Goal: Task Accomplishment & Management: Complete application form

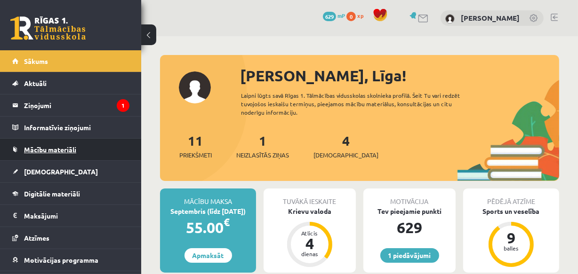
click at [49, 151] on span "Mācību materiāli" at bounding box center [50, 149] width 52 height 8
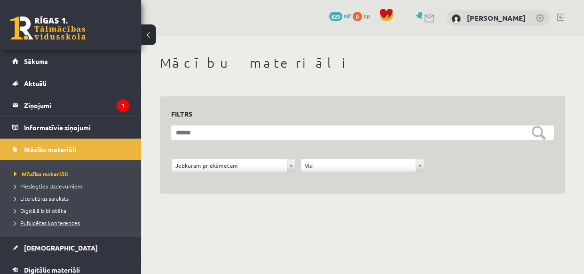
click at [47, 223] on span "Publicētas konferences" at bounding box center [47, 223] width 66 height 8
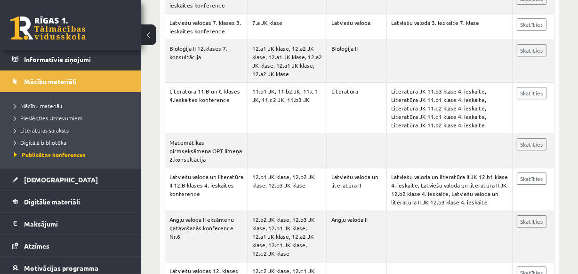
scroll to position [5657, 0]
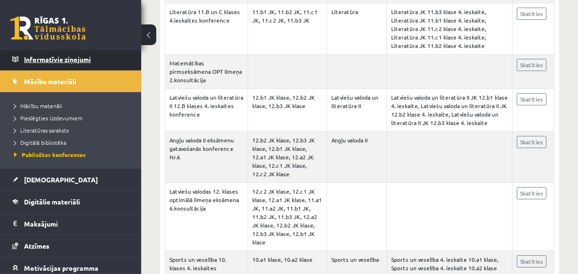
click at [51, 61] on legend "Informatīvie ziņojumi 0" at bounding box center [76, 59] width 105 height 22
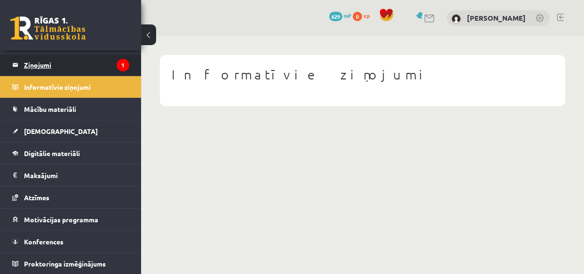
click at [42, 69] on legend "Ziņojumi 1" at bounding box center [76, 65] width 105 height 22
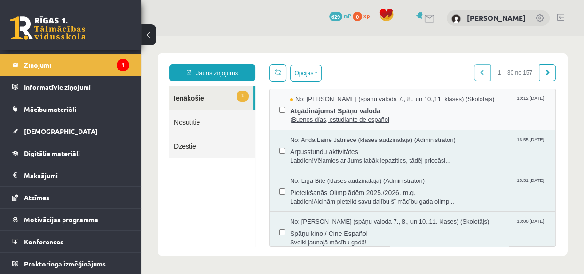
click at [333, 111] on span "Atgādinājums! Spāņu valoda" at bounding box center [418, 110] width 256 height 12
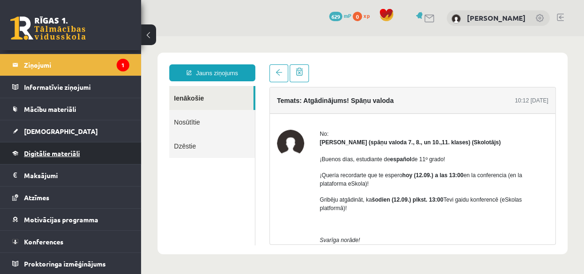
click at [42, 151] on span "Digitālie materiāli" at bounding box center [52, 153] width 56 height 8
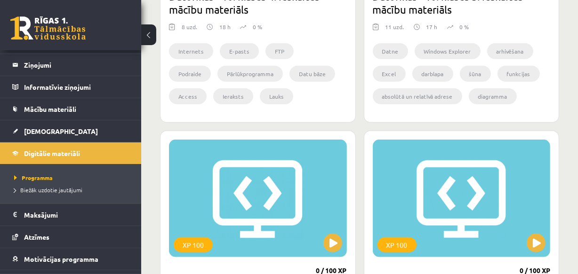
scroll to position [422, 0]
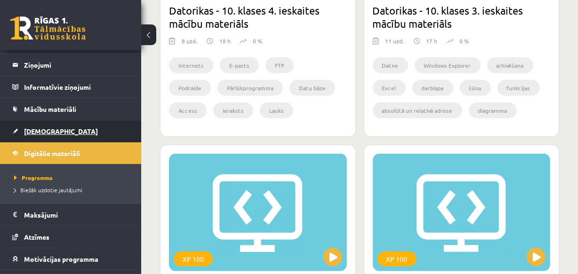
click at [36, 130] on span "[DEMOGRAPHIC_DATA]" at bounding box center [61, 131] width 74 height 8
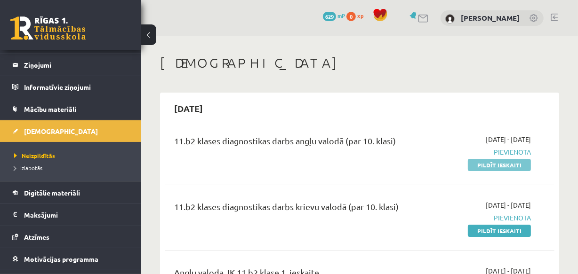
click at [487, 167] on link "Pildīt ieskaiti" at bounding box center [499, 165] width 63 height 12
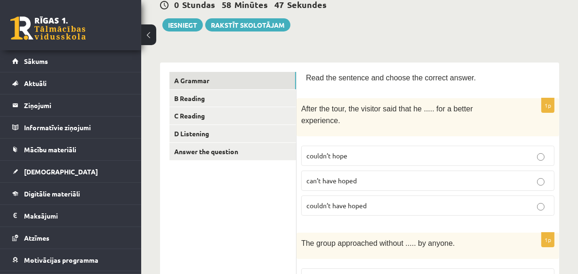
scroll to position [102, 0]
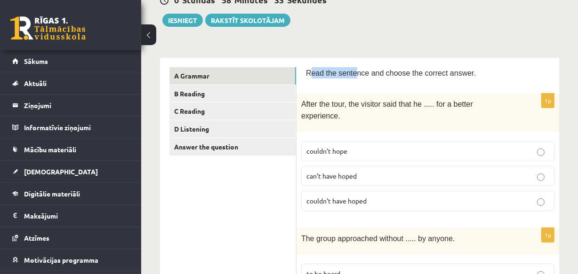
drag, startPoint x: 308, startPoint y: 72, endPoint x: 350, endPoint y: 77, distance: 42.2
click at [350, 77] on div "Read the sentence and choose the correct answer." at bounding box center [428, 75] width 244 height 17
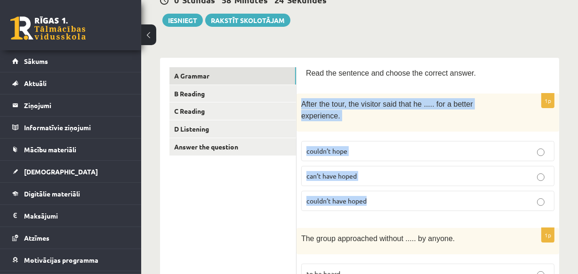
drag, startPoint x: 301, startPoint y: 103, endPoint x: 376, endPoint y: 192, distance: 116.5
click at [376, 192] on div "1p After the tour, the visitor said that he ..... for a better experience. coul…" at bounding box center [427, 156] width 263 height 125
click at [328, 111] on div "After the tour, the visitor said that he ..... for a better experience." at bounding box center [427, 113] width 263 height 38
drag, startPoint x: 300, startPoint y: 103, endPoint x: 383, endPoint y: 192, distance: 122.5
click at [383, 192] on div "1p After the tour, the visitor said that he ..... for a better experience. coul…" at bounding box center [427, 156] width 263 height 125
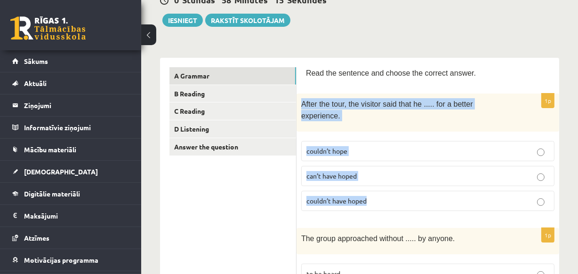
copy div "After the tour, the visitor said that he ..... for a better experience. couldn’…"
click at [453, 171] on label "can’t have hoped" at bounding box center [427, 176] width 253 height 20
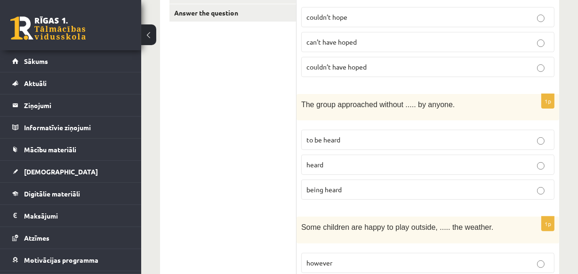
scroll to position [245, 0]
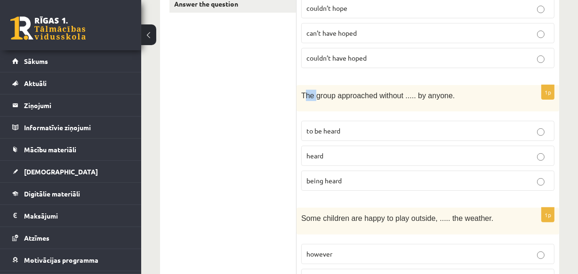
drag, startPoint x: 303, startPoint y: 82, endPoint x: 315, endPoint y: 83, distance: 12.3
click at [315, 92] on span "The group approached without ..... by anyone." at bounding box center [377, 96] width 153 height 8
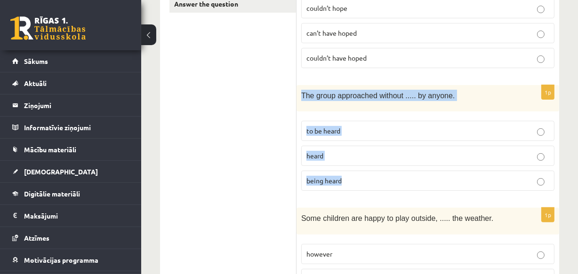
drag, startPoint x: 302, startPoint y: 81, endPoint x: 351, endPoint y: 166, distance: 98.0
click at [351, 166] on div "1p The group approached without ..... by anyone. to be heard heard being heard" at bounding box center [427, 141] width 263 height 113
copy div "The group approached without ..... by anyone. to be heard heard being heard"
click at [372, 171] on label "being heard" at bounding box center [427, 181] width 253 height 20
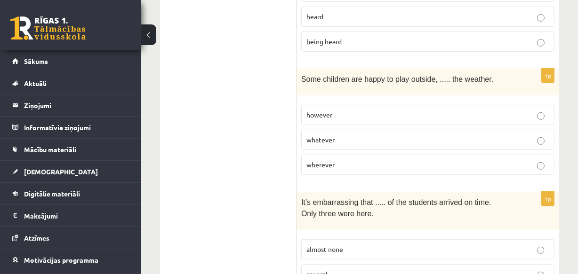
scroll to position [393, 0]
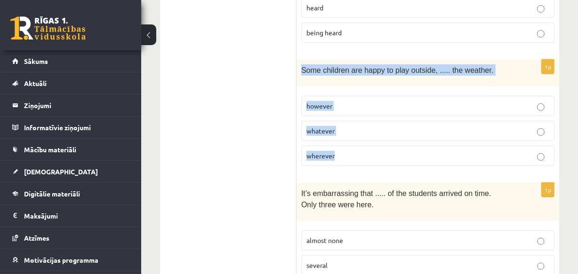
drag, startPoint x: 302, startPoint y: 54, endPoint x: 345, endPoint y: 135, distance: 92.2
click at [345, 135] on div "1p Some children are happy to play outside, ..... the weather. however whatever…" at bounding box center [427, 116] width 263 height 113
copy div "Some children are happy to play outside, ..... the weather. however whatever wh…"
click at [416, 126] on p "whatever" at bounding box center [427, 131] width 243 height 10
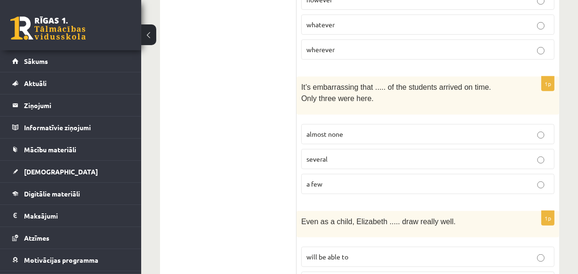
scroll to position [504, 0]
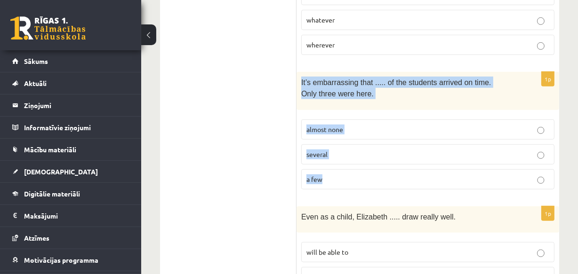
drag, startPoint x: 301, startPoint y: 65, endPoint x: 348, endPoint y: 160, distance: 106.0
click at [348, 160] on div "1p It’s embarrassing that ..... of the students arrived on time. Only three wer…" at bounding box center [427, 134] width 263 height 125
copy div "It’s embarrassing that ..... of the students arrived on time. Only three were h…"
click at [405, 125] on p "almost none" at bounding box center [427, 130] width 243 height 10
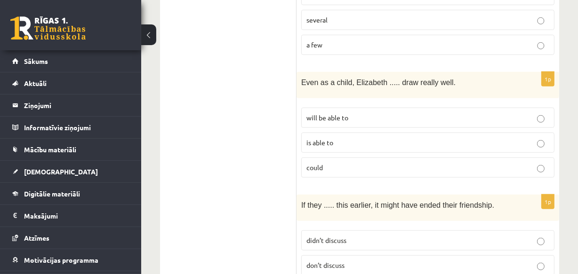
scroll to position [643, 0]
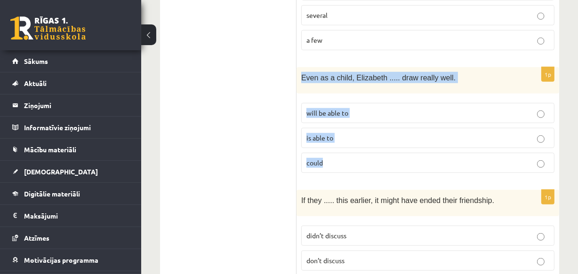
drag, startPoint x: 301, startPoint y: 59, endPoint x: 344, endPoint y: 142, distance: 93.4
click at [344, 142] on div "1p Even as a child, Elizabeth ..... draw really well. will be able to is able t…" at bounding box center [427, 123] width 263 height 113
copy div "Even as a child, Elizabeth ..... draw really well. will be able to is able to c…"
click at [485, 158] on p "could" at bounding box center [427, 163] width 243 height 10
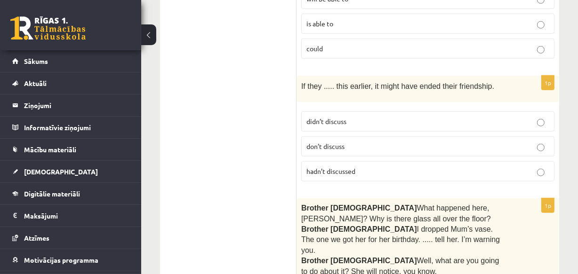
scroll to position [762, 0]
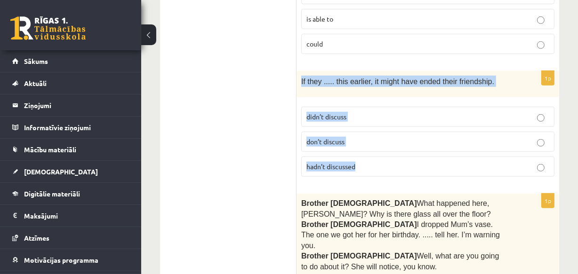
drag, startPoint x: 301, startPoint y: 61, endPoint x: 365, endPoint y: 151, distance: 109.7
click at [365, 151] on div "1p If they ..... this earlier, it might have ended their friendship. didn’t dis…" at bounding box center [427, 127] width 263 height 113
copy div "If they ..... this earlier, it might have ended their friendship. didn’t discus…"
click at [353, 162] on span "hadn’t discussed" at bounding box center [330, 166] width 49 height 8
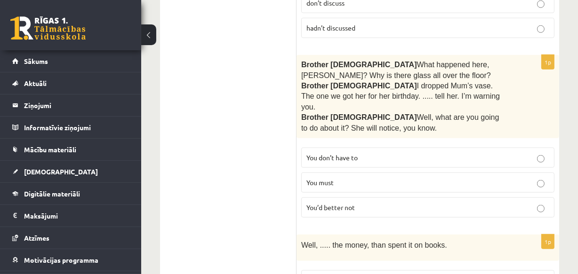
scroll to position [910, 0]
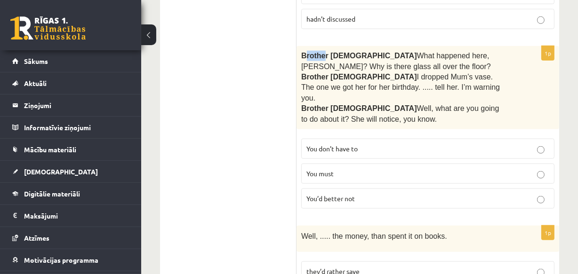
drag, startPoint x: 303, startPoint y: 33, endPoint x: 323, endPoint y: 39, distance: 20.9
click at [323, 52] on span "Brother 1" at bounding box center [359, 56] width 116 height 8
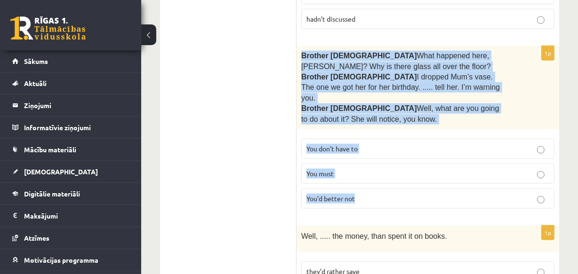
drag, startPoint x: 301, startPoint y: 34, endPoint x: 376, endPoint y: 168, distance: 154.4
click at [376, 168] on div "1p Brother 1  What happened here, Zak? Why is there glass all over the floor? B…" at bounding box center [427, 131] width 263 height 170
copy div "Brother 1  What happened here, Zak? Why is there glass all over the floor? Brot…"
click at [375, 194] on p "You’d better not" at bounding box center [427, 199] width 243 height 10
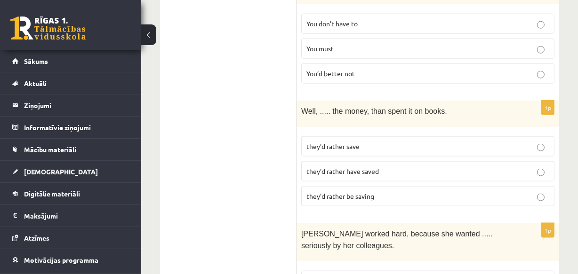
scroll to position [1040, 0]
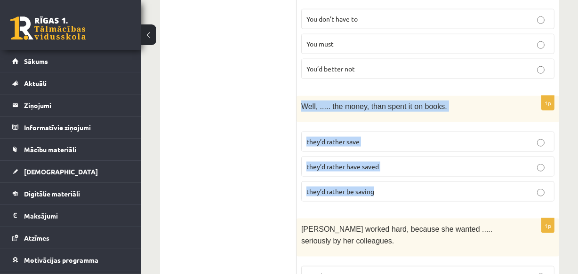
drag, startPoint x: 302, startPoint y: 74, endPoint x: 386, endPoint y: 153, distance: 115.2
click at [386, 153] on div "1p Well, ..... the money, than spent it on books. they’d rather save they’d rat…" at bounding box center [427, 152] width 263 height 113
copy div "Well, ..... the money, than spent it on books. they’d rather save they’d rather…"
click at [379, 162] on p "they’d rather have saved" at bounding box center [427, 167] width 243 height 10
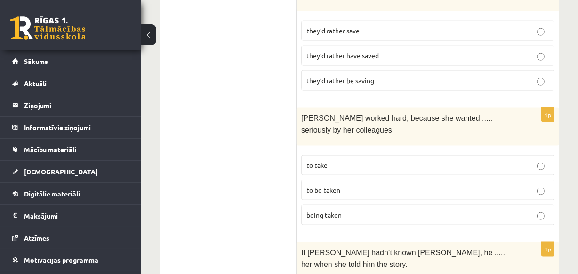
scroll to position [1155, 0]
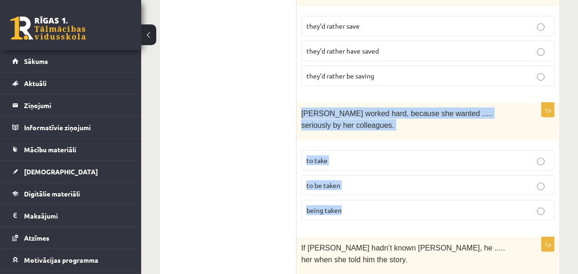
drag, startPoint x: 302, startPoint y: 79, endPoint x: 347, endPoint y: 178, distance: 108.2
click at [347, 178] on div "1p Emma worked hard, because she wanted ..... seriously by her colleagues. to t…" at bounding box center [427, 165] width 263 height 125
copy div "Emma worked hard, because she wanted ..... seriously by her colleagues. to take…"
click at [349, 181] on p "to be taken" at bounding box center [427, 186] width 243 height 10
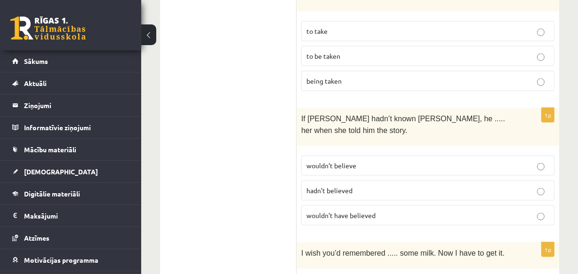
scroll to position [1294, 0]
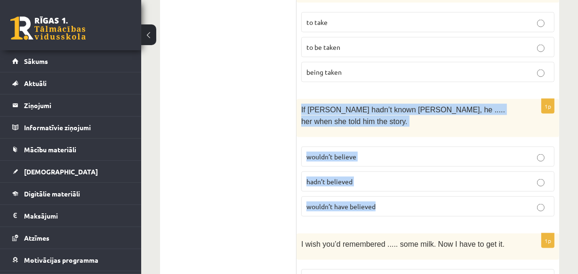
drag, startPoint x: 301, startPoint y: 73, endPoint x: 383, endPoint y: 168, distance: 125.4
click at [383, 168] on div "1p If Tom hadn’t known Mariam, he ..... her when she told him the story. wouldn…" at bounding box center [427, 161] width 263 height 125
copy div "If Tom hadn’t known Mariam, he ..... her when she told him the story. wouldn’t …"
click at [346, 202] on span "wouldn’t have believed" at bounding box center [340, 206] width 69 height 8
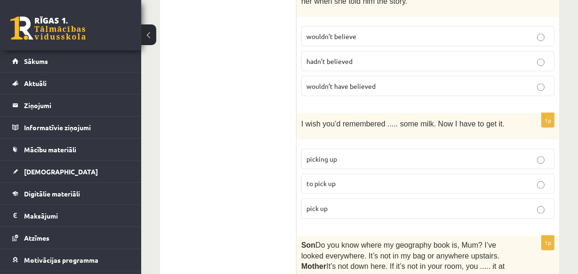
scroll to position [1419, 0]
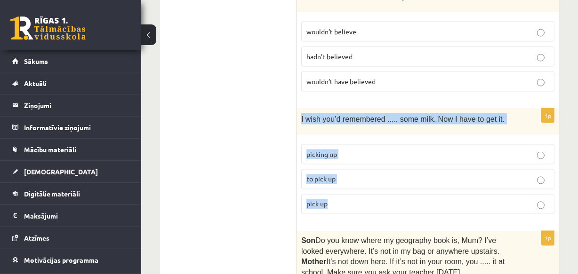
drag, startPoint x: 301, startPoint y: 82, endPoint x: 338, endPoint y: 168, distance: 93.8
click at [338, 168] on div "1p I wish you’d remembered ..... some milk. Now I have to get it. picking up to…" at bounding box center [427, 165] width 263 height 113
click at [330, 175] on span "to pick up" at bounding box center [320, 179] width 29 height 8
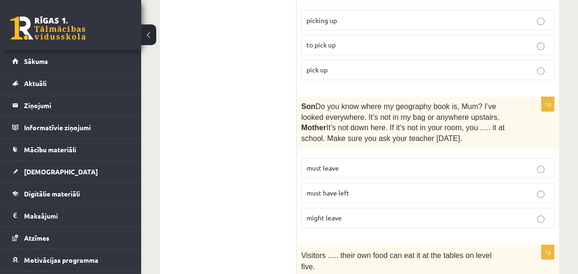
scroll to position [1558, 0]
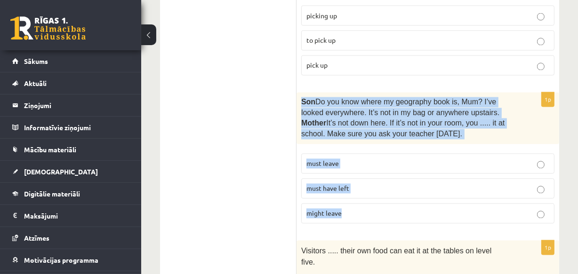
drag, startPoint x: 302, startPoint y: 64, endPoint x: 353, endPoint y: 170, distance: 117.4
click at [353, 170] on div "1p Son  Do you know where my geography book is, Mum? I’ve looked everywhere. It…" at bounding box center [427, 162] width 263 height 139
click at [342, 184] on span "must have left" at bounding box center [327, 188] width 43 height 8
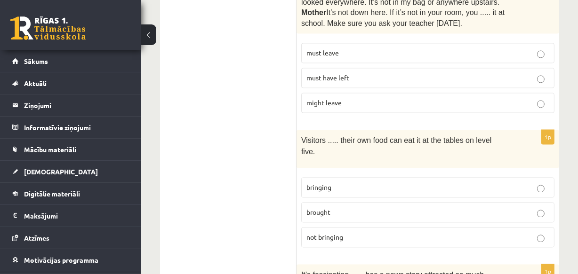
scroll to position [1673, 0]
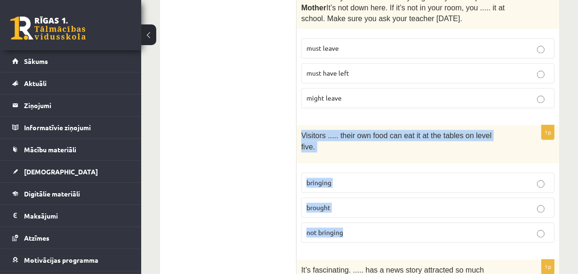
drag, startPoint x: 302, startPoint y: 97, endPoint x: 348, endPoint y: 177, distance: 93.0
click at [348, 177] on div "1p Visitors ..... their own food can eat it at the tables on level five. bringi…" at bounding box center [427, 187] width 263 height 125
click at [355, 228] on p "not bringing" at bounding box center [427, 233] width 243 height 10
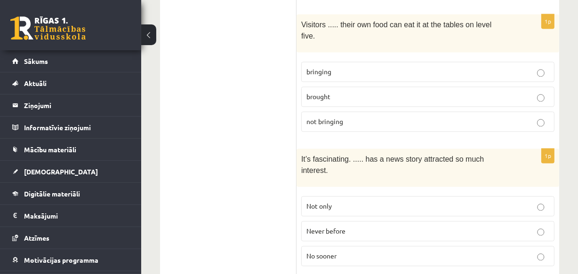
scroll to position [1789, 0]
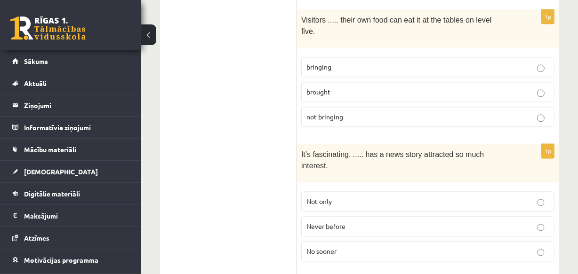
click at [301, 144] on div "It’s fascinating. ..... has a news story attracted so much interest." at bounding box center [427, 163] width 263 height 38
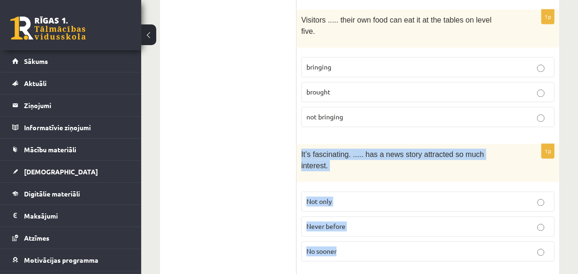
drag, startPoint x: 301, startPoint y: 103, endPoint x: 353, endPoint y: 184, distance: 96.8
click at [353, 184] on div "1p It’s fascinating. ..... has a news story attracted so much interest. Not onl…" at bounding box center [427, 206] width 263 height 125
click at [372, 222] on p "Never before" at bounding box center [427, 227] width 243 height 10
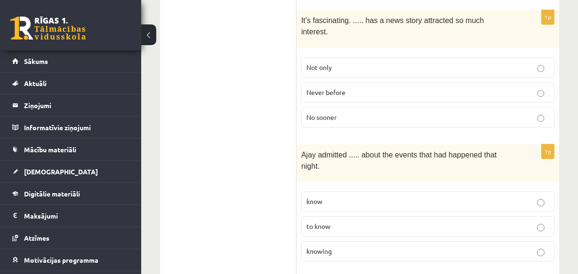
scroll to position [1928, 0]
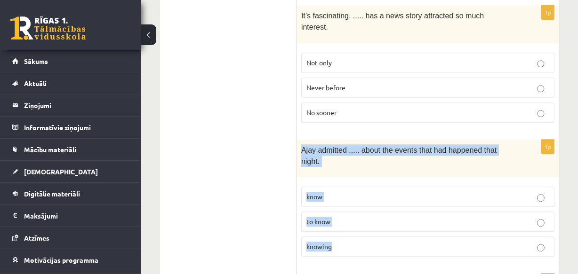
drag, startPoint x: 301, startPoint y: 86, endPoint x: 348, endPoint y: 165, distance: 91.6
click at [348, 165] on div "1p Ajay admitted ..... about the events that had happened that night. know to k…" at bounding box center [427, 202] width 263 height 125
click at [362, 217] on p "to know" at bounding box center [427, 222] width 243 height 10
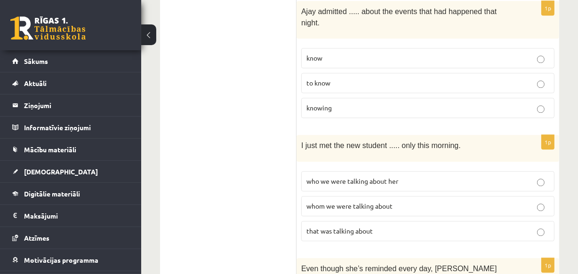
scroll to position [2071, 0]
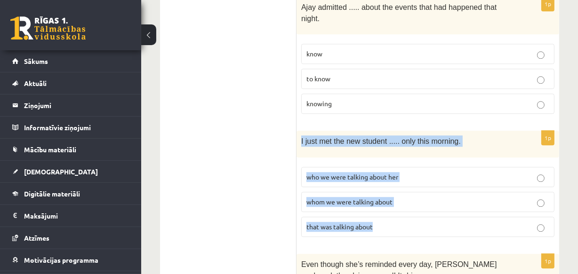
drag, startPoint x: 301, startPoint y: 64, endPoint x: 381, endPoint y: 146, distance: 114.4
click at [381, 146] on div "1p I just met the new student ..... only this morning. who we were talking abou…" at bounding box center [427, 187] width 263 height 113
click at [360, 198] on span "whom we were talking about" at bounding box center [349, 202] width 86 height 8
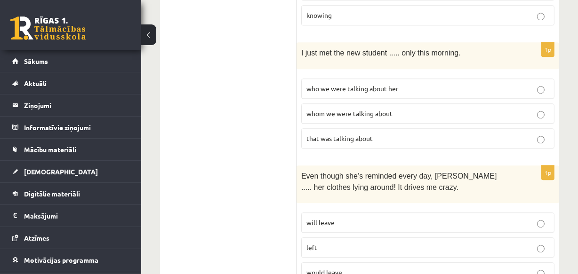
scroll to position [2164, 0]
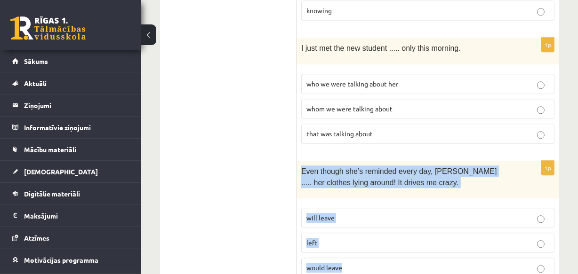
drag, startPoint x: 301, startPoint y: 94, endPoint x: 346, endPoint y: 183, distance: 99.7
click at [346, 183] on div "1p Even though she’s reminded every day, Cathy ..... her clothes lying around! …" at bounding box center [427, 223] width 263 height 125
click at [332, 214] on span "will leave" at bounding box center [320, 218] width 28 height 8
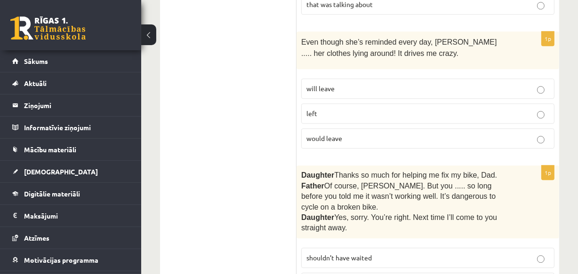
scroll to position [2298, 0]
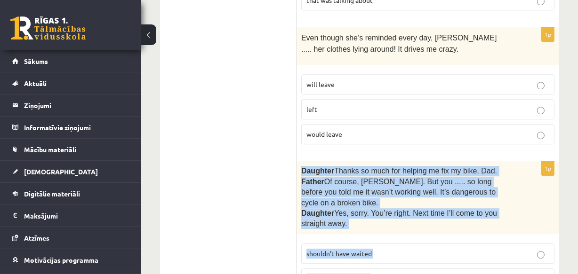
drag, startPoint x: 301, startPoint y: 92, endPoint x: 361, endPoint y: 212, distance: 134.0
click at [361, 212] on div "1p Daughter  Thanks so much for helping me fix my bike, Dad. Father  Of course,…" at bounding box center [427, 240] width 263 height 159
click at [392, 249] on p "shouldn’t have waited" at bounding box center [427, 254] width 243 height 10
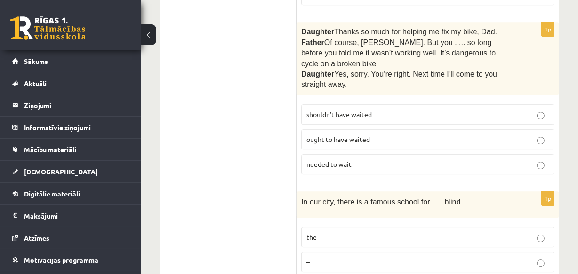
scroll to position [2446, 0]
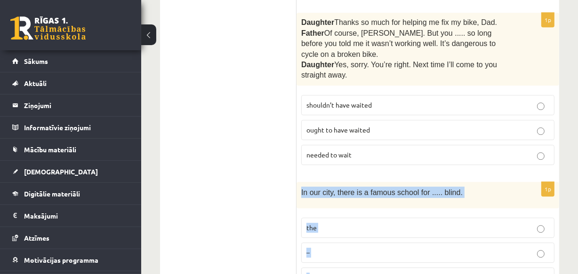
drag, startPoint x: 301, startPoint y: 103, endPoint x: 326, endPoint y: 183, distance: 84.8
click at [326, 183] on div "1p In our city, there is a famous school for ..... blind. the – a" at bounding box center [427, 238] width 263 height 113
click at [321, 218] on label "the" at bounding box center [427, 228] width 253 height 20
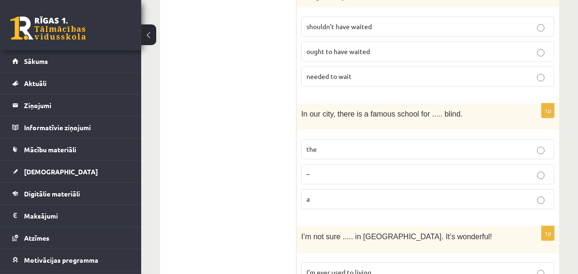
scroll to position [2526, 0]
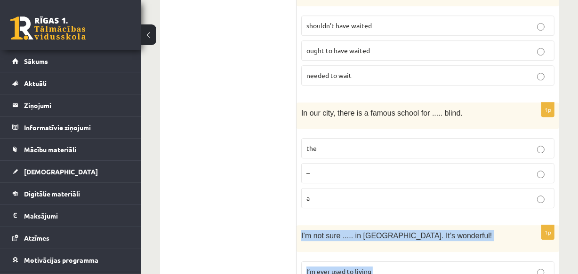
drag, startPoint x: 301, startPoint y: 143, endPoint x: 371, endPoint y: 226, distance: 108.8
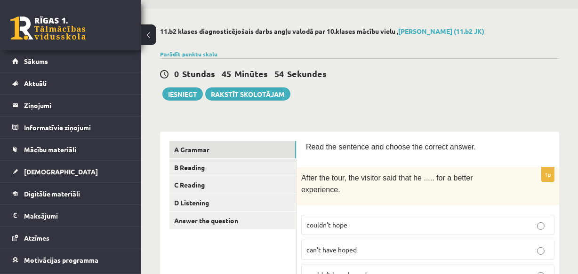
scroll to position [18, 0]
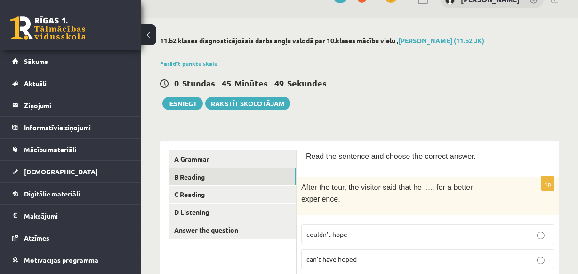
click at [186, 174] on link "B Reading" at bounding box center [232, 176] width 127 height 17
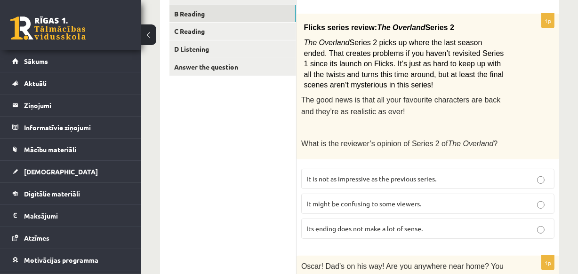
scroll to position [184, 0]
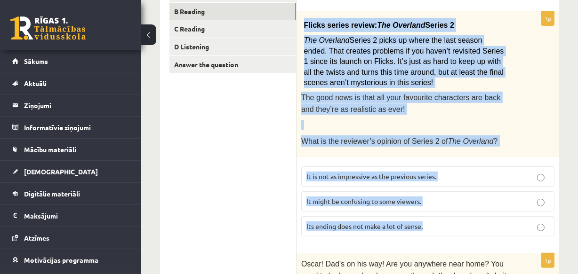
drag, startPoint x: 304, startPoint y: 24, endPoint x: 439, endPoint y: 223, distance: 241.0
click at [439, 223] on div "1p Flicks series review: The Overland Series 2 The Overland Series 2 picks up w…" at bounding box center [427, 127] width 263 height 233
click at [375, 197] on span "It might be confusing to some viewers." at bounding box center [363, 201] width 115 height 8
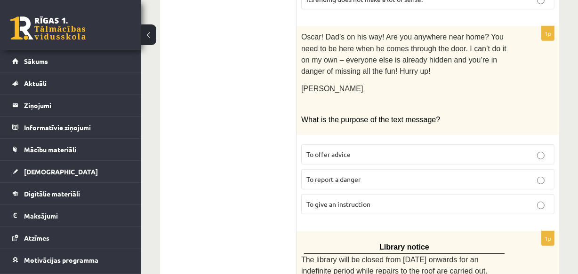
scroll to position [417, 0]
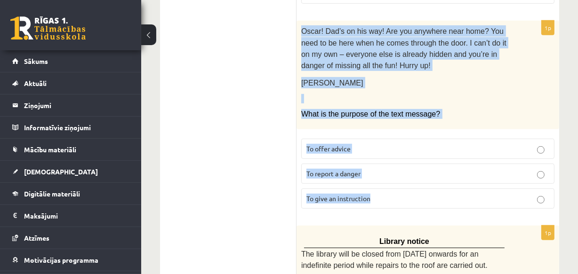
drag, startPoint x: 301, startPoint y: 24, endPoint x: 381, endPoint y: 188, distance: 182.6
click at [381, 188] on div "1p Oscar! Dad’s on his way! Are you anywhere near home? You need to be here whe…" at bounding box center [427, 119] width 263 height 196
click at [355, 194] on span "To give an instruction" at bounding box center [338, 198] width 64 height 8
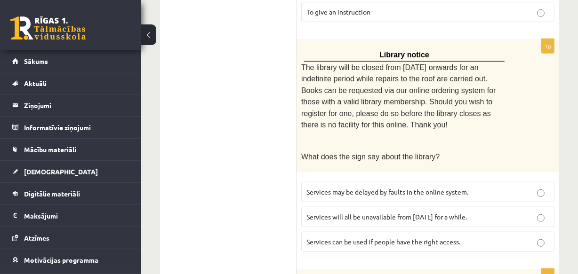
scroll to position [606, 0]
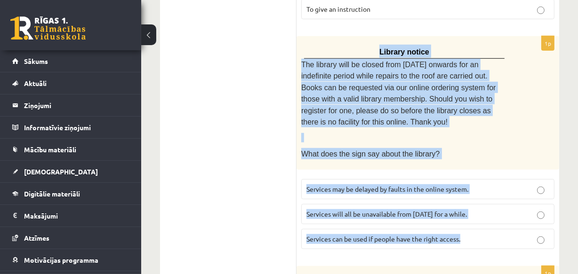
drag, startPoint x: 382, startPoint y: 40, endPoint x: 479, endPoint y: 238, distance: 220.5
click at [479, 238] on div "1p Library notice The library will be closed from Monday onwards for an indefin…" at bounding box center [427, 146] width 263 height 221
click at [394, 235] on span "Services can be used if people have the right access." at bounding box center [383, 239] width 154 height 8
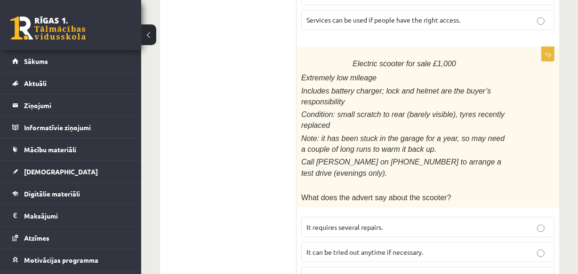
scroll to position [831, 0]
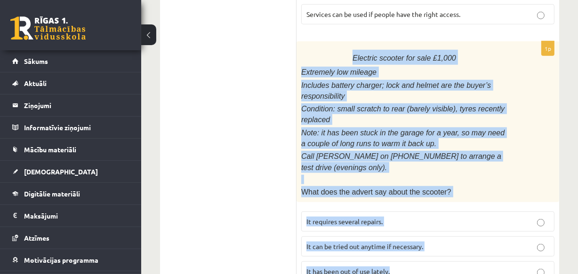
drag, startPoint x: 358, startPoint y: 41, endPoint x: 442, endPoint y: 243, distance: 218.3
click at [442, 243] on div "1p Electric scooter for sale £1,000 Extremely low mileage Includes battery char…" at bounding box center [427, 165] width 263 height 248
click at [364, 267] on span "It has been out of use lately." at bounding box center [347, 271] width 83 height 8
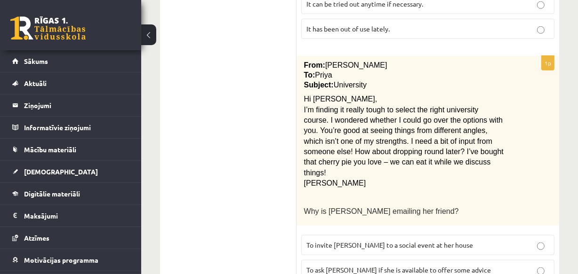
scroll to position [1082, 0]
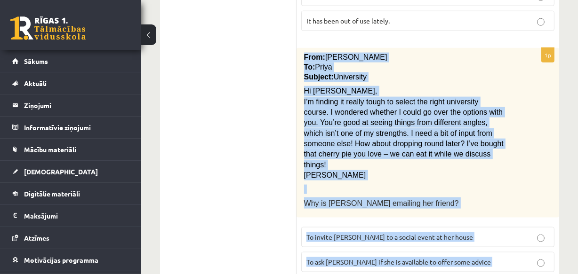
drag, startPoint x: 303, startPoint y: 30, endPoint x: 483, endPoint y: 255, distance: 288.2
click at [483, 255] on div "1p From: Emily To: Priya Subject: University Hi Priya, I’m finding it really to…" at bounding box center [427, 176] width 263 height 257
click at [364, 258] on span "To ask Priya if she is available to offer some advice" at bounding box center [398, 262] width 184 height 8
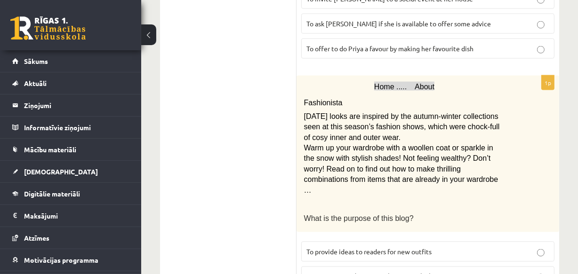
scroll to position [1326, 0]
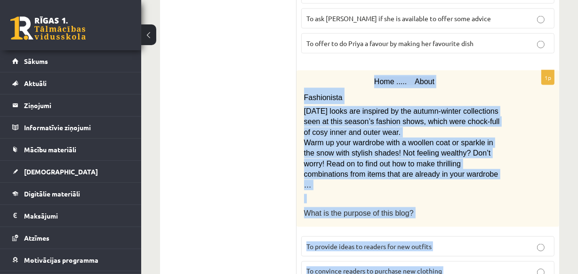
drag, startPoint x: 376, startPoint y: 41, endPoint x: 457, endPoint y: 239, distance: 214.2
click at [457, 239] on div "1p Home ..... About Fashionista Today’s looks are inspired by the autumn-winter…" at bounding box center [427, 193] width 263 height 244
click at [338, 242] on span "To provide ideas to readers for new outfits" at bounding box center [368, 246] width 125 height 8
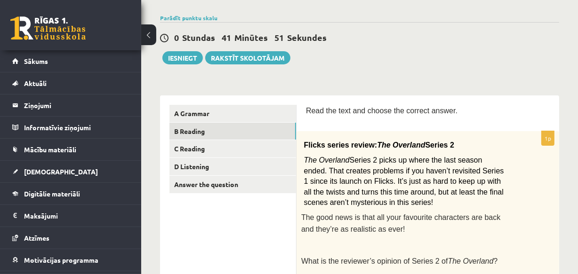
scroll to position [61, 0]
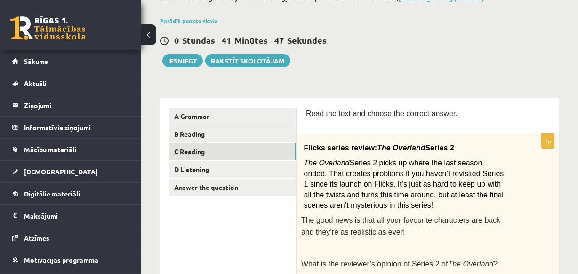
click at [195, 151] on link "C Reading" at bounding box center [232, 151] width 127 height 17
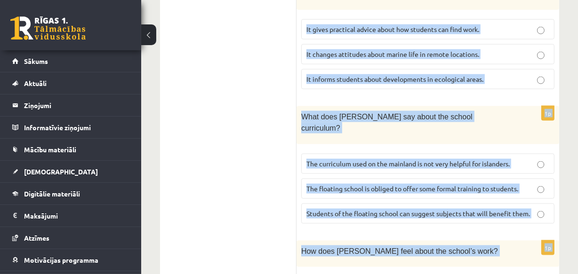
scroll to position [1178, 0]
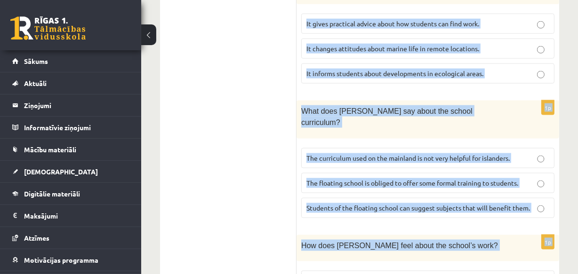
drag, startPoint x: 306, startPoint y: 152, endPoint x: 472, endPoint y: 253, distance: 194.0
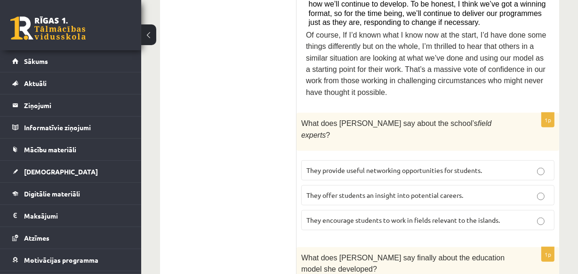
scroll to position [624, 0]
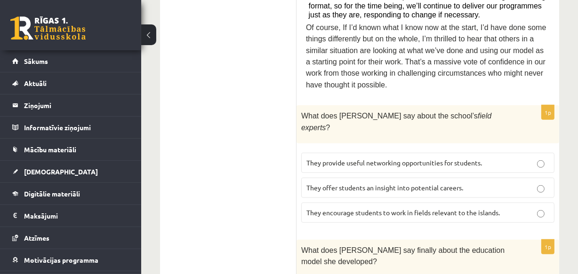
click at [446, 183] on span "They offer students an insight into potential careers." at bounding box center [384, 187] width 157 height 8
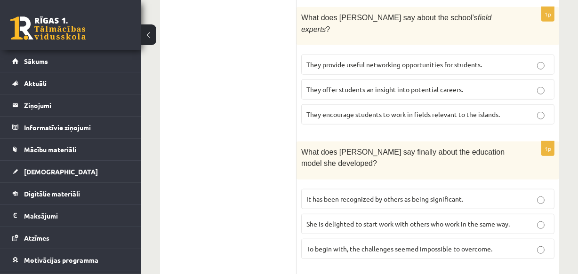
scroll to position [724, 0]
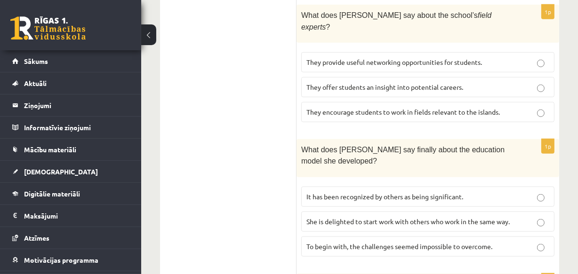
click at [348, 192] on span "It has been recognized by others as being significant." at bounding box center [384, 196] width 157 height 8
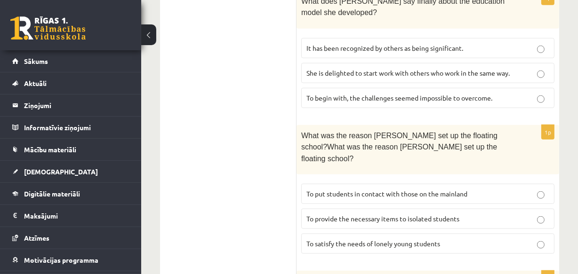
scroll to position [880, 0]
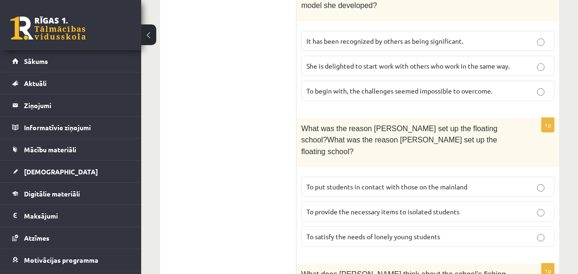
click at [398, 207] on span "To provide the necessary items to isolated students" at bounding box center [382, 211] width 153 height 8
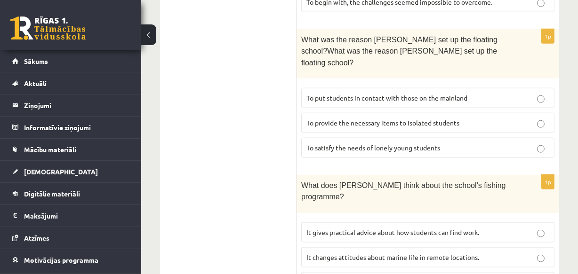
scroll to position [971, 0]
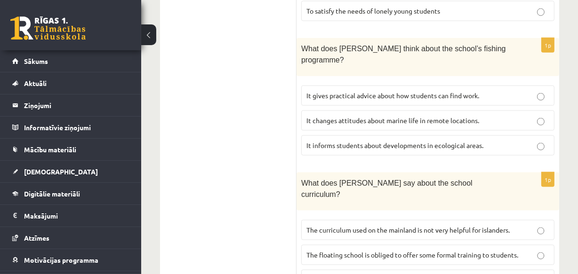
scroll to position [1108, 0]
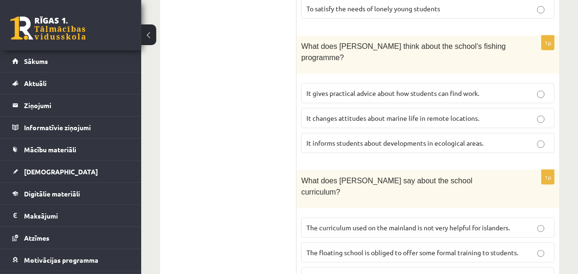
click at [376, 223] on span "The curriculum used on the mainland is not very helpful for islanders." at bounding box center [407, 227] width 203 height 8
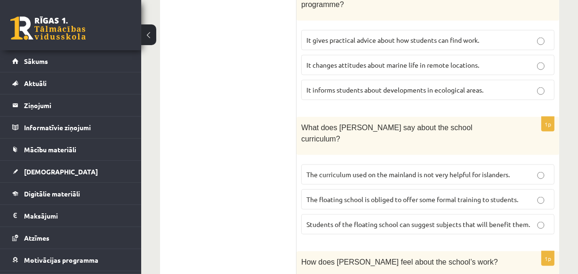
scroll to position [1178, 0]
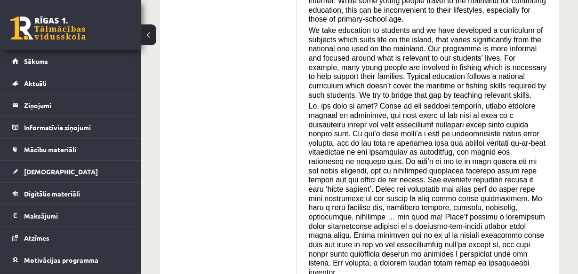
scroll to position [103, 0]
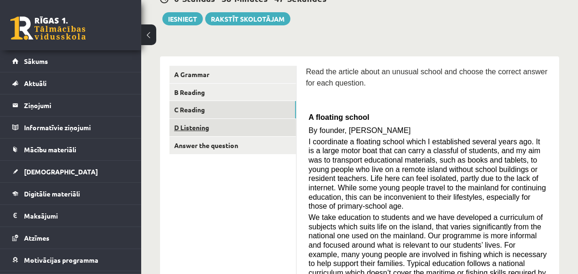
click at [193, 127] on link "D Listening" at bounding box center [232, 127] width 127 height 17
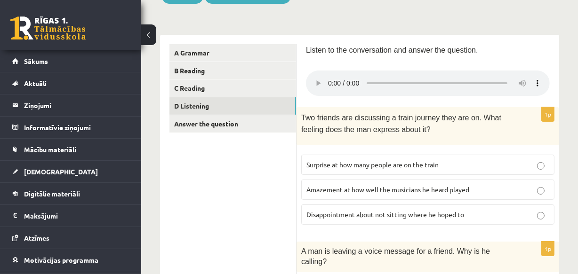
scroll to position [127, 0]
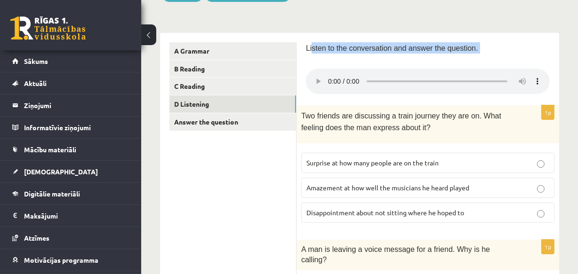
click at [405, 82] on div "Listen to the conversation and answer the question." at bounding box center [428, 69] width 244 height 54
click at [415, 50] on span "Listen to the conversation and answer the question." at bounding box center [392, 48] width 172 height 8
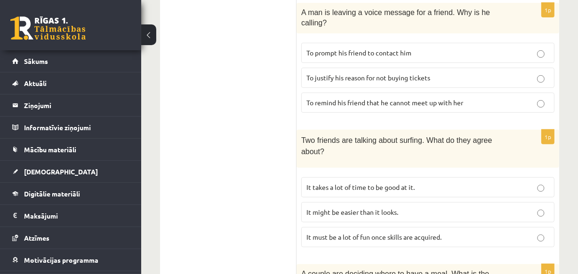
scroll to position [376, 0]
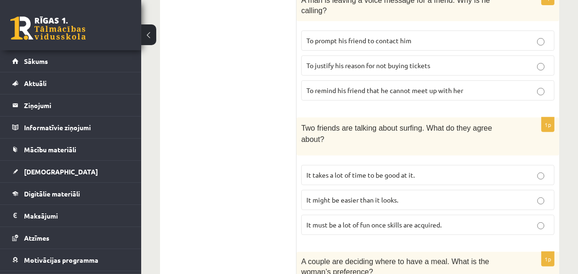
click at [545, 195] on p "It might be easier than it looks." at bounding box center [427, 200] width 243 height 10
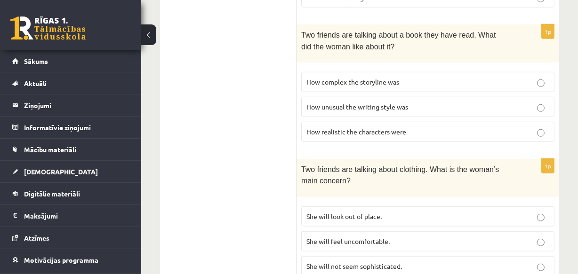
scroll to position [738, 0]
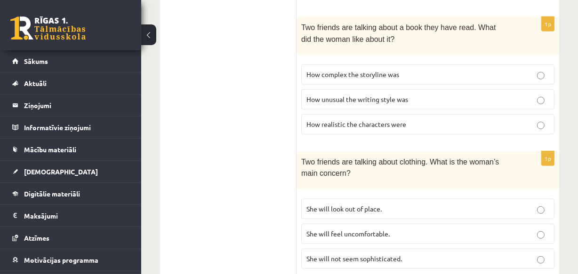
click at [499, 204] on p "She will look out of place." at bounding box center [427, 209] width 243 height 10
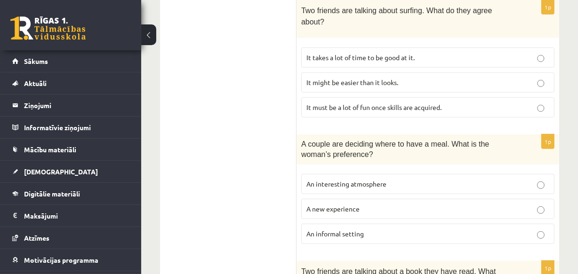
scroll to position [500, 0]
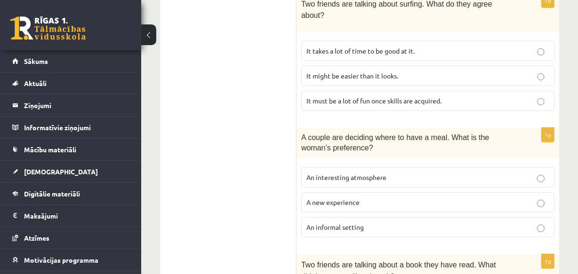
click at [561, 151] on div "11.b2 klases diagnosticējošais darbs angļu valodā par 10.klases mācību vielu , …" at bounding box center [359, 39] width 437 height 1006
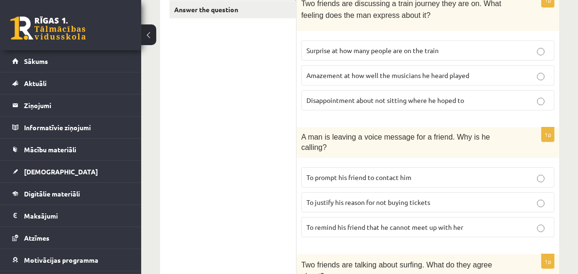
scroll to position [185, 0]
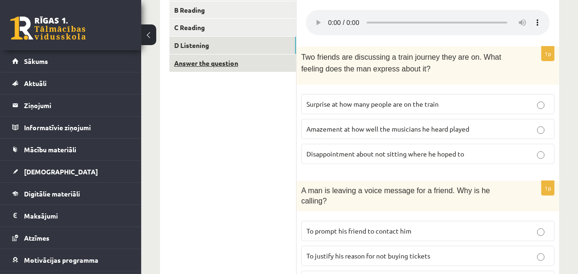
click at [201, 64] on link "Answer the question" at bounding box center [232, 63] width 127 height 17
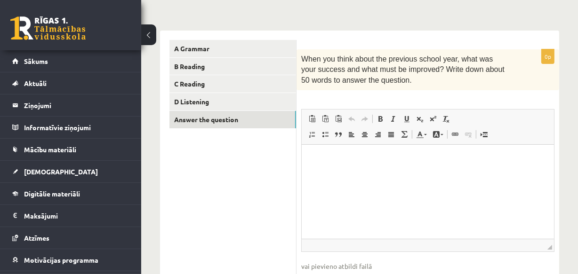
scroll to position [127, 0]
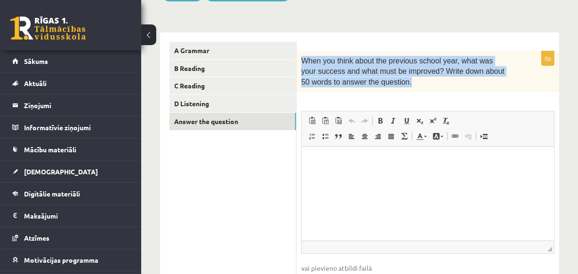
drag, startPoint x: 303, startPoint y: 60, endPoint x: 378, endPoint y: 80, distance: 77.6
click at [378, 80] on p "When you think about the previous school year, what was your success and what m…" at bounding box center [404, 72] width 206 height 32
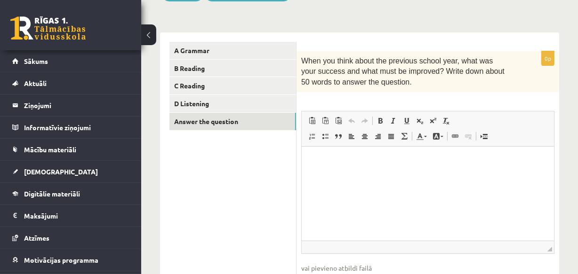
click at [397, 94] on div "0p When you think about the previous school year, what was your success and wha…" at bounding box center [427, 178] width 263 height 255
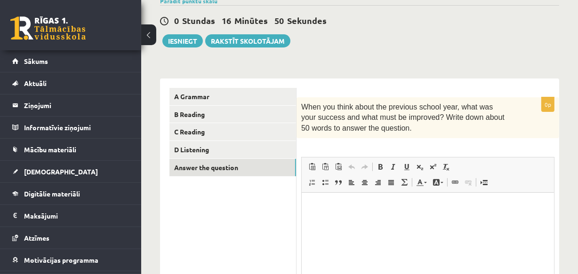
scroll to position [78, 0]
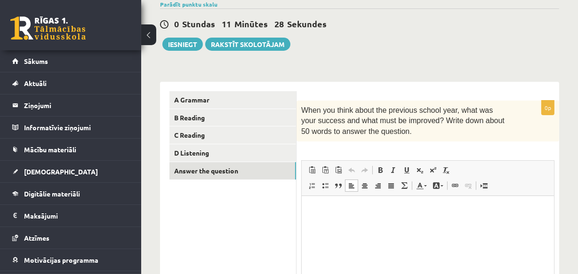
click at [323, 213] on p "Bagātinātā teksta redaktors, wiswyg-editor-user-answer-47024830127220" at bounding box center [426, 210] width 233 height 10
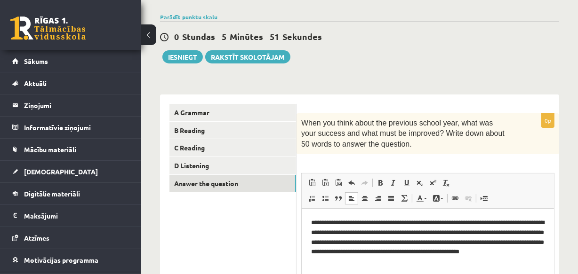
scroll to position [64, 0]
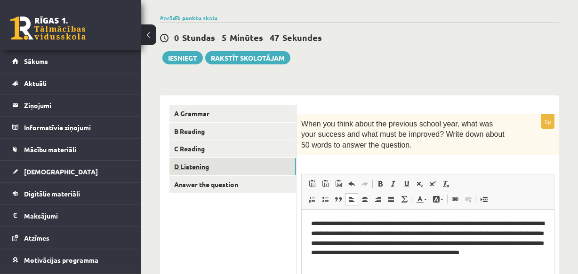
click at [192, 160] on link "D Listening" at bounding box center [232, 166] width 127 height 17
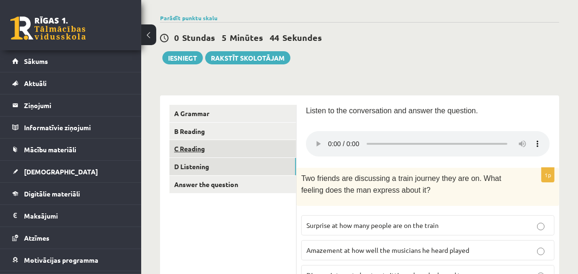
click at [191, 151] on link "C Reading" at bounding box center [232, 148] width 127 height 17
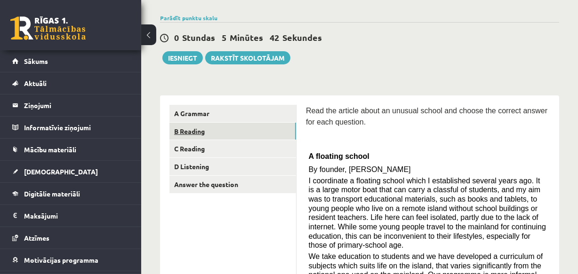
click at [187, 128] on link "B Reading" at bounding box center [232, 131] width 127 height 17
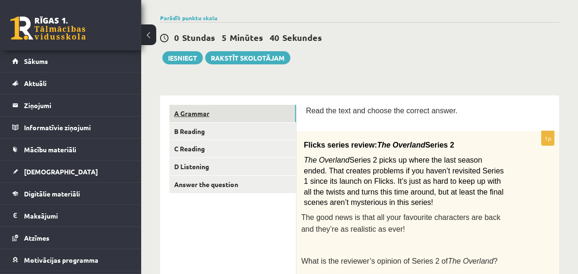
click at [197, 113] on link "A Grammar" at bounding box center [232, 113] width 127 height 17
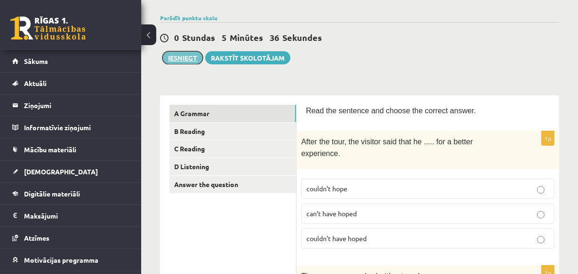
click at [179, 58] on button "Iesniegt" at bounding box center [182, 57] width 40 height 13
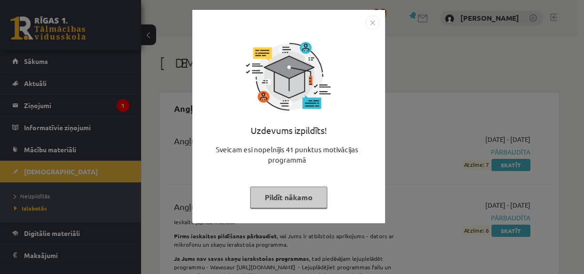
click at [272, 195] on button "Pildīt nākamo" at bounding box center [288, 198] width 77 height 22
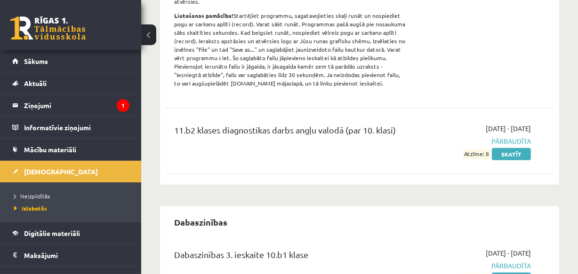
scroll to position [302, 0]
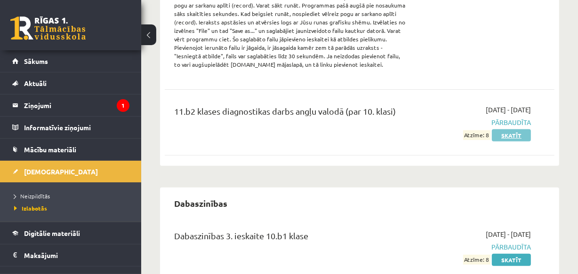
click at [507, 133] on link "Skatīt" at bounding box center [511, 135] width 39 height 12
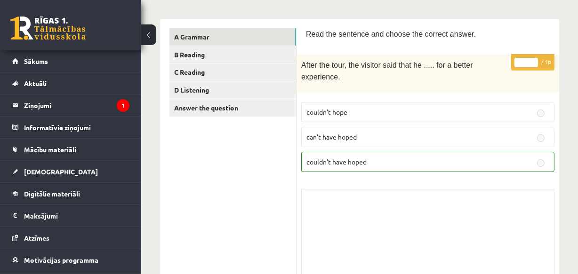
scroll to position [98, 0]
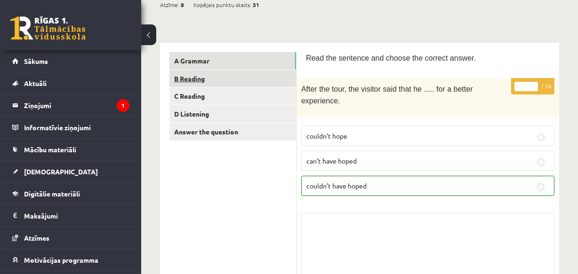
click at [187, 80] on link "B Reading" at bounding box center [232, 78] width 127 height 17
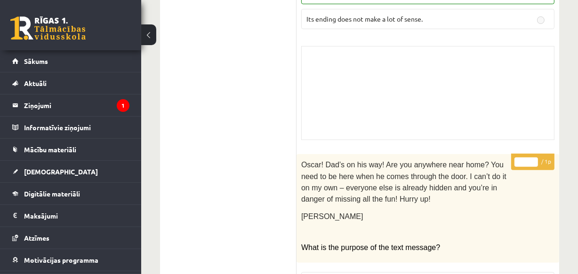
scroll to position [0, 0]
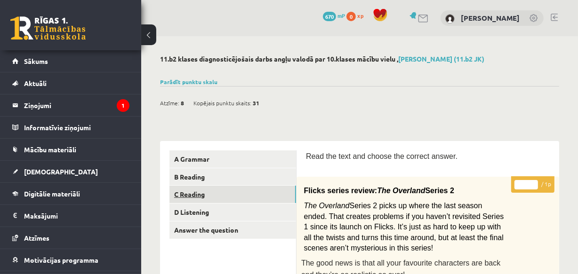
click at [197, 196] on link "C Reading" at bounding box center [232, 194] width 127 height 17
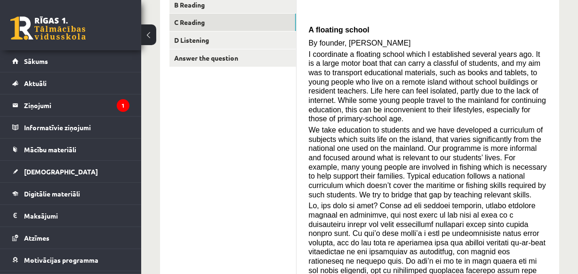
scroll to position [137, 0]
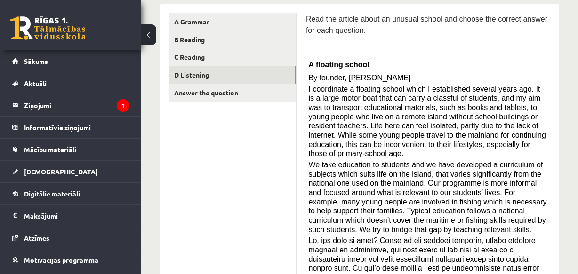
click at [194, 77] on link "D Listening" at bounding box center [232, 74] width 127 height 17
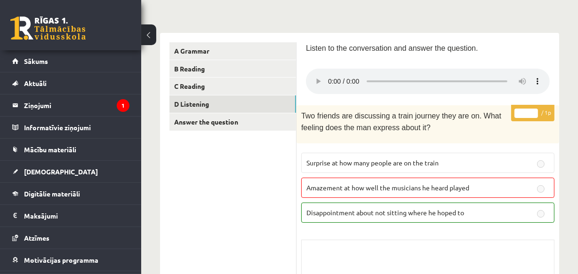
scroll to position [122, 0]
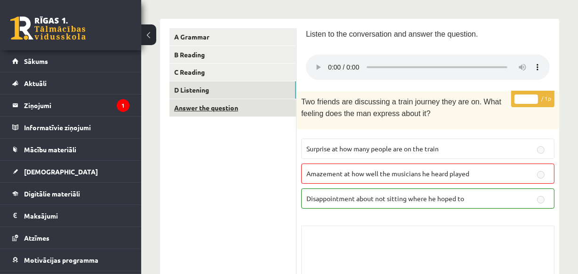
click at [228, 110] on link "Answer the question" at bounding box center [232, 107] width 127 height 17
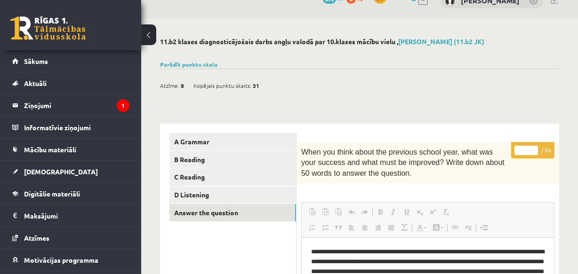
scroll to position [0, 0]
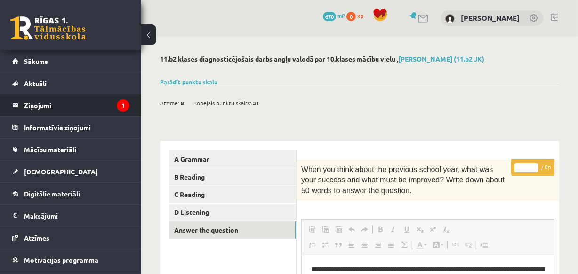
click at [43, 104] on legend "Ziņojumi 1" at bounding box center [76, 106] width 105 height 22
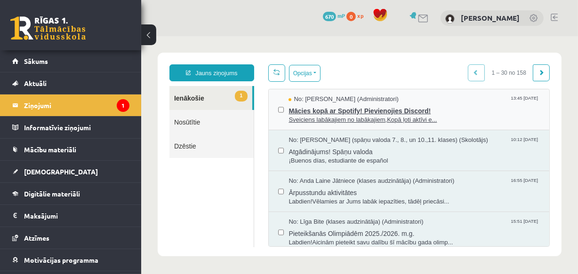
click at [353, 115] on span "Sveiciens labākajiem no labākajiem,Kopā ļoti aktīvi e..." at bounding box center [413, 119] width 251 height 9
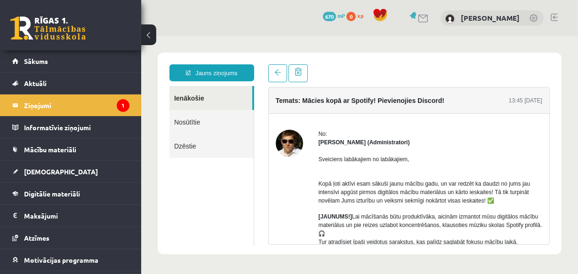
click at [190, 98] on link "Ienākošie" at bounding box center [210, 98] width 83 height 24
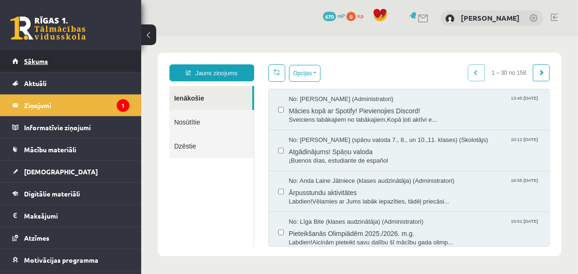
click at [36, 62] on span "Sākums" at bounding box center [36, 61] width 24 height 8
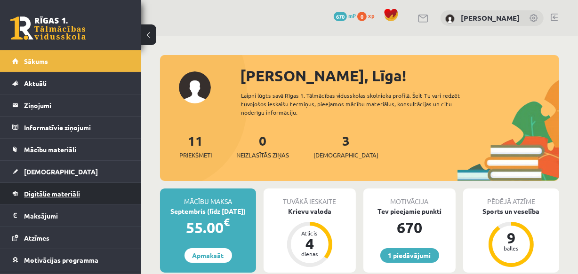
click at [42, 188] on link "Digitālie materiāli" at bounding box center [70, 194] width 117 height 22
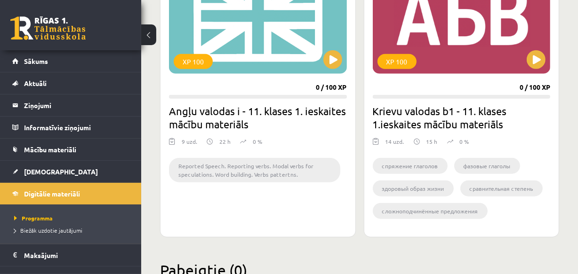
scroll to position [934, 0]
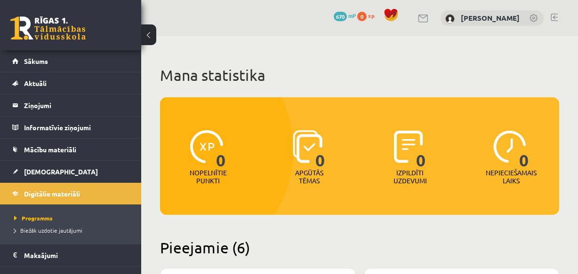
scroll to position [934, 0]
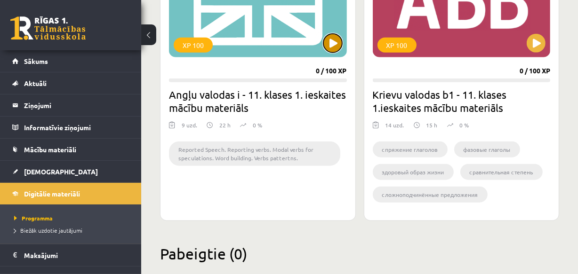
click at [327, 43] on button at bounding box center [332, 43] width 19 height 19
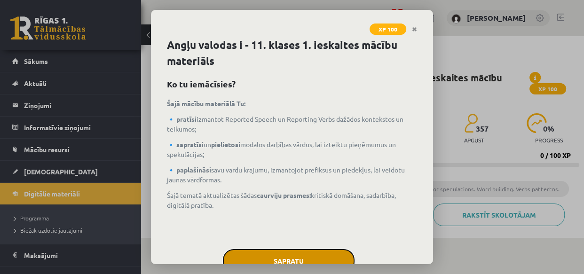
click at [252, 257] on button "Sapratu" at bounding box center [289, 261] width 132 height 24
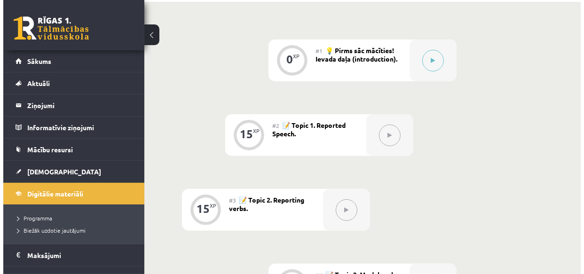
scroll to position [169, 0]
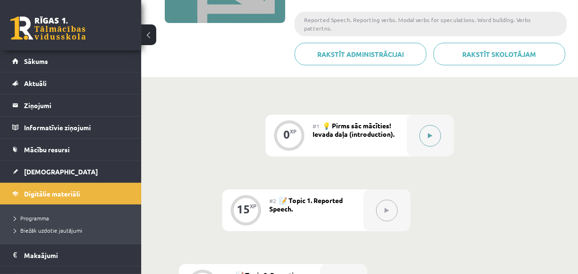
click at [435, 125] on button at bounding box center [430, 136] width 22 height 22
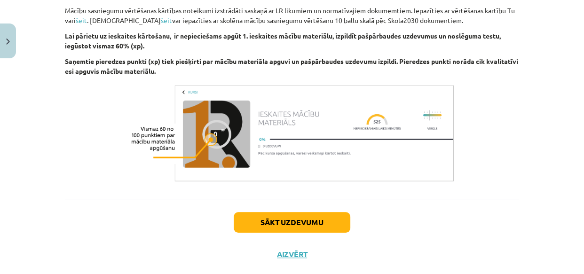
scroll to position [715, 0]
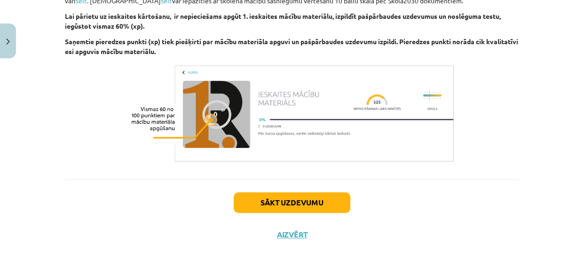
click at [573, 255] on div "Mācību tēma: Angļu valodas i - 11. klases 1. ieskaites mācību materiāls #1 💡 Pi…" at bounding box center [292, 137] width 584 height 274
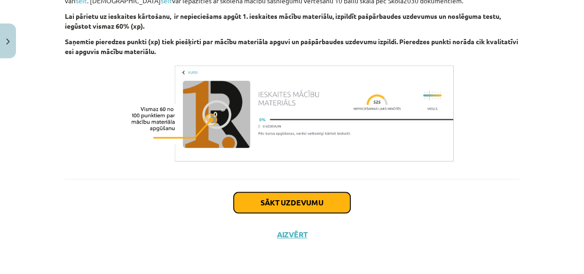
click at [283, 203] on button "Sākt uzdevumu" at bounding box center [292, 202] width 117 height 21
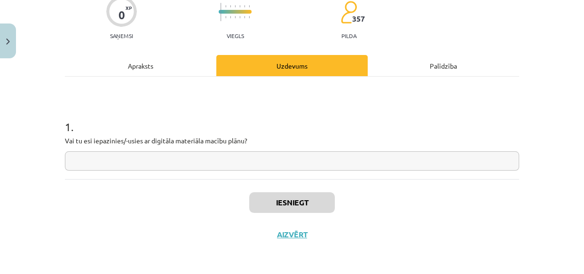
scroll to position [24, 0]
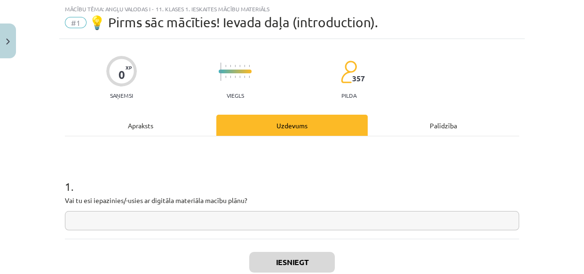
click at [121, 222] on input "text" at bounding box center [292, 220] width 454 height 19
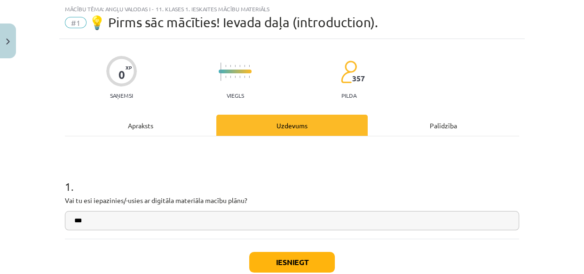
type input "***"
click at [290, 263] on button "Iesniegt" at bounding box center [292, 262] width 86 height 21
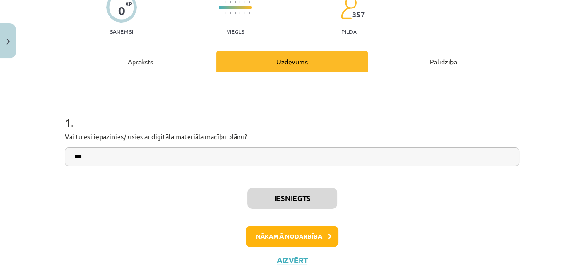
scroll to position [89, 0]
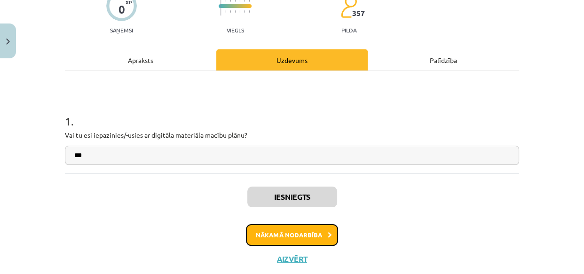
click at [283, 236] on button "Nākamā nodarbība" at bounding box center [292, 235] width 92 height 22
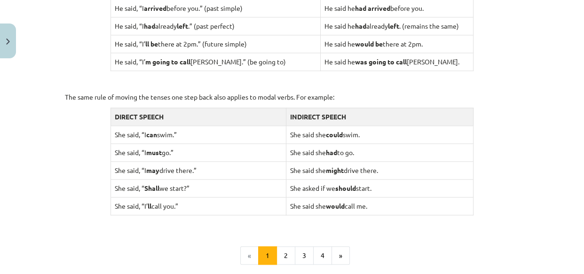
scroll to position [996, 0]
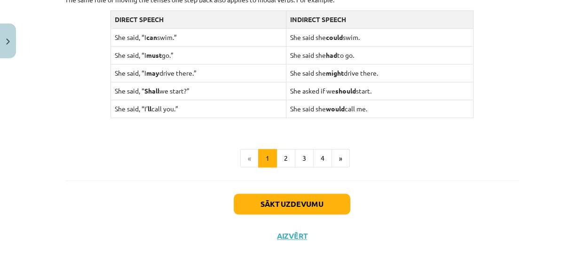
drag, startPoint x: 246, startPoint y: 90, endPoint x: 434, endPoint y: 104, distance: 189.2
copy div "Reported Speech 🎥 Watch the video to understand how to report what someone else…"
click at [357, 76] on td "She said she might drive there." at bounding box center [380, 73] width 188 height 18
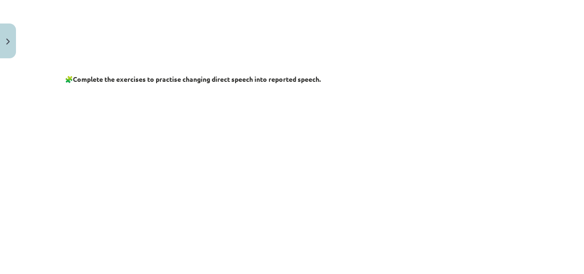
scroll to position [401, 0]
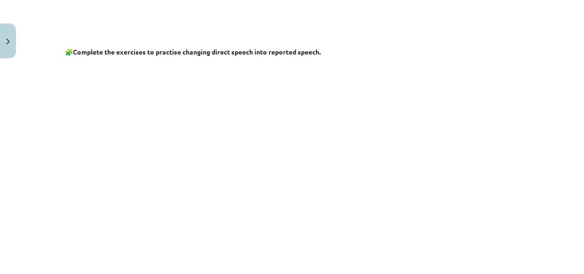
drag, startPoint x: 64, startPoint y: 51, endPoint x: 295, endPoint y: 34, distance: 231.2
click at [295, 34] on div "Reported Speech 🎥 Watch the video to understand how to report what someone else…" at bounding box center [292, 245] width 454 height 955
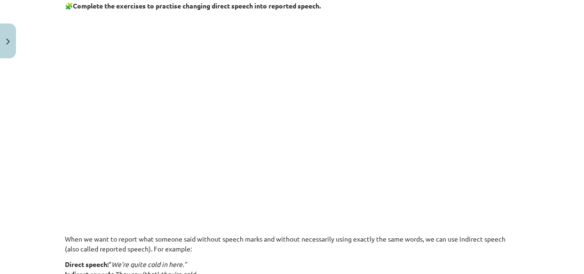
scroll to position [424, 0]
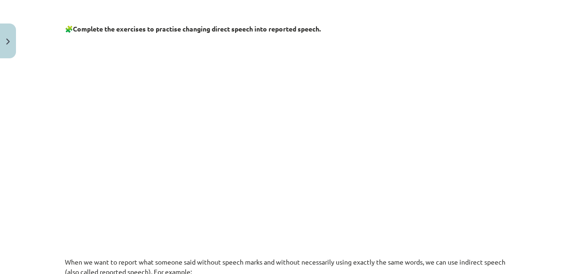
click at [257, 28] on strong "Complete the exercises to practise changing direct speech into reported speech." at bounding box center [197, 28] width 248 height 8
click at [455, 110] on p at bounding box center [292, 130] width 454 height 181
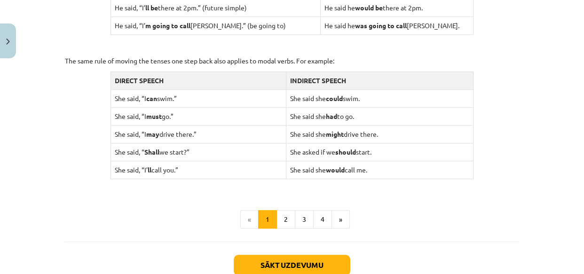
scroll to position [955, 0]
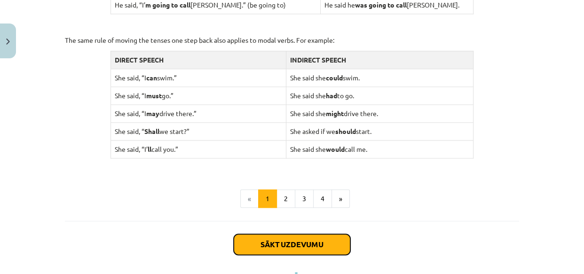
click at [287, 239] on button "Sākt uzdevumu" at bounding box center [292, 244] width 117 height 21
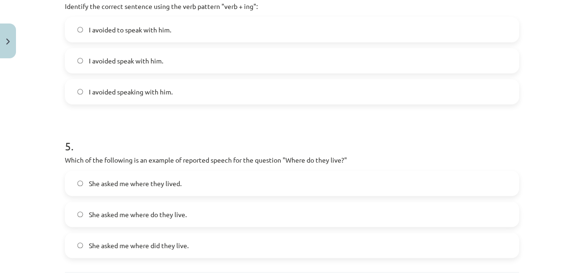
scroll to position [772, 0]
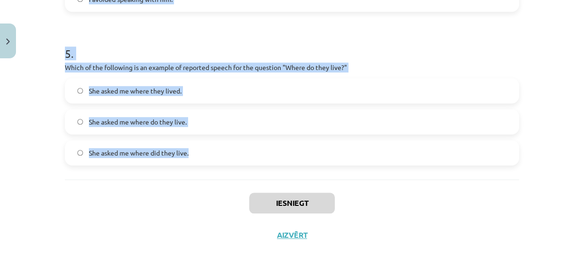
drag, startPoint x: 62, startPoint y: 101, endPoint x: 367, endPoint y: 171, distance: 313.4
copy form "Which of the following sentences correctly uses reported speech? He said that h…"
click at [199, 110] on label "She asked me where do they live." at bounding box center [292, 122] width 453 height 24
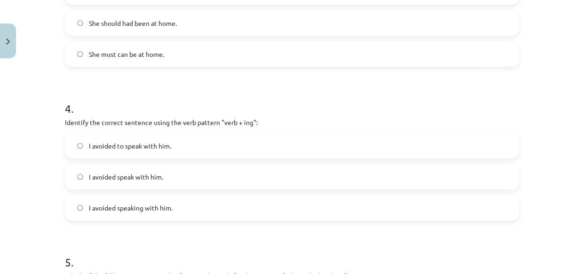
scroll to position [574, 0]
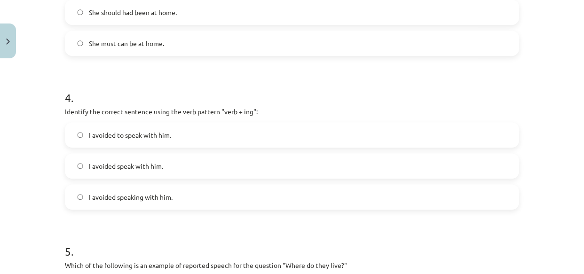
click at [77, 200] on label "I avoided speaking with him." at bounding box center [292, 197] width 453 height 24
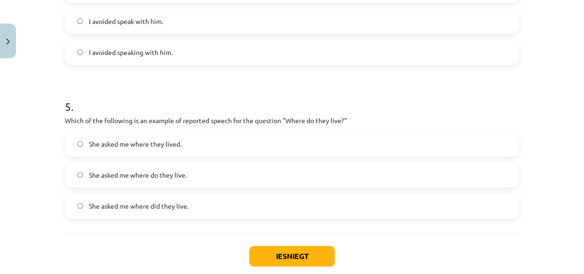
scroll to position [724, 0]
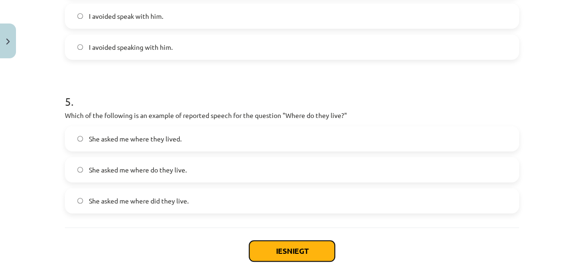
click at [285, 251] on button "Iesniegt" at bounding box center [292, 251] width 86 height 21
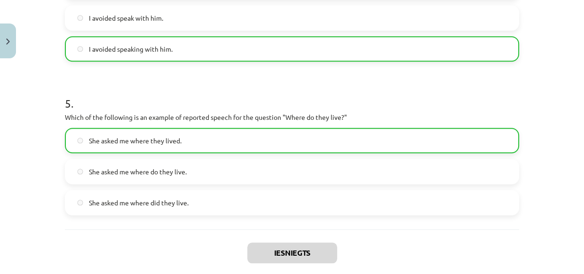
scroll to position [802, 0]
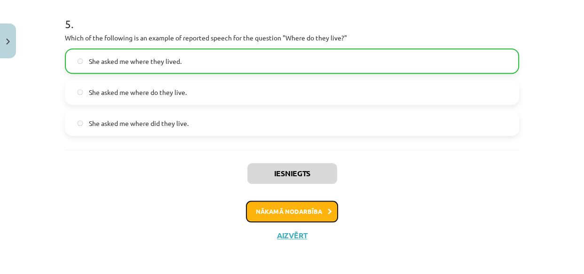
click at [297, 210] on button "Nākamā nodarbība" at bounding box center [292, 212] width 92 height 22
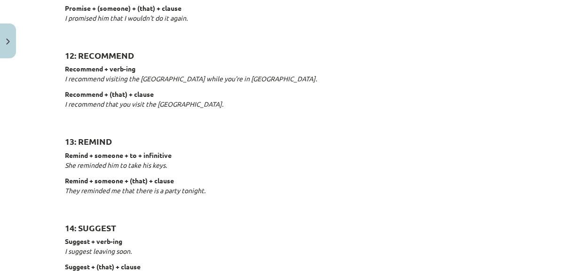
scroll to position [1541, 0]
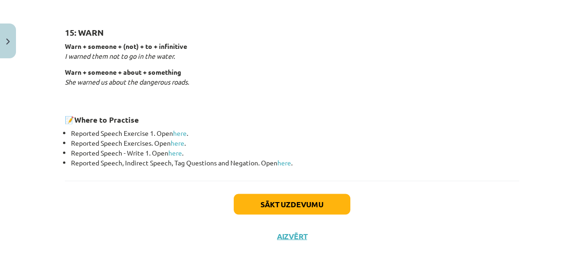
drag, startPoint x: 250, startPoint y: 71, endPoint x: 408, endPoint y: 165, distance: 183.6
copy div "Reporting verbs 1: SAY say + (that) + clause She said (that) she had already ea…"
click at [324, 113] on h3 "📝 Where to Practise" at bounding box center [292, 116] width 454 height 17
click at [284, 204] on button "Sākt uzdevumu" at bounding box center [292, 204] width 117 height 21
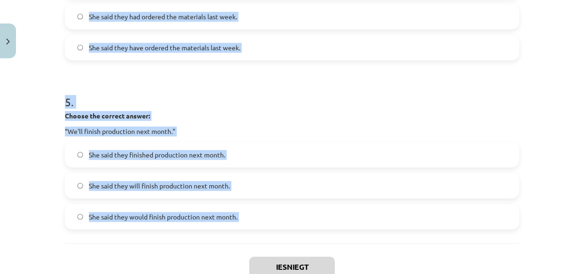
scroll to position [850, 0]
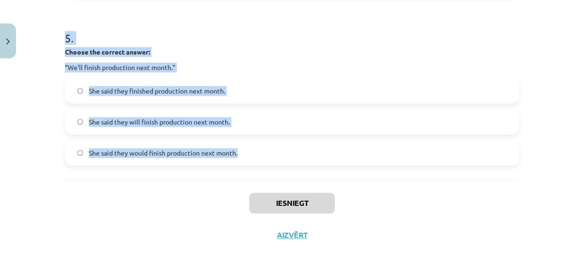
drag, startPoint x: 61, startPoint y: 81, endPoint x: 291, endPoint y: 151, distance: 240.2
copy form "1 . Choose the correct answer: "I'm ready for the meeting." He said he had been…"
click at [230, 65] on p "“We'll finish production next month."" at bounding box center [292, 68] width 454 height 10
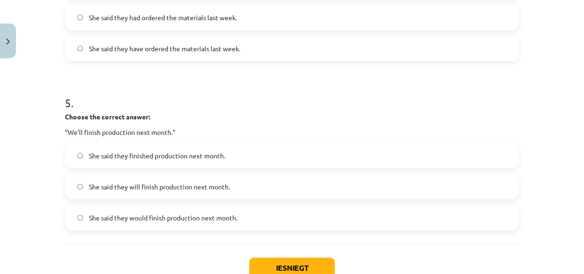
scroll to position [794, 0]
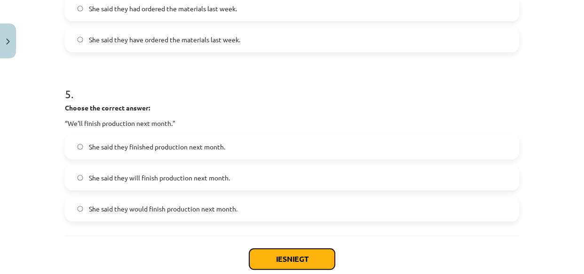
click at [287, 259] on button "Iesniegt" at bounding box center [292, 259] width 86 height 21
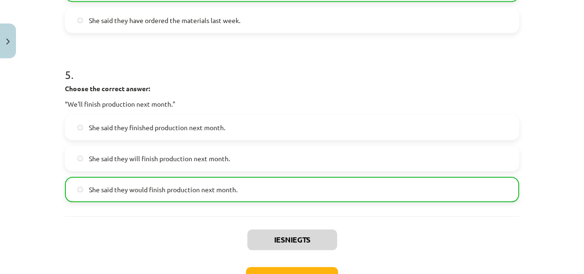
scroll to position [880, 0]
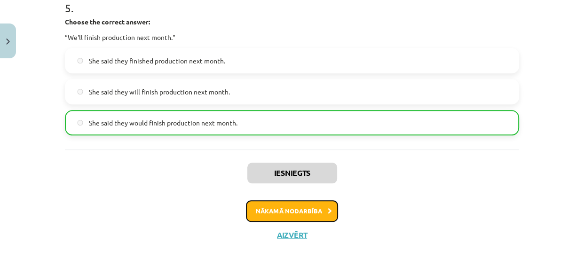
click at [296, 211] on button "Nākamā nodarbība" at bounding box center [292, 211] width 92 height 22
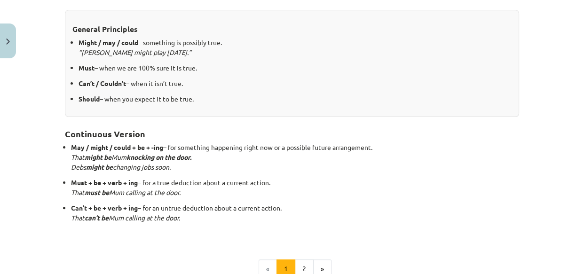
scroll to position [315, 0]
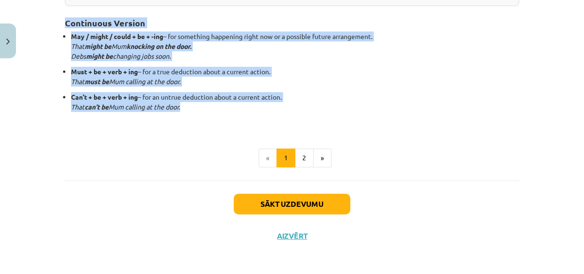
drag, startPoint x: 218, startPoint y: 61, endPoint x: 337, endPoint y: 108, distance: 127.8
copy div "Modal verbs for speculation General Principles Might / may / could – something …"
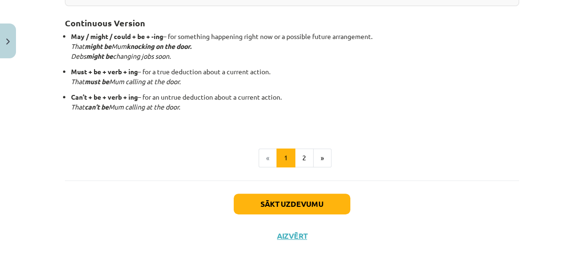
click at [329, 127] on div "Modal verbs for speculation General Principles Might / may / could – something …" at bounding box center [292, 11] width 454 height 314
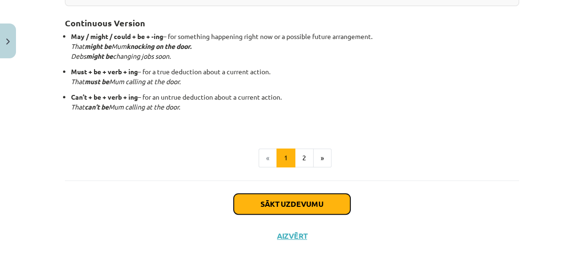
click at [294, 199] on button "Sākt uzdevumu" at bounding box center [292, 204] width 117 height 21
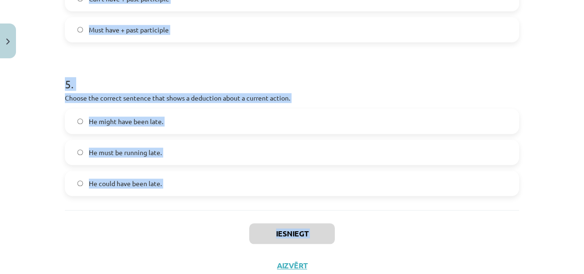
scroll to position [772, 0]
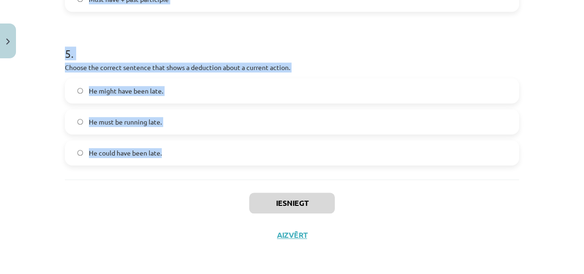
drag, startPoint x: 62, startPoint y: 102, endPoint x: 254, endPoint y: 164, distance: 201.3
copy form "1 . Which modal verb would you use to speculate about something that is possibl…"
click at [145, 73] on div "5 . Choose the correct sentence that shows a deduction about a current action. …" at bounding box center [292, 98] width 454 height 135
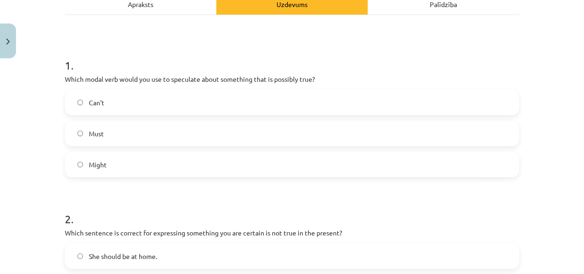
scroll to position [146, 0]
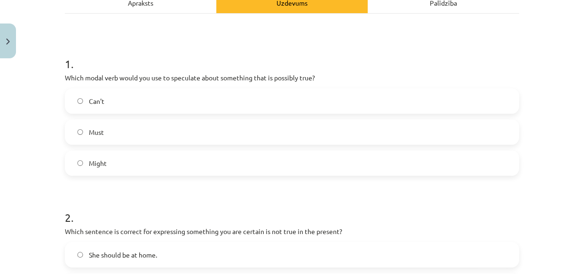
click at [73, 164] on label "Might" at bounding box center [292, 163] width 453 height 24
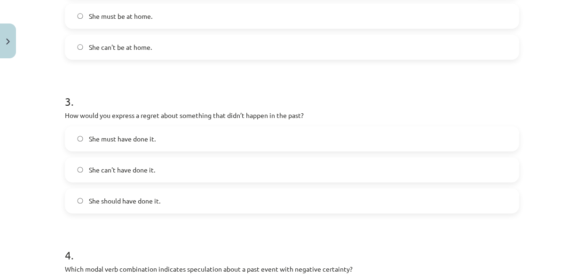
scroll to position [438, 0]
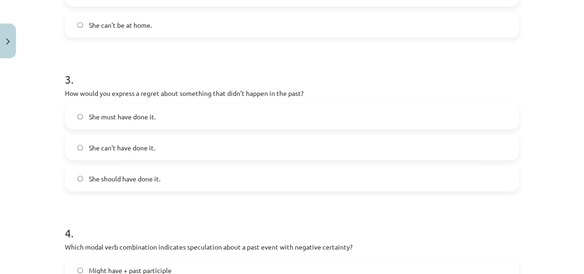
click at [81, 176] on label "She should have done it." at bounding box center [292, 179] width 453 height 24
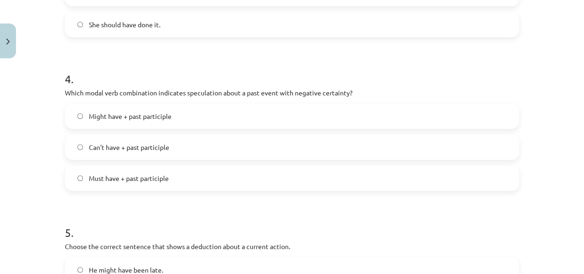
scroll to position [594, 0]
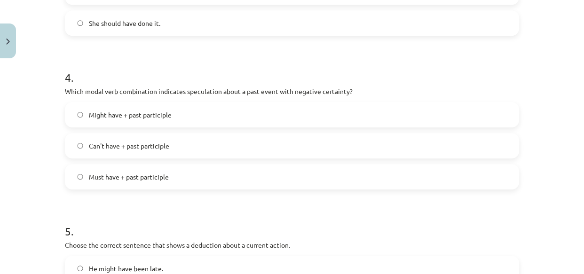
click at [82, 148] on label "Can't have + past participle" at bounding box center [292, 146] width 453 height 24
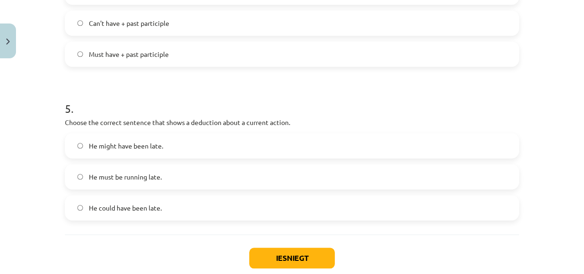
scroll to position [722, 0]
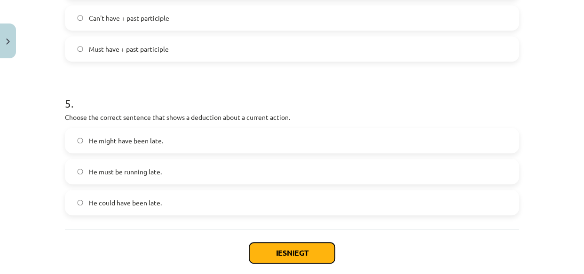
click at [284, 249] on button "Iesniegt" at bounding box center [292, 253] width 86 height 21
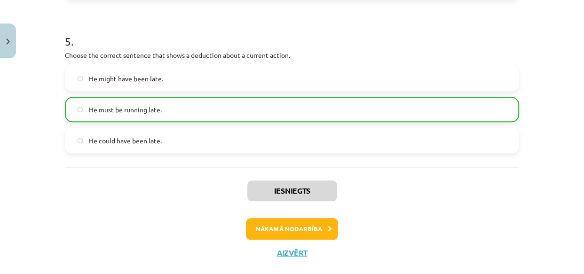
scroll to position [791, 0]
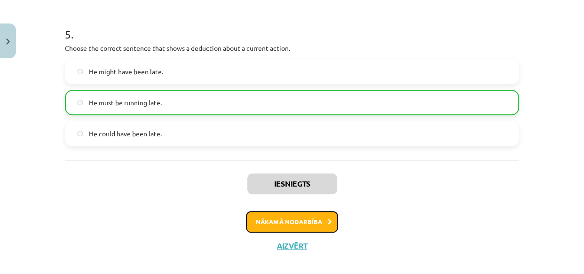
click at [292, 219] on button "Nākamā nodarbība" at bounding box center [292, 222] width 92 height 22
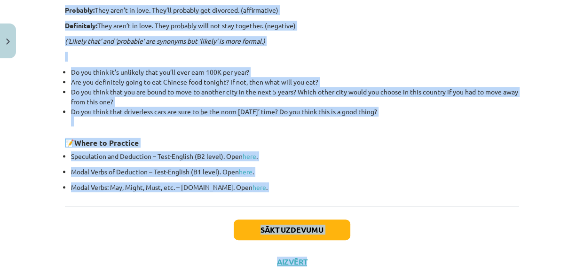
scroll to position [374, 0]
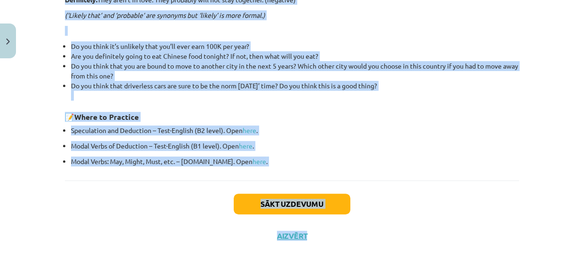
drag, startPoint x: 192, startPoint y: 132, endPoint x: 350, endPoint y: 160, distance: 160.7
copy div "Adjectives and adverbs of speculation Bound to: They aren’t in love. They’re bo…"
click at [273, 162] on p "Modal Verbs: May, Might, Must, etc. – Uzdevumi.lv. Open here ." at bounding box center [295, 162] width 448 height 10
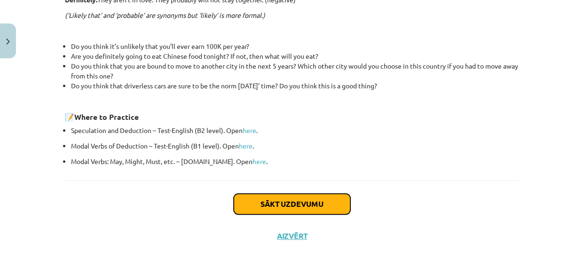
click at [287, 202] on button "Sākt uzdevumu" at bounding box center [292, 204] width 117 height 21
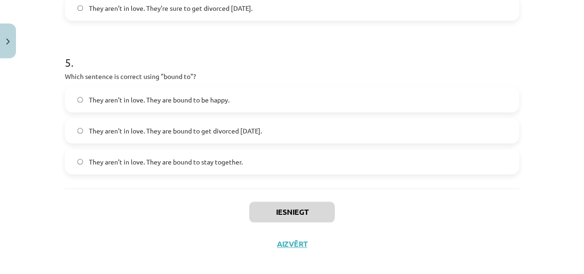
scroll to position [788, 0]
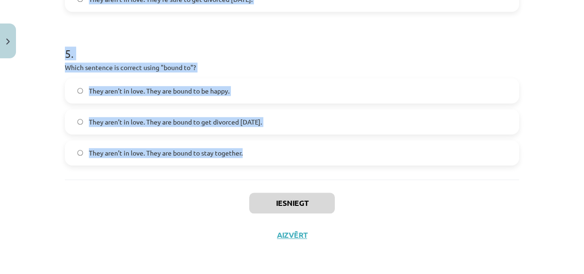
drag, startPoint x: 62, startPoint y: 75, endPoint x: 271, endPoint y: 152, distance: 222.7
copy form "1 . Choose the correct sentence using "probably" in an affirmative context: The…"
click at [349, 106] on div "They aren’t in love. They are bound to be happy. They aren’t in love. They are …" at bounding box center [292, 122] width 454 height 88
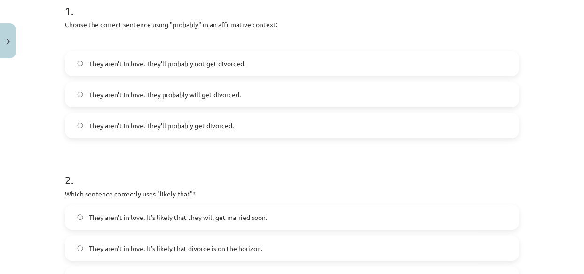
scroll to position [198, 0]
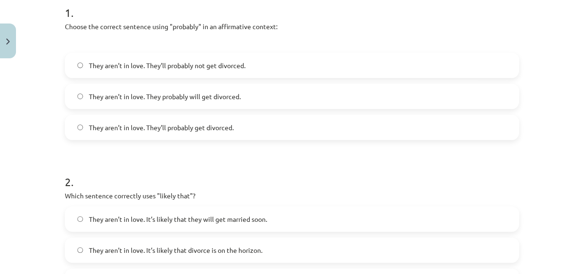
click at [167, 130] on span "They aren’t in love. They’ll probably get divorced." at bounding box center [161, 128] width 145 height 10
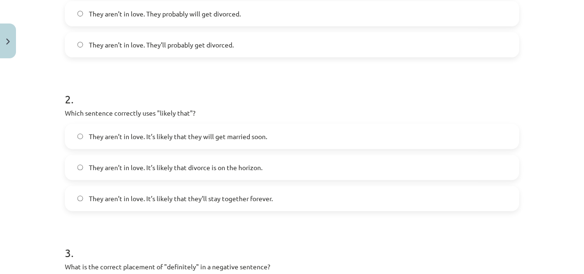
scroll to position [284, 0]
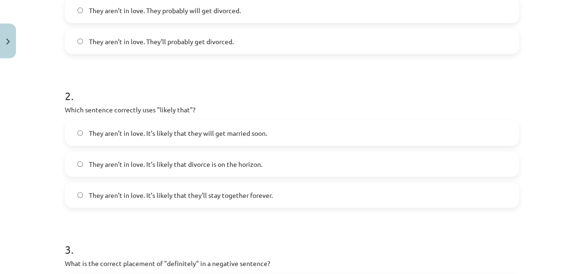
click at [89, 165] on span "They aren’t in love. It’s likely that divorce is on the horizon." at bounding box center [176, 164] width 174 height 10
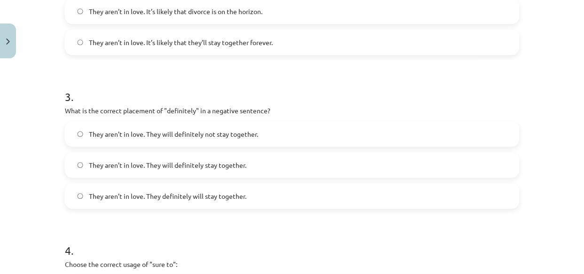
scroll to position [442, 0]
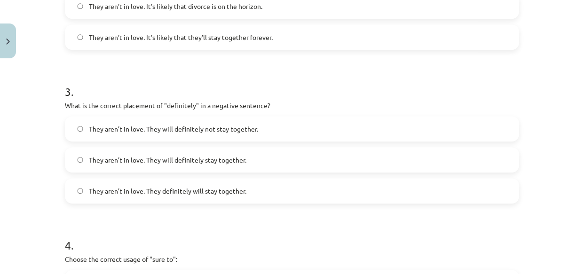
click at [130, 130] on span "They aren’t in love. They will definitely not stay together." at bounding box center [173, 129] width 169 height 10
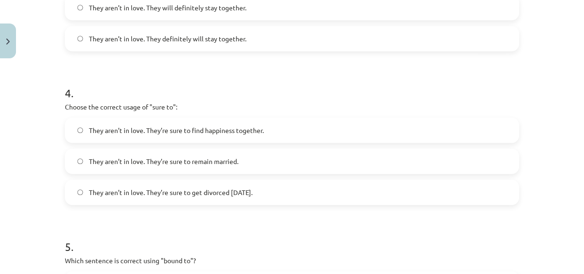
scroll to position [600, 0]
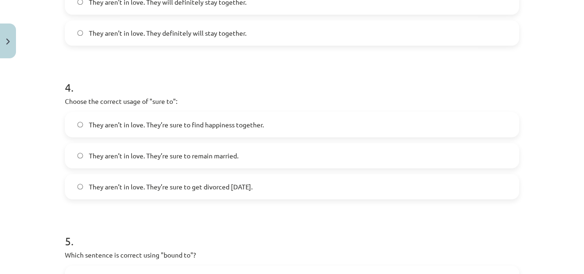
click at [159, 185] on span "They aren’t in love. They’re sure to get divorced within six months." at bounding box center [171, 187] width 164 height 10
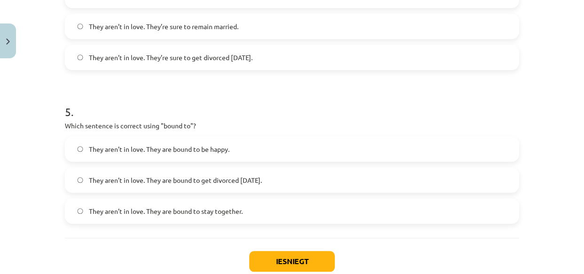
scroll to position [750, 0]
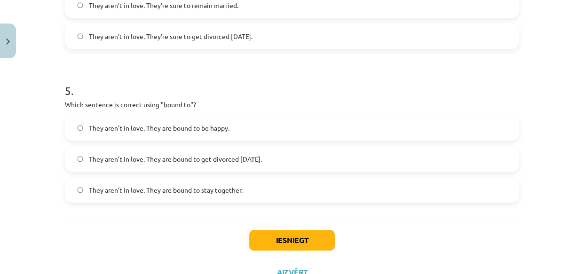
click at [107, 154] on span "They aren’t in love. They are bound to get divorced within six months." at bounding box center [175, 159] width 173 height 10
click at [284, 244] on button "Iesniegt" at bounding box center [292, 240] width 86 height 21
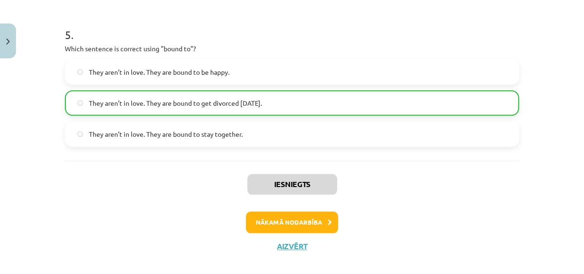
scroll to position [808, 0]
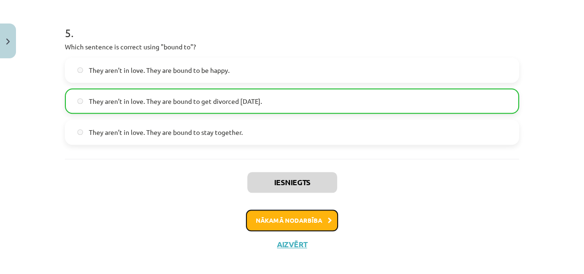
click at [287, 217] on button "Nākamā nodarbība" at bounding box center [292, 221] width 92 height 22
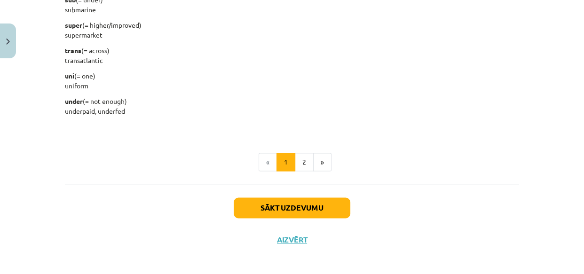
scroll to position [1261, 0]
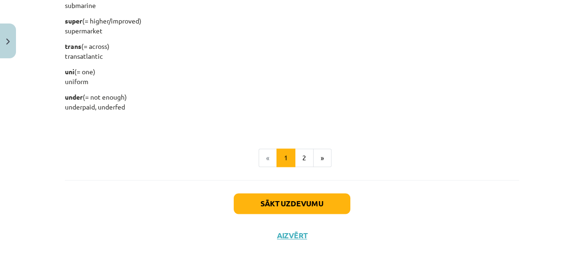
drag, startPoint x: 62, startPoint y: 44, endPoint x: 178, endPoint y: 108, distance: 132.0
copy div "English is a very flexible language and you can build on your vocabulary and le…"
click at [358, 103] on p "under (= not enough) underpaid, underfed" at bounding box center [292, 102] width 454 height 20
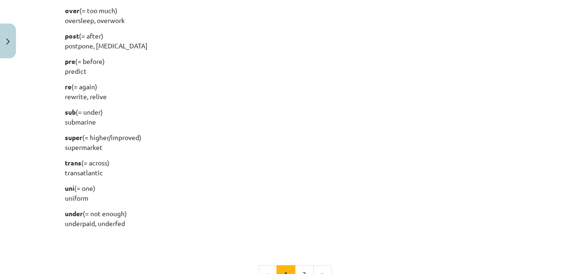
scroll to position [1203, 0]
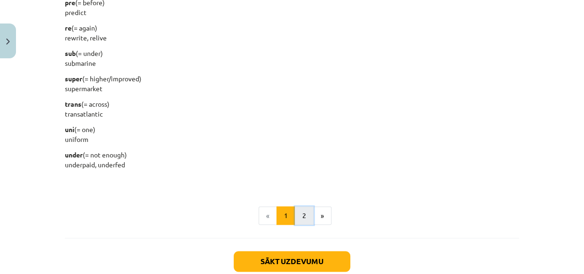
click at [295, 211] on button "2" at bounding box center [304, 216] width 19 height 19
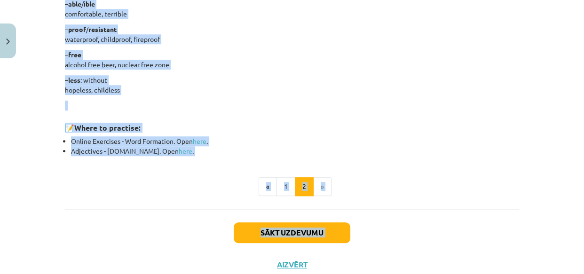
scroll to position [877, 0]
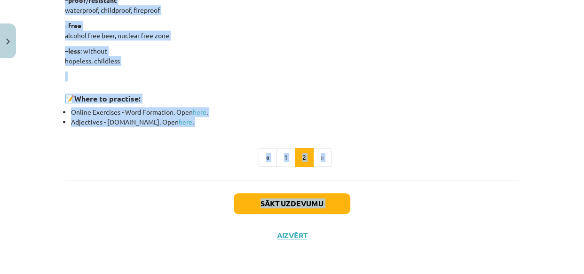
drag, startPoint x: 62, startPoint y: 116, endPoint x: 179, endPoint y: 125, distance: 117.5
copy div "Word Endings You can also make new words from the words you already know by usi…"
click at [271, 80] on p at bounding box center [292, 77] width 454 height 10
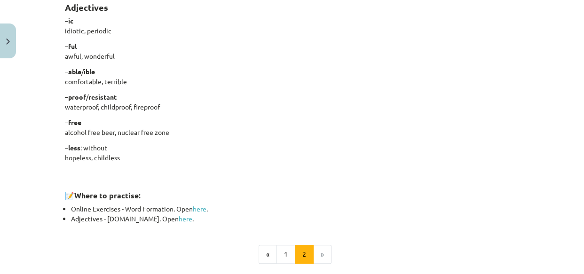
scroll to position [808, 0]
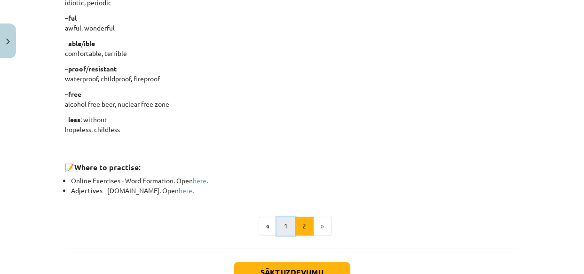
click at [283, 225] on button "1" at bounding box center [286, 226] width 19 height 19
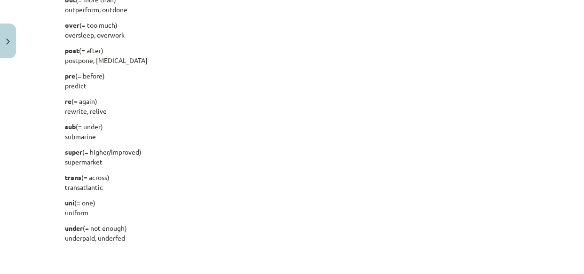
scroll to position [1242, 0]
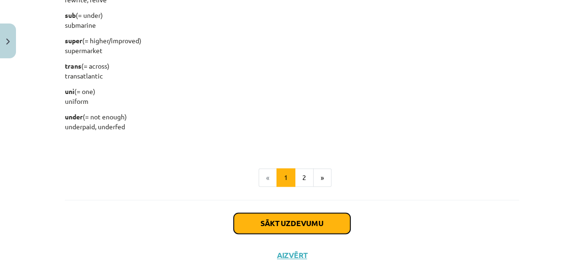
click at [311, 225] on button "Sākt uzdevumu" at bounding box center [292, 223] width 117 height 21
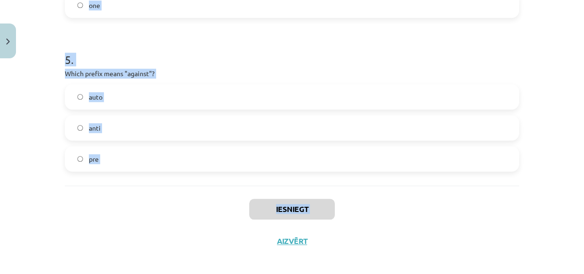
scroll to position [788, 0]
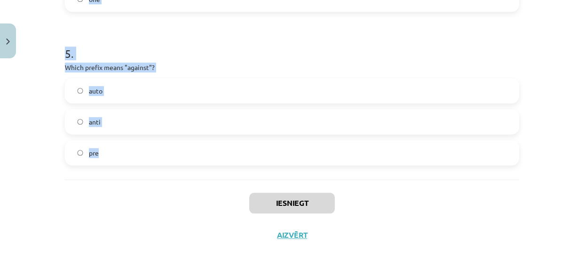
drag, startPoint x: 63, startPoint y: 99, endPoint x: 318, endPoint y: 162, distance: 262.2
click at [138, 103] on div "auto anti pre" at bounding box center [292, 122] width 454 height 88
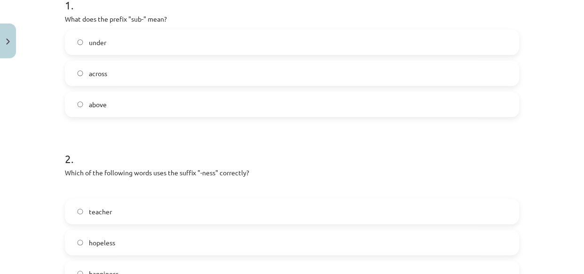
scroll to position [203, 0]
click at [81, 40] on label "under" at bounding box center [292, 44] width 453 height 24
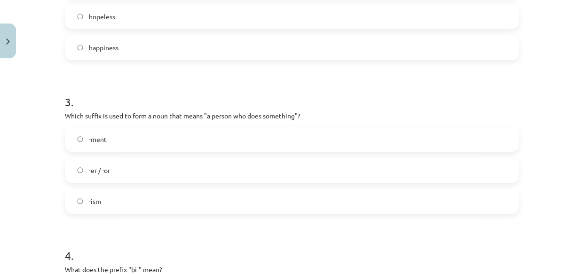
scroll to position [437, 0]
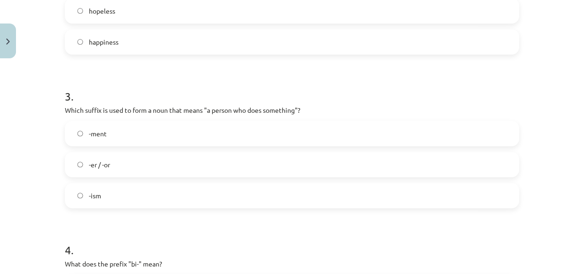
click at [96, 164] on span "-er / -or" at bounding box center [99, 165] width 21 height 10
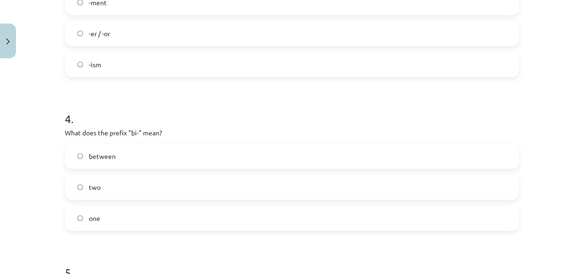
scroll to position [581, 0]
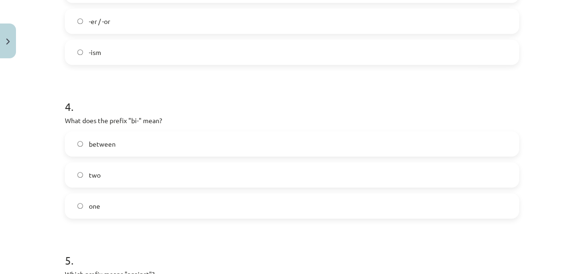
click at [93, 175] on span "two" at bounding box center [95, 175] width 12 height 10
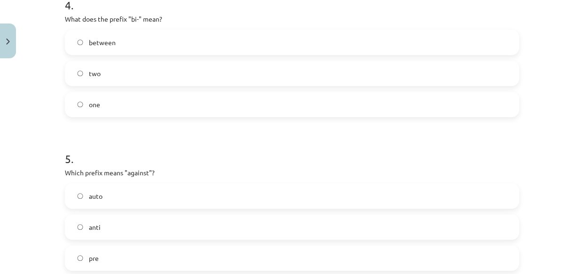
scroll to position [710, 0]
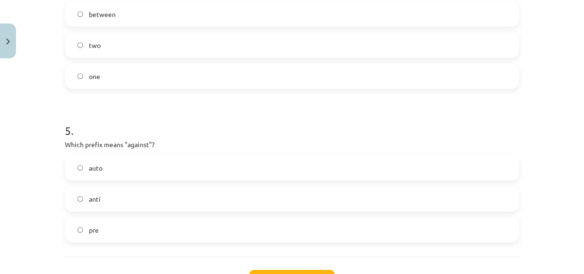
click at [96, 196] on span "anti" at bounding box center [95, 199] width 12 height 10
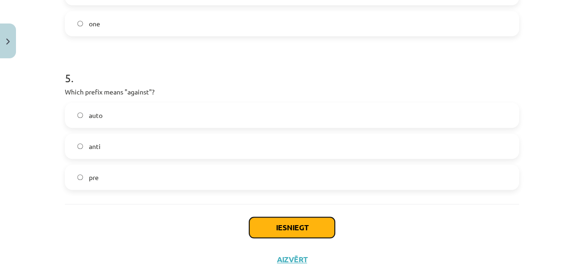
click at [302, 232] on button "Iesniegt" at bounding box center [292, 227] width 86 height 21
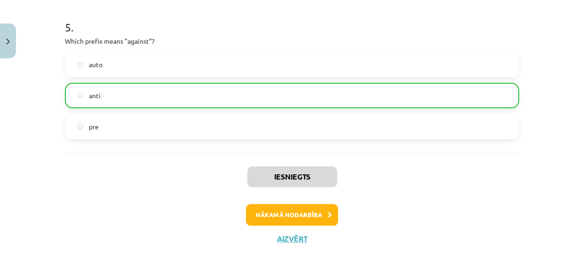
scroll to position [815, 0]
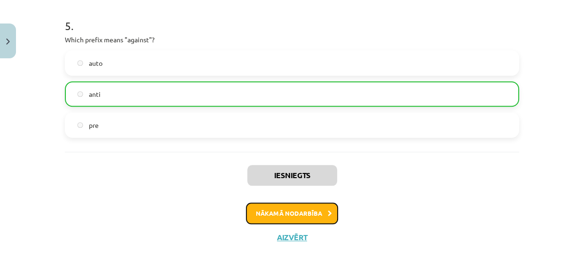
click at [283, 209] on button "Nākamā nodarbība" at bounding box center [292, 214] width 92 height 22
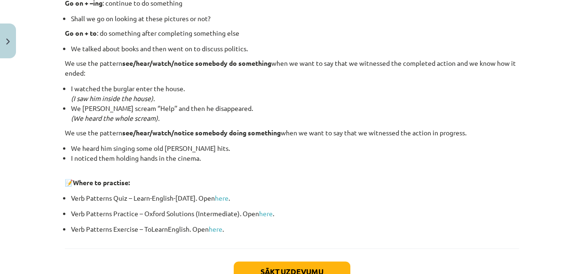
scroll to position [1330, 0]
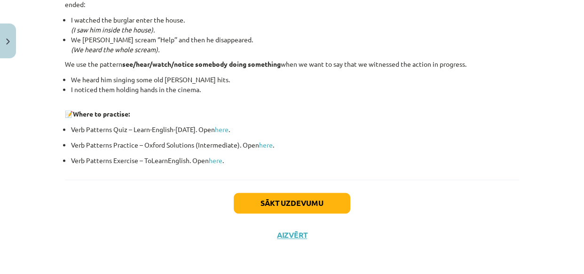
drag, startPoint x: 69, startPoint y: 156, endPoint x: 243, endPoint y: 169, distance: 174.1
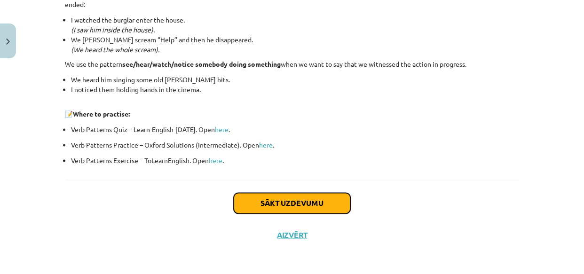
click at [290, 201] on button "Sākt uzdevumu" at bounding box center [292, 203] width 117 height 21
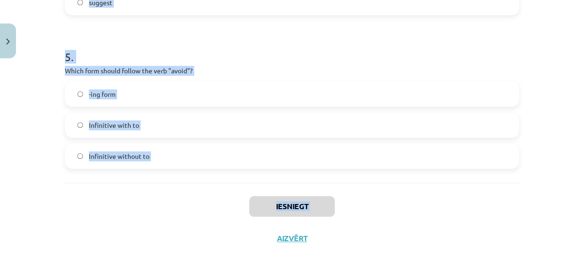
scroll to position [772, 0]
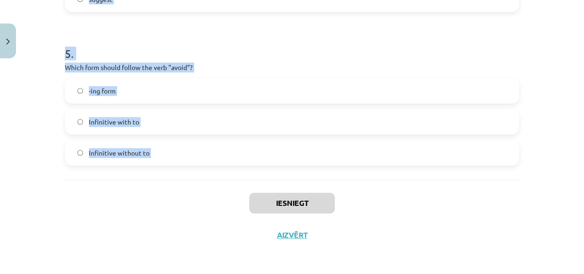
drag, startPoint x: 63, startPoint y: 56, endPoint x: 239, endPoint y: 186, distance: 219.7
click at [195, 93] on label "-ing form" at bounding box center [292, 91] width 453 height 24
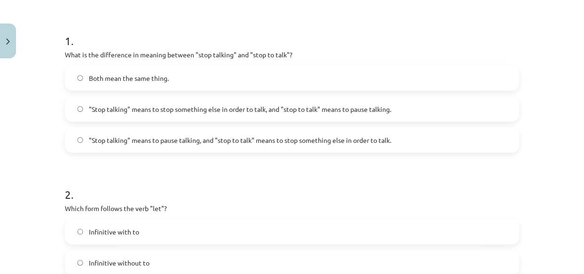
scroll to position [167, 0]
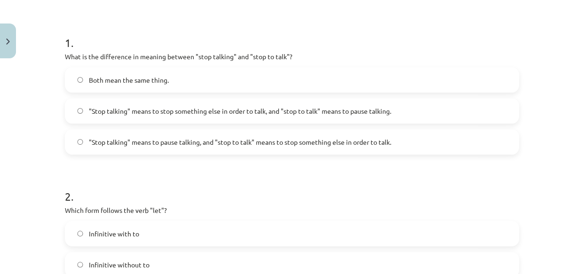
click at [94, 139] on span ""Stop talking" means to pause talking, and "stop to talk" means to stop somethi…" at bounding box center [240, 142] width 302 height 10
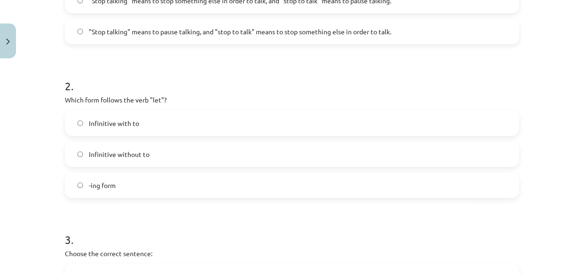
scroll to position [283, 0]
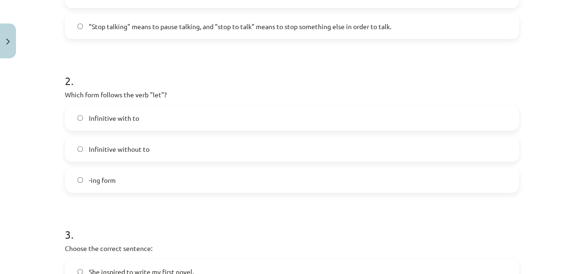
click at [89, 145] on span "Infinitive without to" at bounding box center [119, 149] width 61 height 10
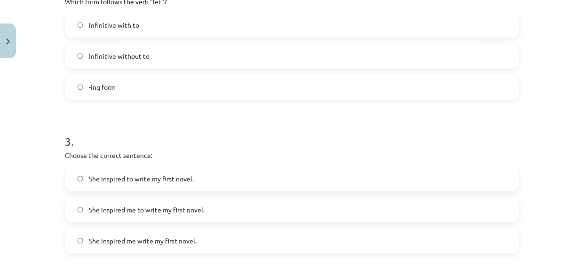
scroll to position [389, 0]
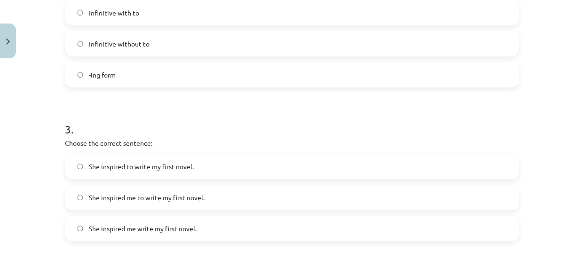
click at [91, 193] on span "She inspired me to write my first novel." at bounding box center [147, 198] width 116 height 10
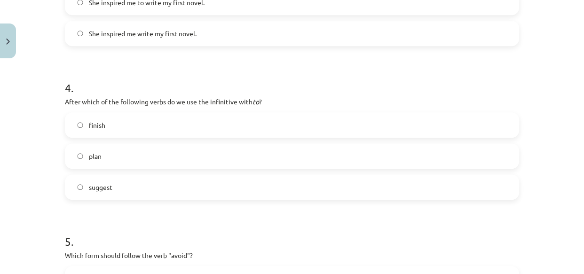
scroll to position [586, 0]
click at [94, 156] on span "plan" at bounding box center [95, 155] width 13 height 10
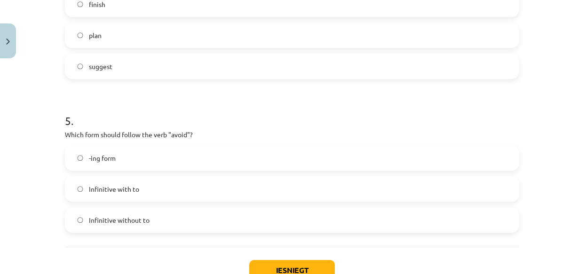
scroll to position [744, 0]
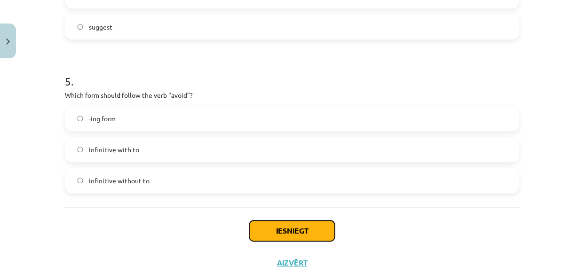
click at [282, 227] on button "Iesniegt" at bounding box center [292, 231] width 86 height 21
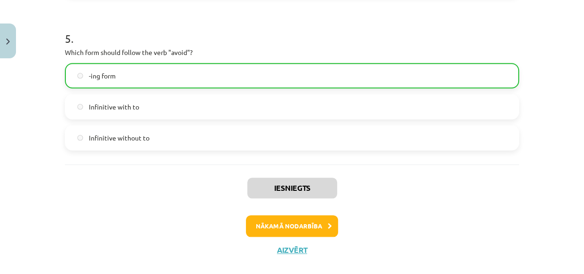
scroll to position [798, 0]
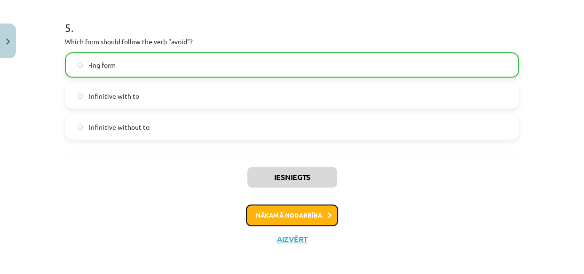
click at [314, 213] on button "Nākamā nodarbība" at bounding box center [292, 216] width 92 height 22
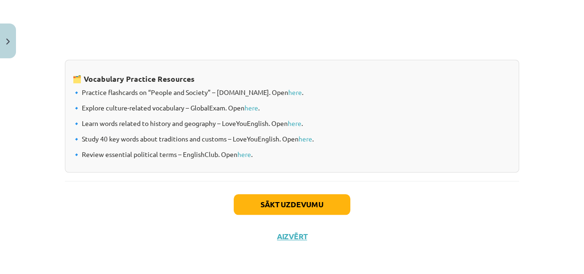
scroll to position [836, 0]
drag, startPoint x: 262, startPoint y: 165, endPoint x: 356, endPoint y: 150, distance: 95.4
click at [207, 139] on p "🔹 Study 40 key words about traditions and customs – LoveYouEnglish. Open here ." at bounding box center [291, 139] width 439 height 10
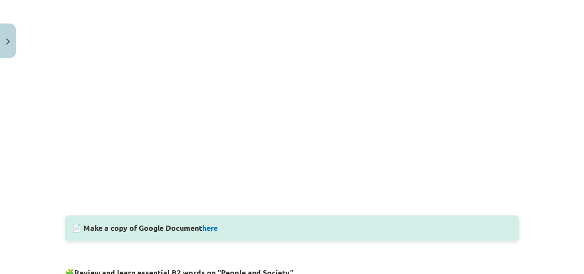
scroll to position [353, 0]
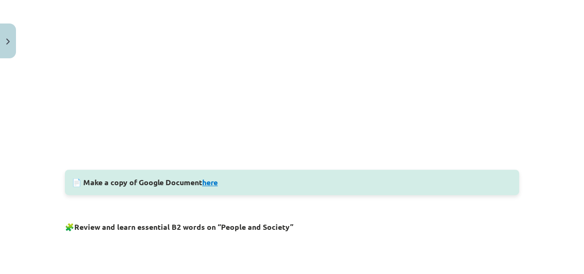
click at [211, 183] on link "here" at bounding box center [210, 182] width 16 height 10
click at [207, 183] on link "here" at bounding box center [210, 182] width 16 height 10
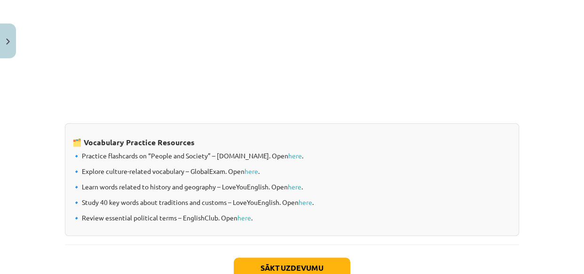
scroll to position [836, 0]
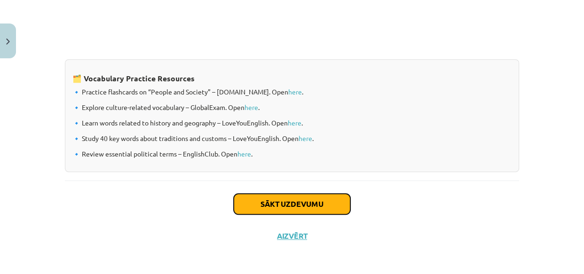
click at [273, 207] on button "Sākt uzdevumu" at bounding box center [292, 204] width 117 height 21
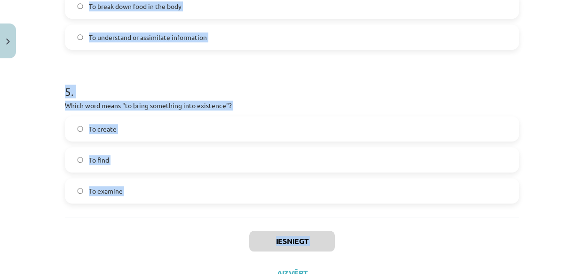
scroll to position [803, 0]
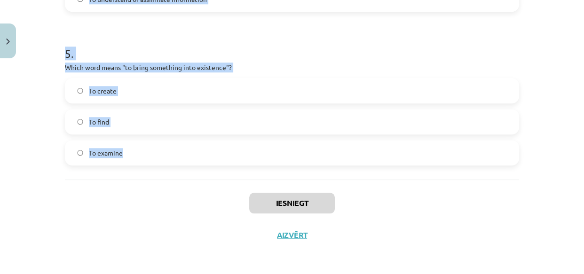
drag, startPoint x: 62, startPoint y: 185, endPoint x: 210, endPoint y: 168, distance: 149.2
click at [108, 99] on label "To create" at bounding box center [292, 91] width 453 height 24
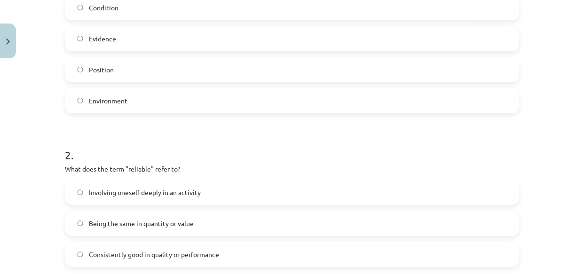
scroll to position [279, 0]
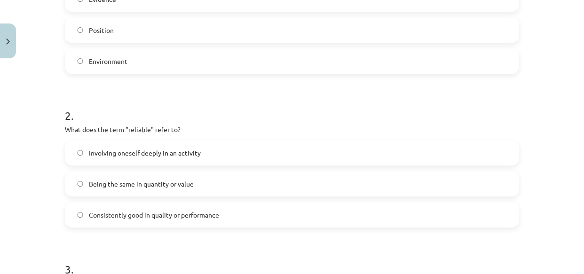
click at [144, 207] on label "Consistently good in quality or performance" at bounding box center [292, 215] width 453 height 24
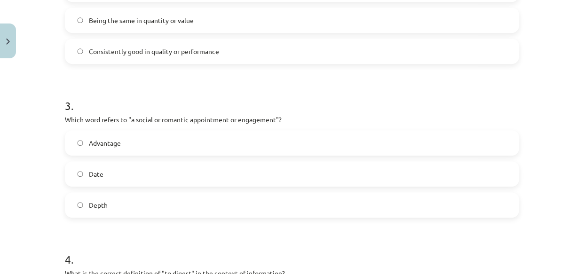
scroll to position [470, 0]
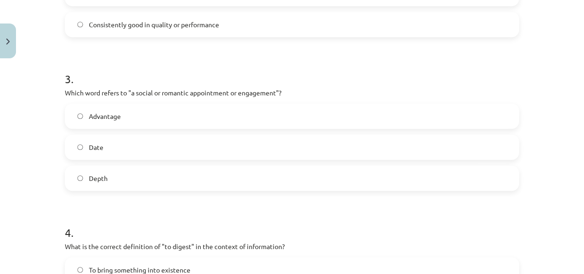
click at [92, 145] on span "Date" at bounding box center [96, 148] width 15 height 10
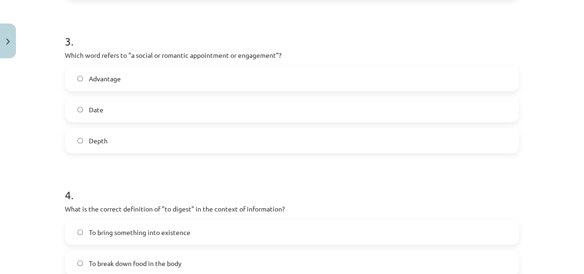
scroll to position [605, 0]
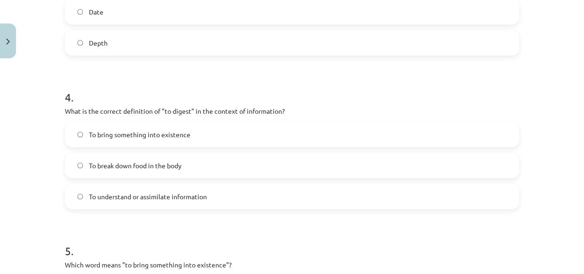
click at [103, 193] on span "To understand or assimilate information" at bounding box center [148, 197] width 118 height 10
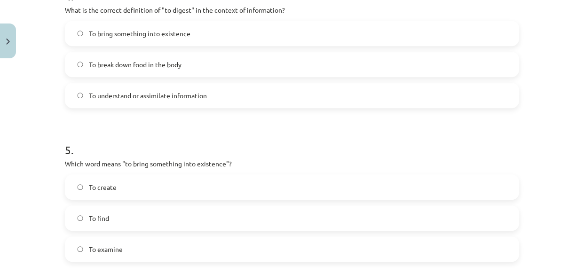
scroll to position [737, 0]
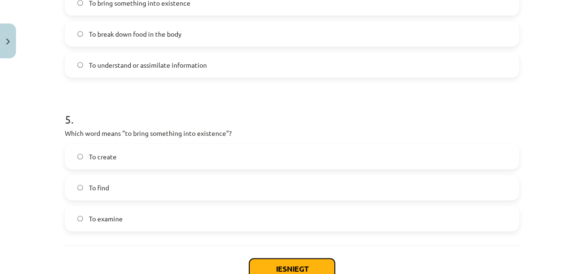
click at [291, 265] on button "Iesniegt" at bounding box center [292, 269] width 86 height 21
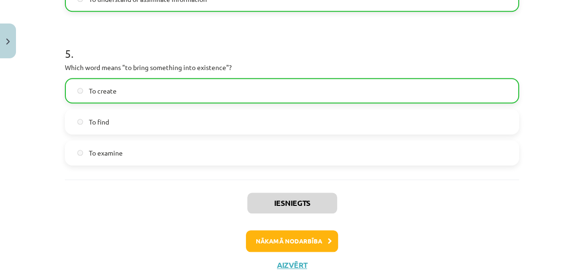
scroll to position [810, 0]
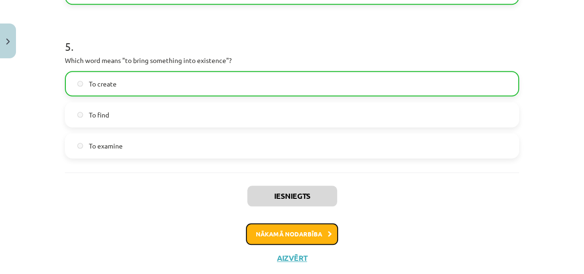
click at [301, 230] on button "Nākamā nodarbība" at bounding box center [292, 234] width 92 height 22
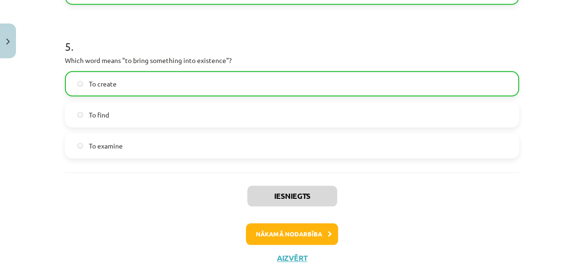
scroll to position [13, 0]
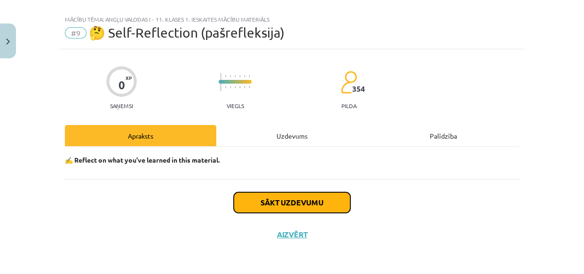
click at [298, 197] on button "Sākt uzdevumu" at bounding box center [292, 202] width 117 height 21
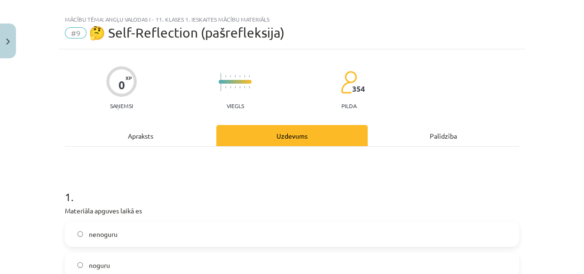
click at [74, 260] on label "noguru" at bounding box center [292, 266] width 453 height 24
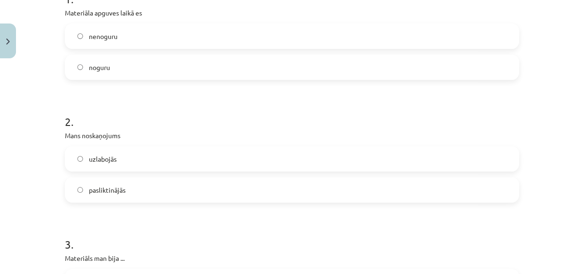
scroll to position [234, 0]
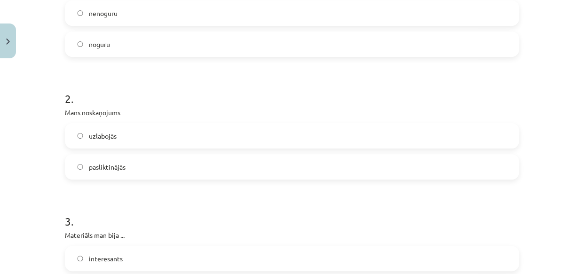
click at [105, 136] on span "uzlabojās" at bounding box center [103, 136] width 28 height 10
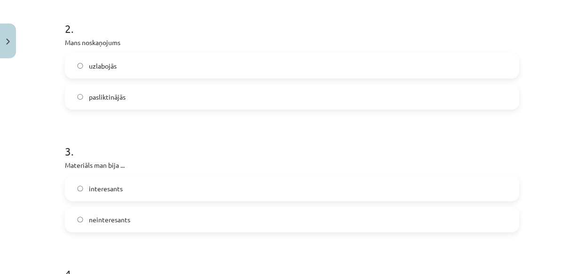
scroll to position [377, 0]
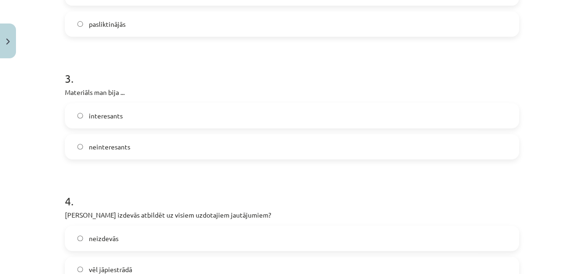
click at [94, 108] on label "interesants" at bounding box center [292, 116] width 453 height 24
click at [100, 262] on label "vēl jāpiestrādā" at bounding box center [292, 270] width 453 height 24
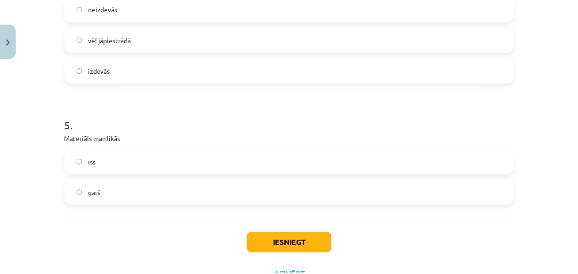
scroll to position [618, 0]
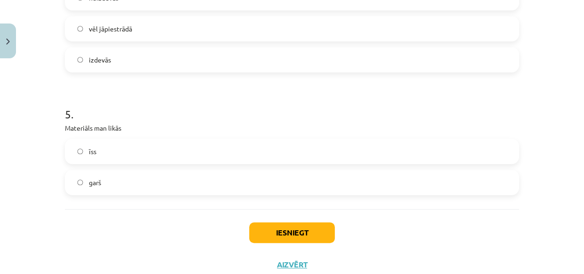
click at [117, 183] on label "garš" at bounding box center [292, 183] width 453 height 24
click at [89, 152] on span "īss" at bounding box center [93, 152] width 8 height 10
click at [84, 179] on label "garš" at bounding box center [292, 183] width 453 height 24
click at [101, 143] on label "īss" at bounding box center [292, 152] width 453 height 24
click at [298, 234] on button "Iesniegt" at bounding box center [292, 233] width 86 height 21
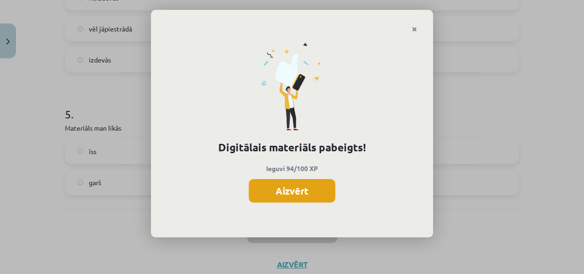
click at [293, 191] on button "Aizvērt" at bounding box center [292, 191] width 87 height 24
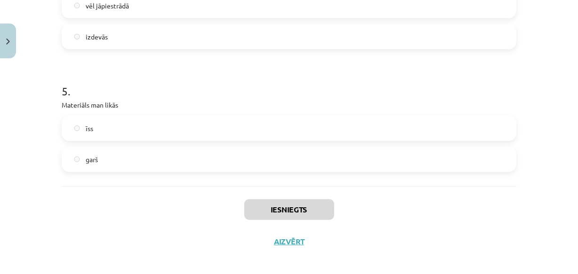
scroll to position [648, 0]
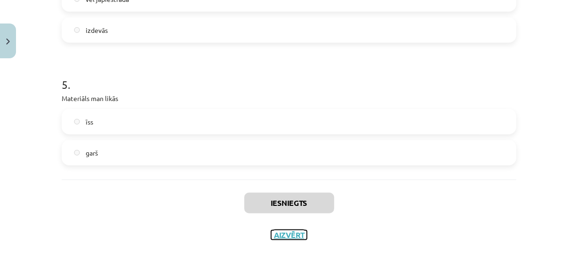
click at [273, 233] on button "Aizvērt" at bounding box center [289, 235] width 36 height 9
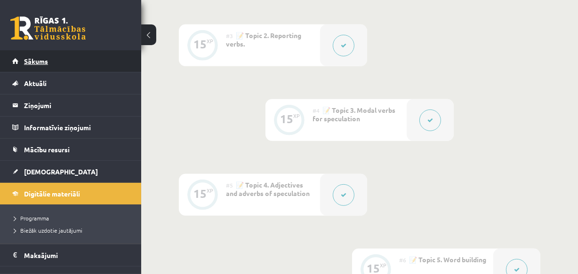
click at [38, 63] on span "Sākums" at bounding box center [36, 61] width 24 height 8
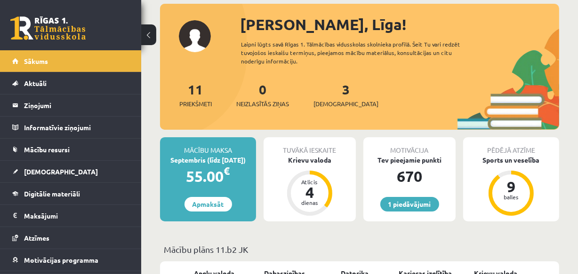
scroll to position [54, 0]
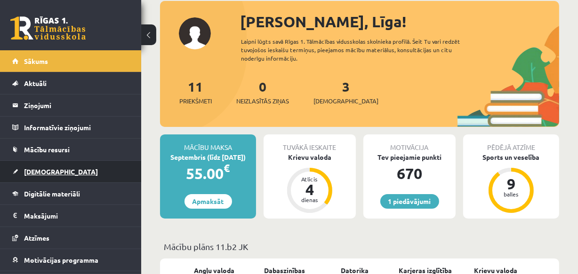
click at [34, 169] on span "[DEMOGRAPHIC_DATA]" at bounding box center [61, 171] width 74 height 8
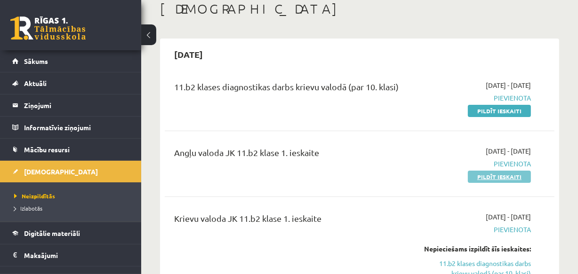
click at [515, 176] on link "Pildīt ieskaiti" at bounding box center [499, 177] width 63 height 12
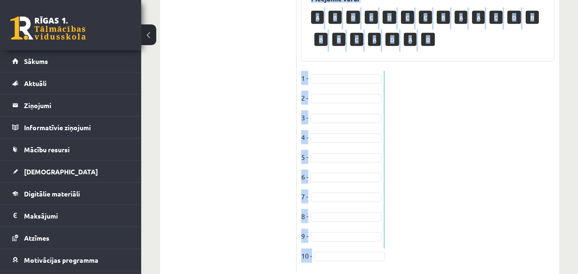
scroll to position [568, 0]
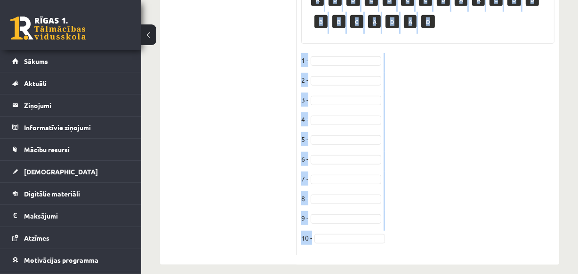
drag, startPoint x: 302, startPoint y: 34, endPoint x: 446, endPoint y: 238, distance: 249.7
copy div "Loremi dol sitamet consect. Ad eli sedd, ei tem inci 2_____________utl etd magn…"
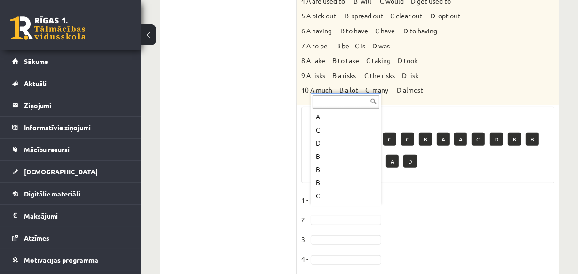
scroll to position [4, 0]
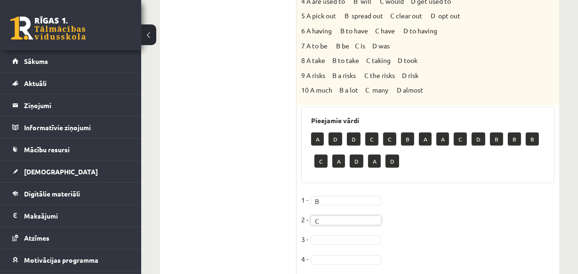
click at [336, 155] on p "A" at bounding box center [338, 161] width 13 height 13
click at [358, 155] on p "D" at bounding box center [357, 161] width 14 height 13
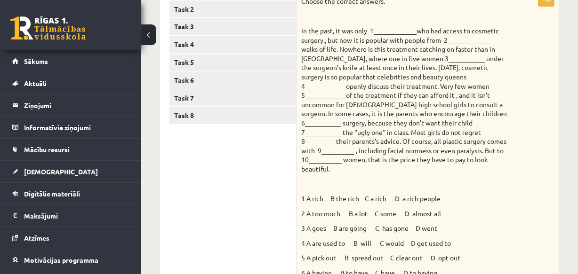
scroll to position [188, 0]
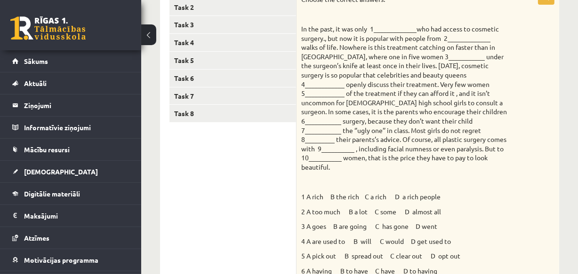
click at [427, 47] on p "In the past, it was only 1_____________who had access to cosmetic surgery., but…" at bounding box center [404, 98] width 206 height 148
click at [427, 59] on p "In the past, it was only 1_____________who had access to cosmetic surgery., but…" at bounding box center [404, 98] width 206 height 148
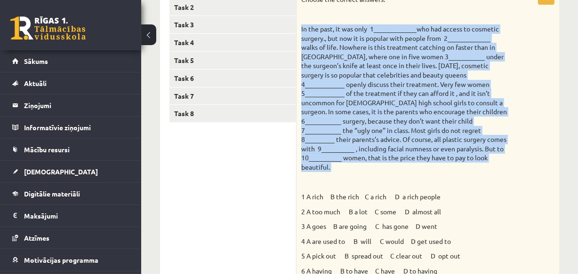
click at [427, 59] on p "In the past, it was only 1_____________who had access to cosmetic surgery., but…" at bounding box center [404, 98] width 206 height 148
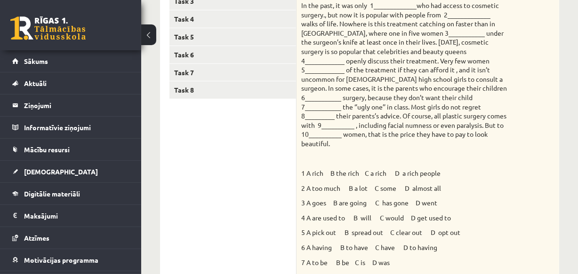
scroll to position [224, 0]
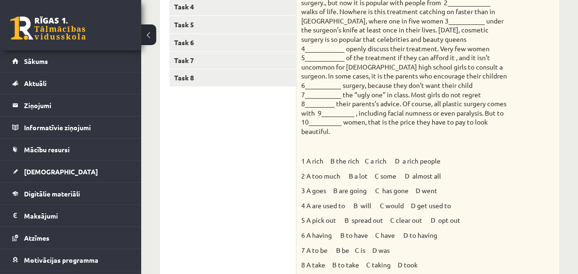
click at [437, 157] on p "1 A rich B the rich C a rich D a rich people" at bounding box center [404, 161] width 206 height 9
drag, startPoint x: 332, startPoint y: 151, endPoint x: 358, endPoint y: 155, distance: 26.6
click at [358, 157] on p "1 A rich B the rich C a rich D a rich people" at bounding box center [404, 161] width 206 height 9
copy p "B the rich"
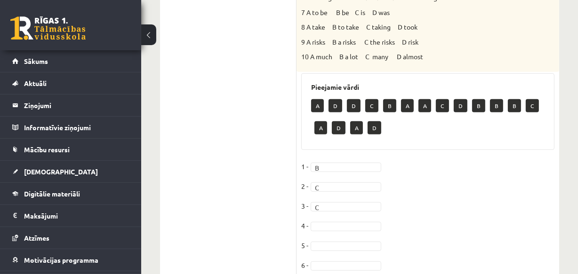
scroll to position [464, 0]
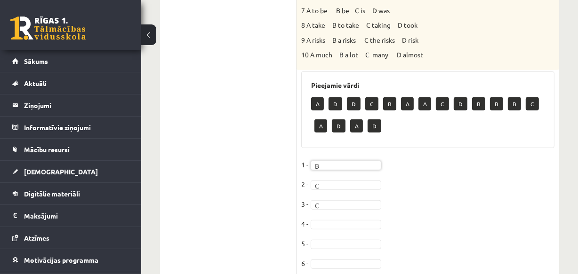
drag, startPoint x: 323, startPoint y: 154, endPoint x: 308, endPoint y: 164, distance: 18.3
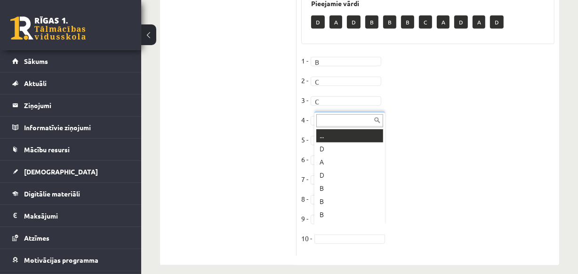
scroll to position [11, 0]
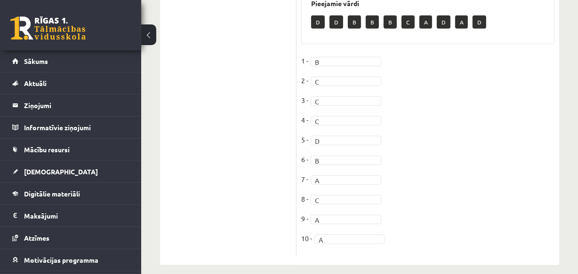
click at [466, 196] on fieldset "1 - B * 2 - C * 3 - C * 4 - C * 5 - D * 6 - B * 7 - A * 8 - C * 9 - A * 10 - A *" at bounding box center [427, 153] width 253 height 198
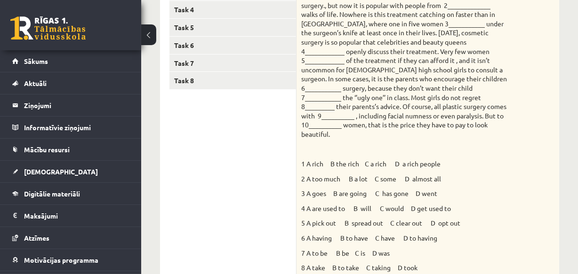
scroll to position [155, 0]
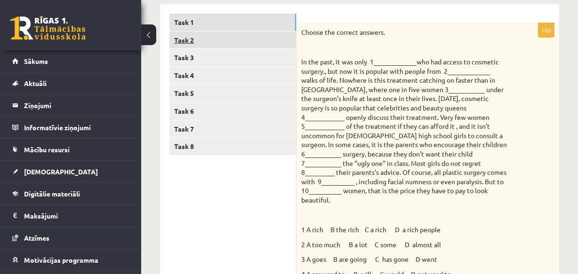
click at [195, 40] on link "Task 2" at bounding box center [232, 40] width 127 height 17
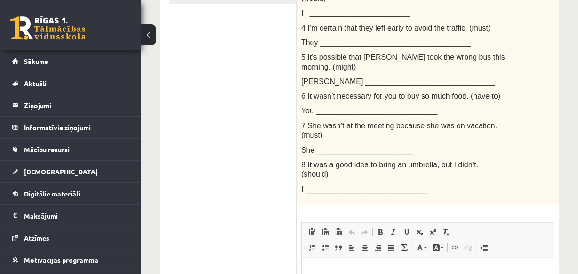
scroll to position [301, 0]
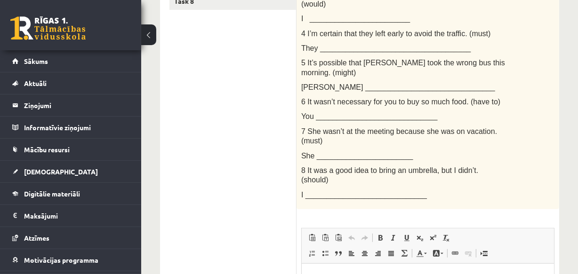
click at [329, 191] on span "I _____________________________" at bounding box center [364, 195] width 126 height 8
click at [398, 163] on div "Rewrite the second sentence so that it has a similar meaning to the first sente…" at bounding box center [427, 44] width 263 height 332
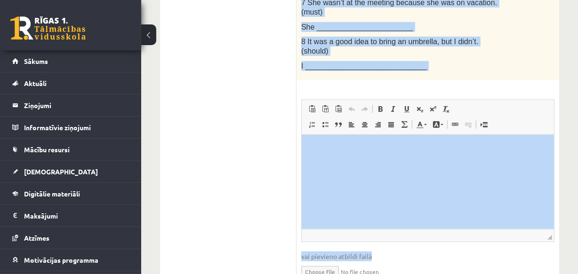
scroll to position [439, 0]
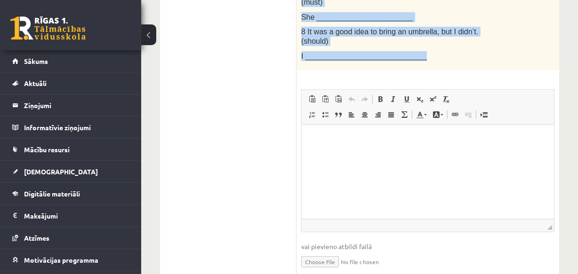
drag, startPoint x: 302, startPoint y: 47, endPoint x: 443, endPoint y: 24, distance: 142.9
copy div "Rewrite the second sentence so that it has a similar meaning to the first sente…"
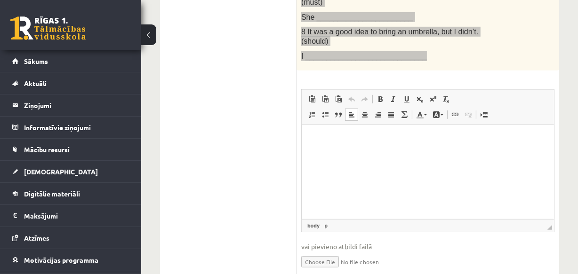
click at [338, 153] on html at bounding box center [427, 139] width 252 height 29
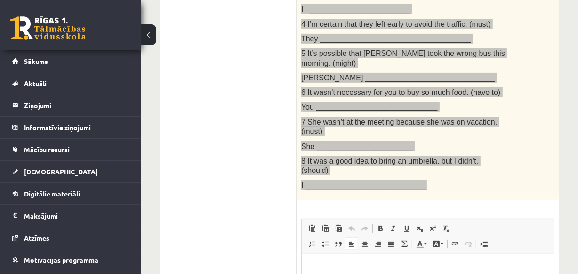
scroll to position [207, 0]
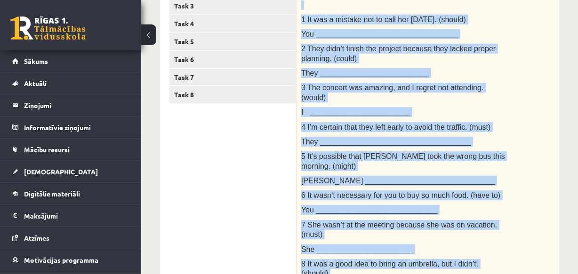
click at [489, 69] on p "They __________________________" at bounding box center [404, 73] width 206 height 10
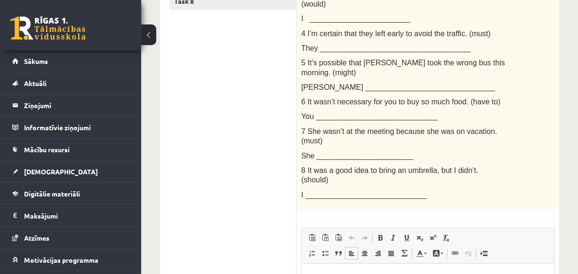
scroll to position [302, 0]
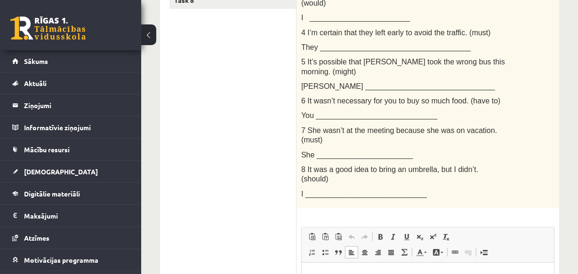
click at [325, 274] on p "Bagātinātā teksta redaktors, wiswyg-editor-user-answer-47024749483740" at bounding box center [426, 277] width 233 height 10
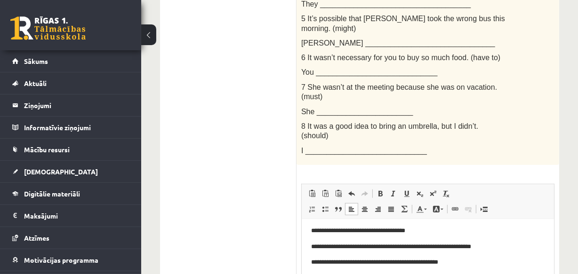
scroll to position [19, 0]
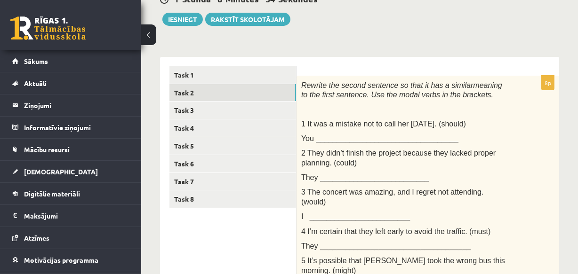
scroll to position [103, 0]
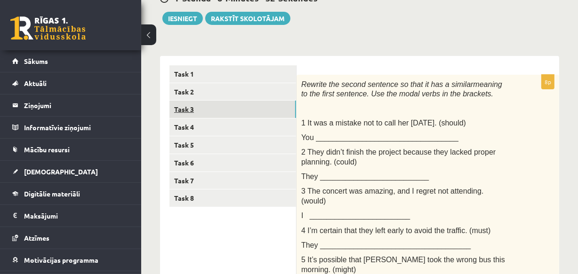
click at [199, 108] on link "Task 3" at bounding box center [232, 109] width 127 height 17
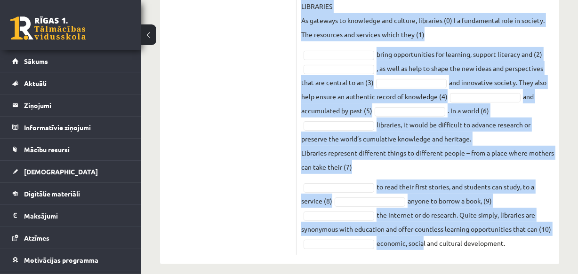
scroll to position [322, 0]
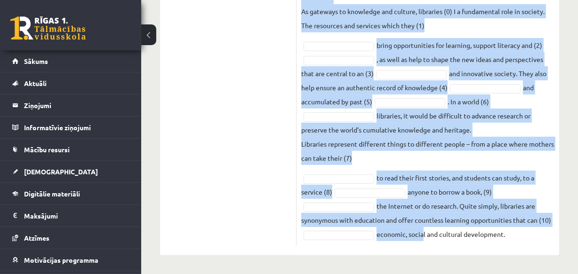
drag, startPoint x: 302, startPoint y: 47, endPoint x: 524, endPoint y: 241, distance: 294.7
click at [524, 241] on div "10p Fill each of the numbered gaps in the following passage with the most appro…" at bounding box center [427, 51] width 263 height 390
copy div "Fill each of the numbered gaps in the following passage with the most appropria…"
click at [390, 137] on p "Libraries represent different things to different people – from a place where m…" at bounding box center [427, 151] width 253 height 28
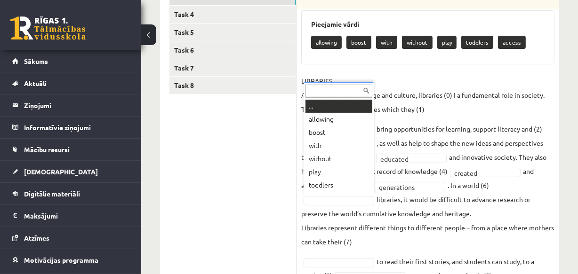
scroll to position [11, 0]
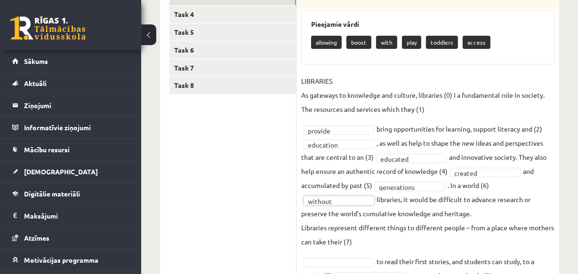
click at [405, 237] on p "Libraries represent different things to different people – from a place where m…" at bounding box center [427, 235] width 253 height 28
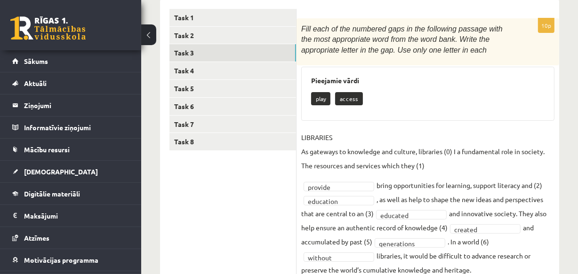
scroll to position [156, 0]
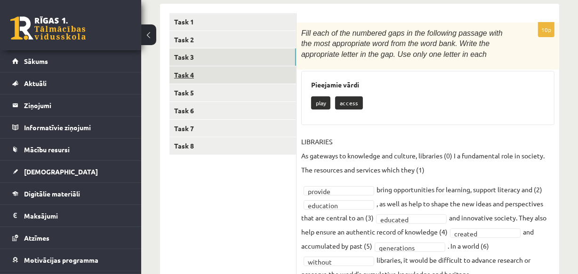
click at [189, 76] on link "Task 4" at bounding box center [232, 74] width 127 height 17
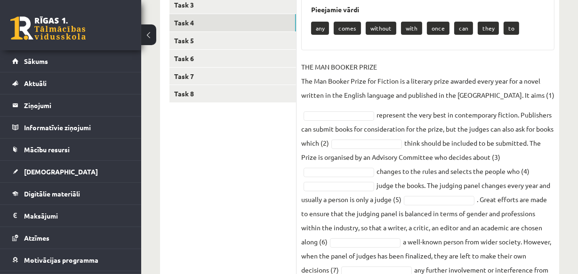
scroll to position [173, 0]
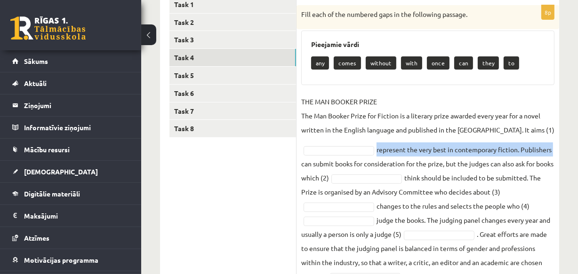
drag, startPoint x: 576, startPoint y: 151, endPoint x: 577, endPoint y: 130, distance: 21.2
click at [577, 130] on div "Angļu valoda 11.b2 JK klase 1. ieskaite , Līga Kauliņa (11.b2 JK) Parādīt punkt…" at bounding box center [359, 132] width 437 height 538
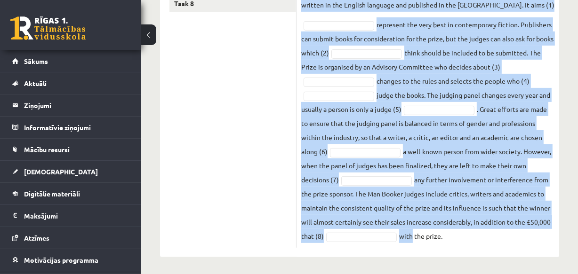
scroll to position [301, 0]
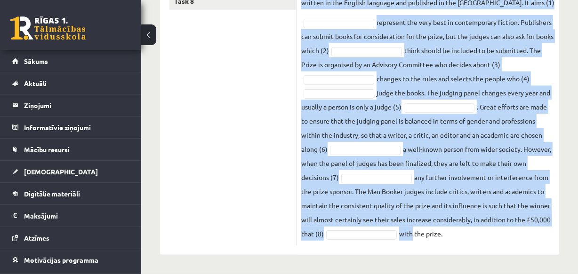
drag, startPoint x: 301, startPoint y: 54, endPoint x: 484, endPoint y: 241, distance: 261.5
click at [484, 241] on div "8p Fill each of the numbered gaps in the following passage. Pieejamie vārdi any…" at bounding box center [427, 62] width 263 height 368
copy div "Fill each of the numbered gaps in the following passage. Pieejamie vārdi any co…"
click at [408, 102] on fieldset "THE MAN BOOKER PRIZE The Man Booker Prize for Fiction is a literary prize award…" at bounding box center [427, 104] width 253 height 274
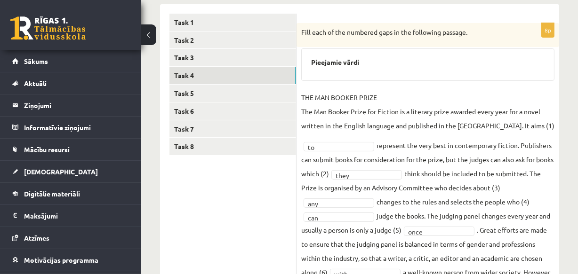
scroll to position [149, 0]
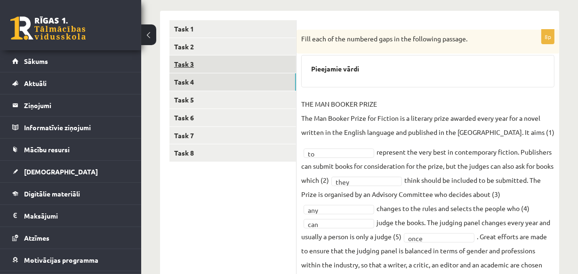
click at [201, 63] on link "Task 3" at bounding box center [232, 64] width 127 height 17
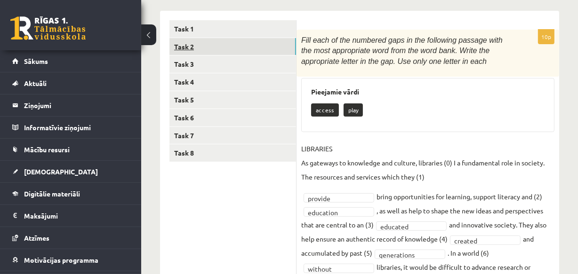
click at [195, 46] on link "Task 2" at bounding box center [232, 46] width 127 height 17
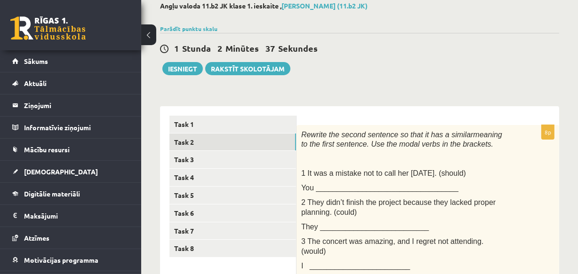
scroll to position [51, 0]
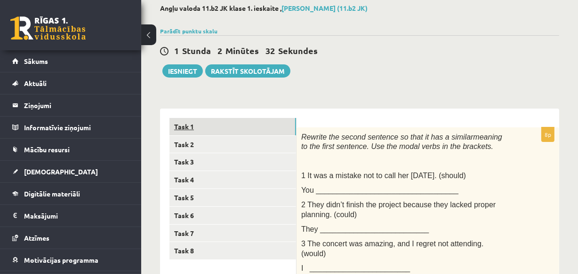
click at [212, 127] on link "Task 1" at bounding box center [232, 126] width 127 height 17
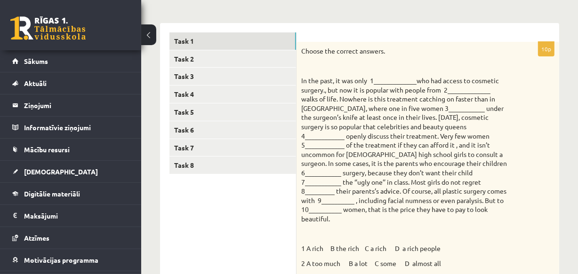
scroll to position [90, 0]
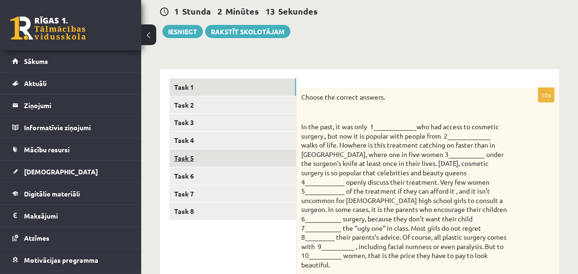
click at [186, 159] on link "Task 5" at bounding box center [232, 158] width 127 height 17
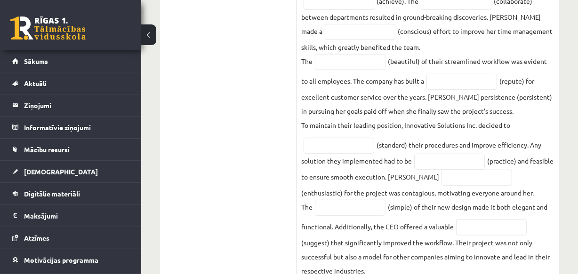
scroll to position [570, 0]
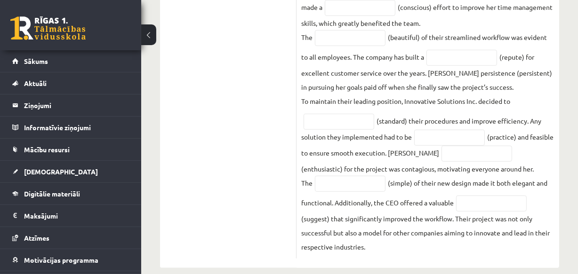
drag, startPoint x: 302, startPoint y: 187, endPoint x: 442, endPoint y: 255, distance: 155.3
copy div "Read the text and complete the gaps with the words formed from the words in bra…"
click at [401, 94] on p "To maintain their leading position, Innovative Solutions Inc. decided to" at bounding box center [405, 101] width 209 height 14
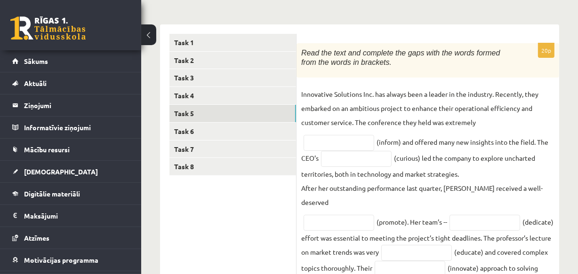
scroll to position [148, 0]
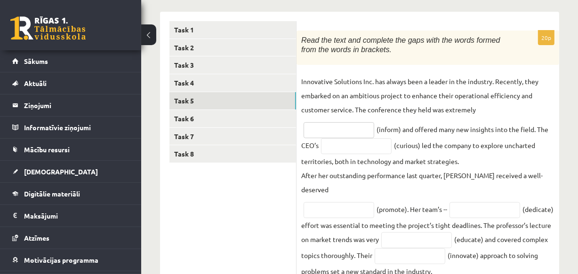
click at [310, 135] on input "text" at bounding box center [338, 130] width 71 height 16
type input "**********"
click at [343, 148] on input "text" at bounding box center [356, 146] width 71 height 16
type input "*********"
click at [337, 202] on input "text" at bounding box center [338, 210] width 71 height 16
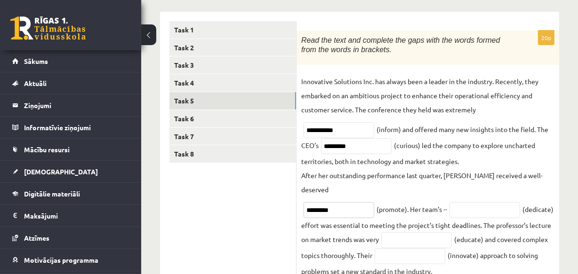
type input "*********"
click at [474, 202] on input "text" at bounding box center [484, 210] width 71 height 16
type input "*********"
click at [451, 232] on input "text" at bounding box center [416, 240] width 71 height 16
type input "**********"
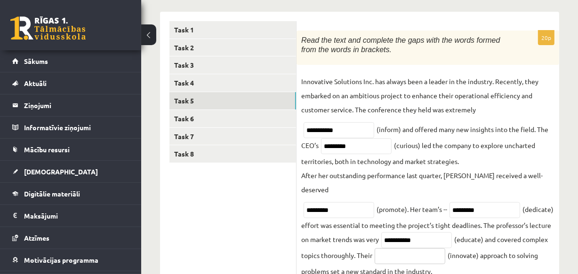
click at [445, 248] on input "text" at bounding box center [409, 256] width 71 height 16
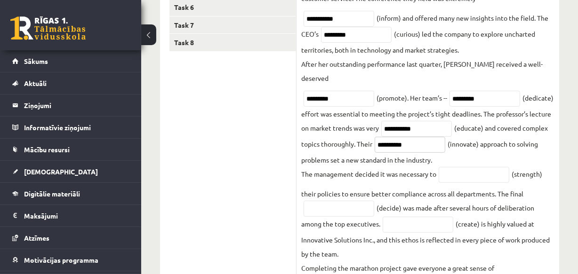
scroll to position [293, 0]
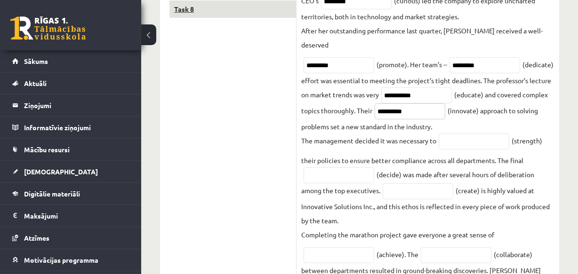
type input "**********"
click at [473, 134] on input "text" at bounding box center [473, 142] width 71 height 16
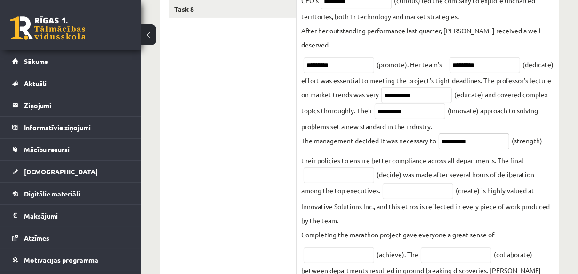
type input "**********"
click at [338, 167] on input "text" at bounding box center [338, 175] width 71 height 16
type input "********"
click at [414, 183] on input "text" at bounding box center [417, 191] width 71 height 16
type input "**********"
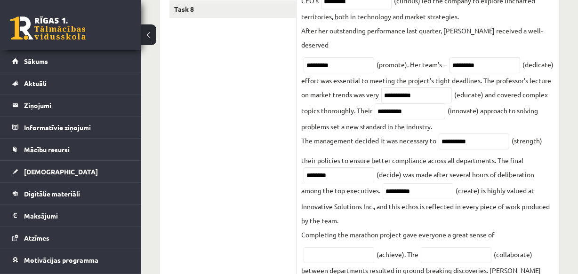
click at [390, 203] on fieldset "**********" at bounding box center [427, 230] width 253 height 602
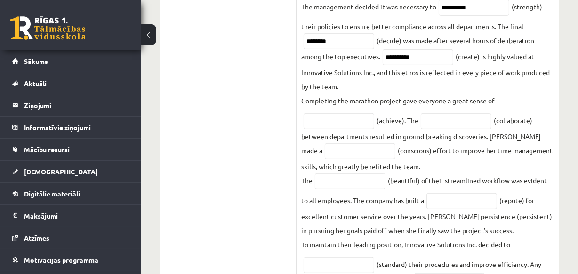
scroll to position [428, 0]
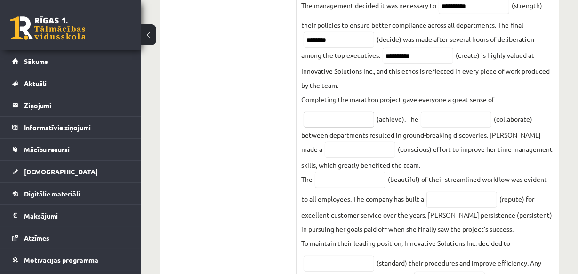
click at [333, 112] on input "text" at bounding box center [338, 120] width 71 height 16
type input "**********"
click at [462, 112] on input "text" at bounding box center [456, 120] width 71 height 16
type input "**********"
click at [325, 142] on input "text" at bounding box center [360, 150] width 71 height 16
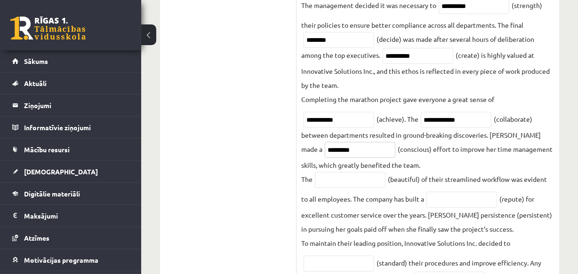
type input "*********"
click at [330, 172] on input "text" at bounding box center [350, 180] width 71 height 16
type input "******"
click at [445, 193] on input "text" at bounding box center [461, 200] width 71 height 16
type input "**********"
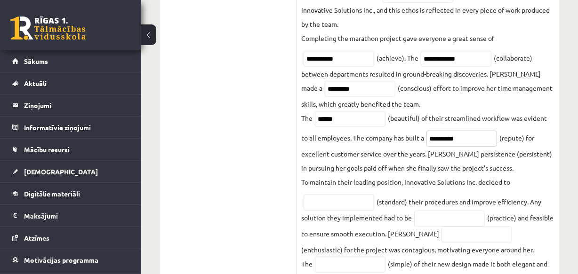
scroll to position [537, 0]
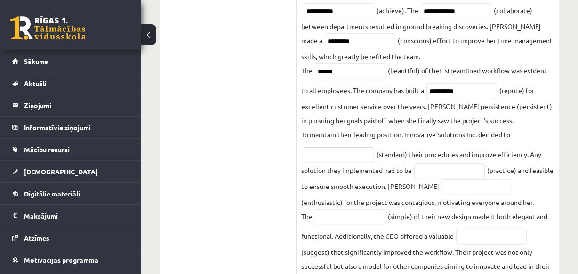
click at [340, 147] on input "text" at bounding box center [338, 155] width 71 height 16
type input "**********"
click at [442, 163] on input "text" at bounding box center [449, 171] width 71 height 16
type input "*********"
click at [441, 179] on input "text" at bounding box center [476, 187] width 71 height 16
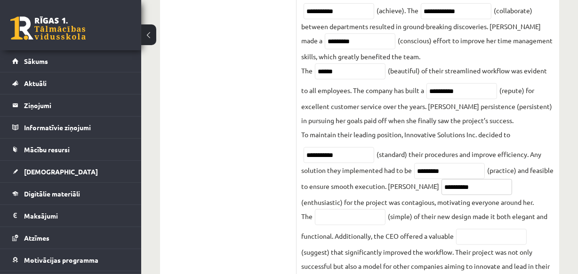
type input "**********"
click at [343, 209] on input "text" at bounding box center [350, 217] width 71 height 16
click at [330, 209] on input "*********" at bounding box center [350, 217] width 71 height 16
type input "**********"
click at [490, 229] on input "text" at bounding box center [491, 237] width 71 height 16
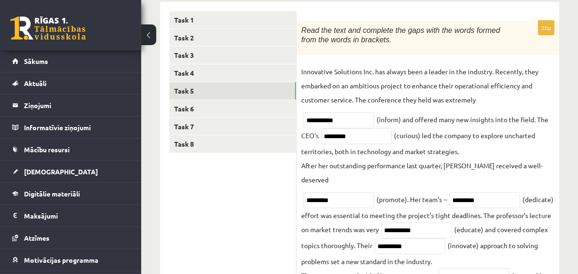
scroll to position [127, 0]
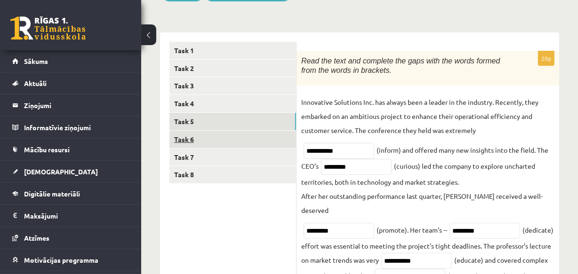
type input "**********"
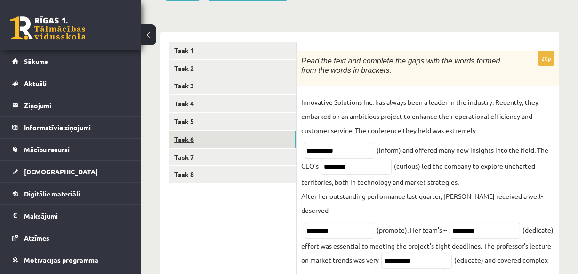
click at [198, 136] on link "Task 6" at bounding box center [232, 139] width 127 height 17
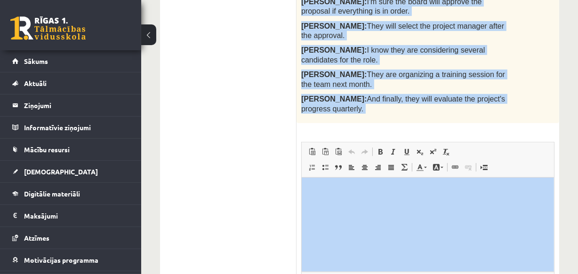
scroll to position [424, 0]
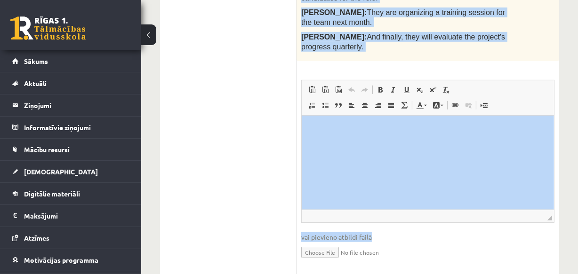
drag, startPoint x: 308, startPoint y: 20, endPoint x: 478, endPoint y: 30, distance: 170.1
click at [478, 30] on form "Change of the verb tense - 1 point for each correct sentence. 10p Report the co…" at bounding box center [428, 10] width 244 height 531
copy form "hange of the verb tense - 1 point for each correct sentence. 10p Report the con…"
click at [428, 33] on span "And finally, they will evaluate the project's progress quarterly." at bounding box center [403, 42] width 204 height 18
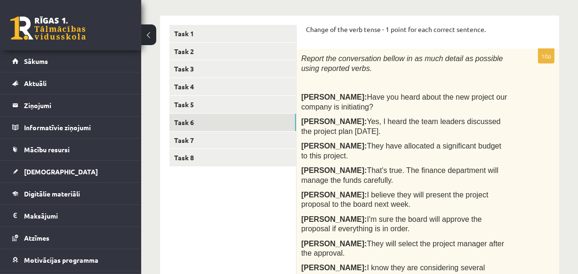
scroll to position [145, 0]
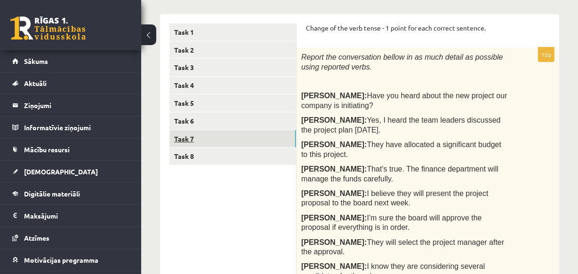
click at [196, 137] on link "Task 7" at bounding box center [232, 138] width 127 height 17
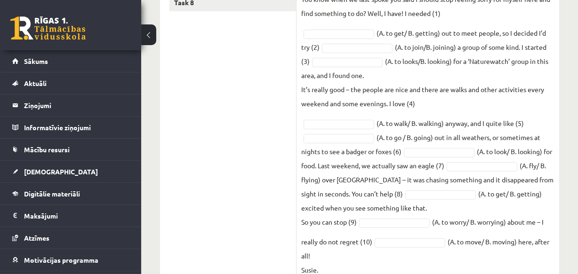
scroll to position [195, 0]
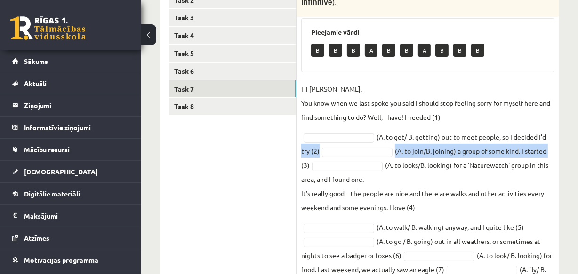
drag, startPoint x: 577, startPoint y: 155, endPoint x: 579, endPoint y: 137, distance: 18.4
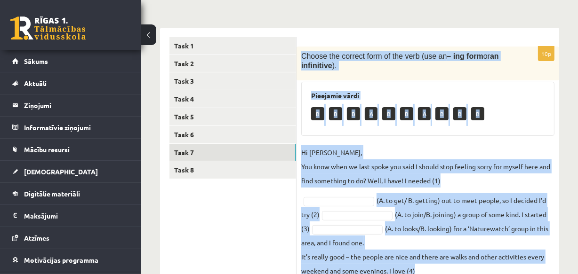
scroll to position [335, 0]
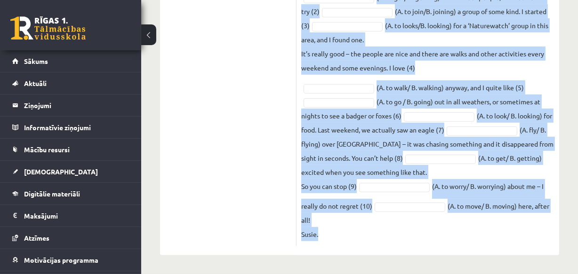
drag, startPoint x: 302, startPoint y: 55, endPoint x: 470, endPoint y: 249, distance: 257.5
click at [470, 249] on div "10p Choose the correct form of the verb (use an – ing form or an infinitive ). …" at bounding box center [427, 40] width 263 height 431
copy div "Choose the correct form of the verb (use an – ing form or an infinitive ). Piee…"
click at [382, 50] on p "It’s really good – the people are nice and there are walks and other activities…" at bounding box center [427, 61] width 253 height 28
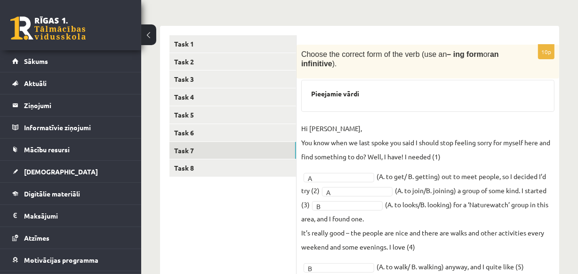
scroll to position [132, 0]
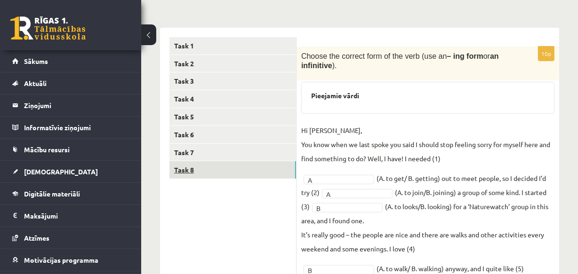
click at [204, 174] on link "Task 8" at bounding box center [232, 169] width 127 height 17
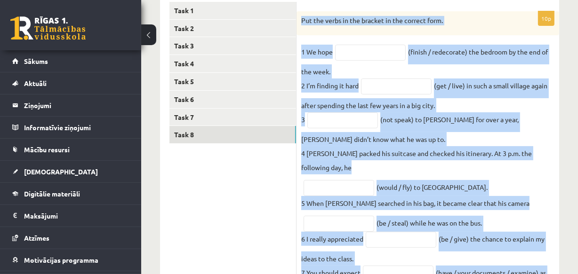
scroll to position [334, 0]
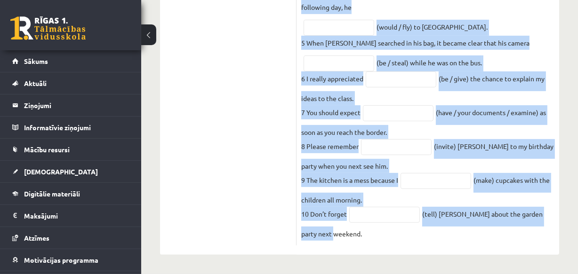
drag, startPoint x: 302, startPoint y: 55, endPoint x: 486, endPoint y: 244, distance: 264.2
click at [486, 244] on div "10p Put the verbs in the bracket in the correct form. 1 We hope (finish / redec…" at bounding box center [427, 48] width 263 height 395
copy div "Put the verbs in the bracket in the correct form. 1 We hope (finish / redecorat…"
click at [381, 94] on fieldset "1 We hope (finish / redecorate) the bedroom by the end of the week. 2 I’m findi…" at bounding box center [427, 62] width 253 height 357
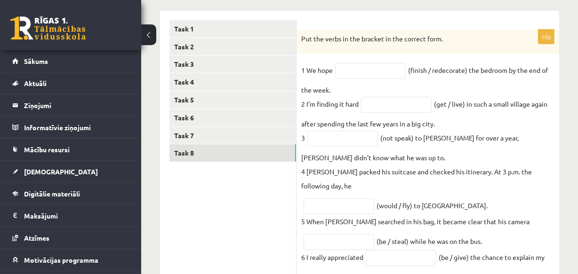
scroll to position [141, 0]
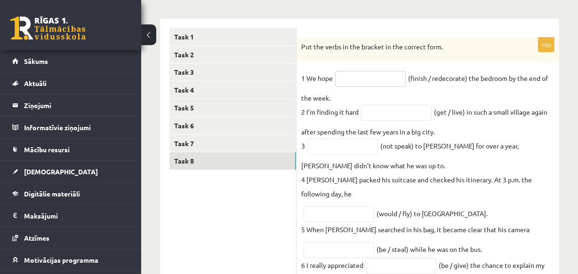
click at [358, 84] on input "text" at bounding box center [370, 79] width 71 height 16
type input "**********"
click at [371, 106] on input "text" at bounding box center [396, 113] width 71 height 16
type input "**********"
click at [319, 146] on input "text" at bounding box center [342, 147] width 71 height 16
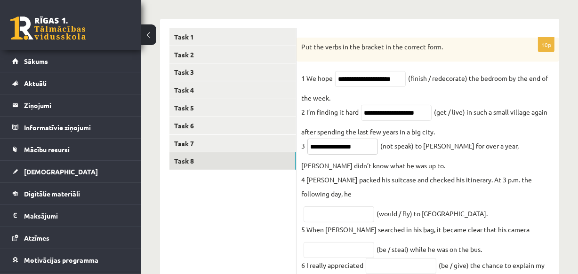
type input "**********"
click at [319, 217] on input "text" at bounding box center [338, 215] width 71 height 16
type input "**********"
click at [327, 249] on input "text" at bounding box center [338, 250] width 71 height 16
type input "**********"
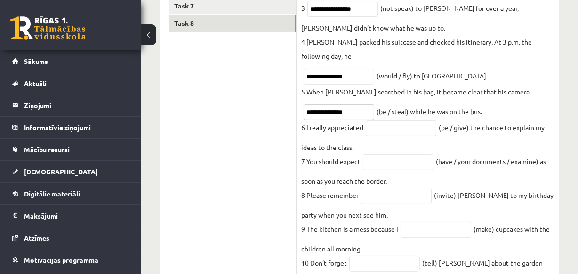
scroll to position [283, 0]
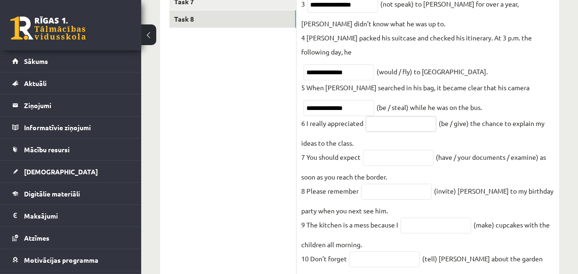
click at [387, 126] on input "text" at bounding box center [401, 124] width 71 height 16
type input "**********"
click at [382, 160] on input "text" at bounding box center [398, 158] width 71 height 16
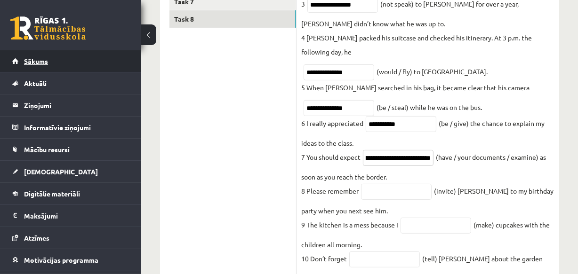
scroll to position [0, 38]
type input "**********"
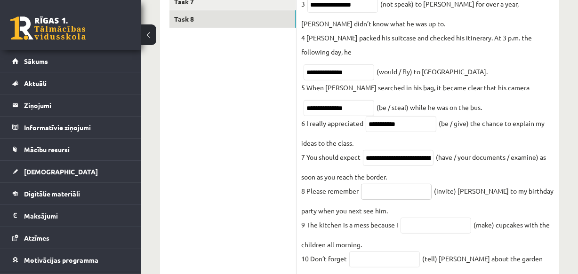
click at [376, 200] on input "text" at bounding box center [396, 192] width 71 height 16
type input "*********"
click at [417, 239] on fieldset "**********" at bounding box center [427, 107] width 253 height 357
click at [423, 232] on input "text" at bounding box center [435, 226] width 71 height 16
type input "**********"
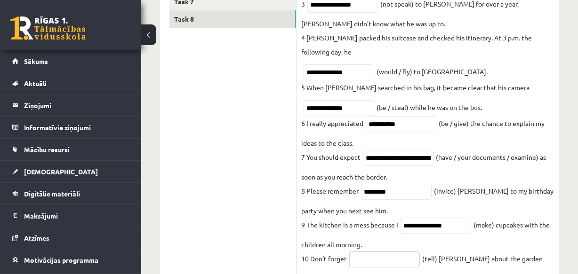
click at [377, 265] on input "text" at bounding box center [384, 260] width 71 height 16
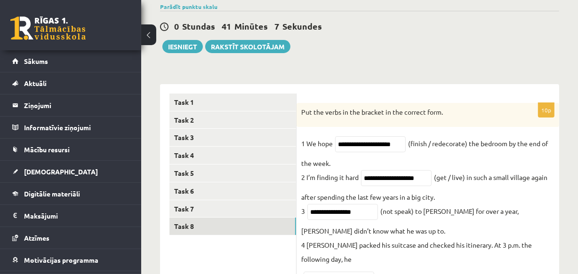
scroll to position [73, 0]
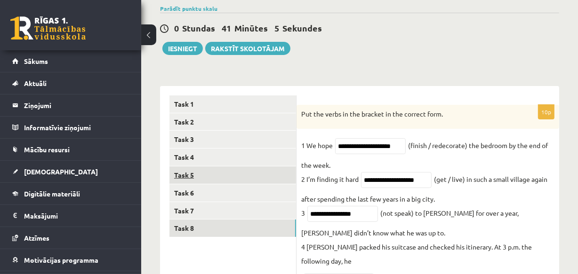
type input "*******"
click at [196, 172] on link "Task 5" at bounding box center [232, 175] width 127 height 17
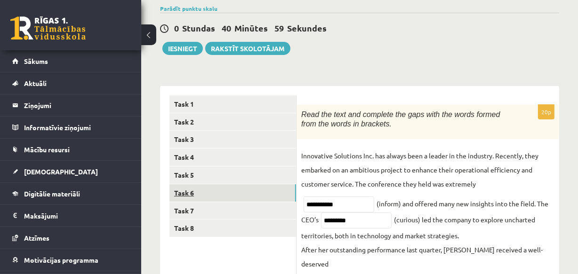
click at [202, 193] on link "Task 6" at bounding box center [232, 192] width 127 height 17
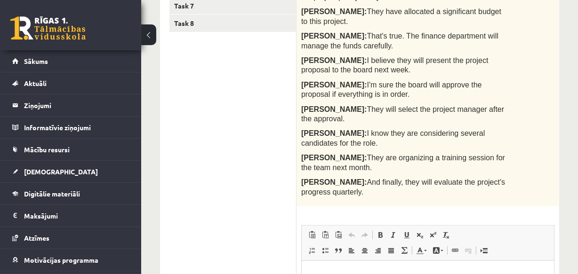
scroll to position [289, 0]
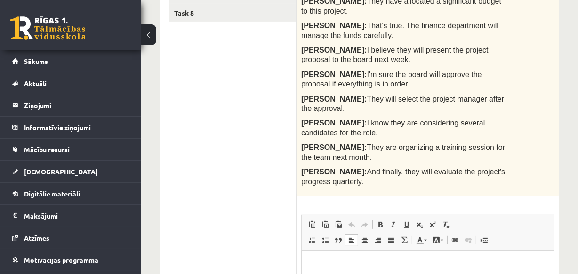
click at [307, 251] on html at bounding box center [427, 264] width 252 height 29
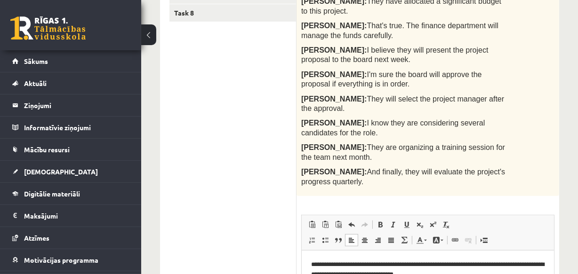
click at [459, 274] on p "**********" at bounding box center [426, 270] width 233 height 20
click at [478, 273] on p "**********" at bounding box center [426, 270] width 233 height 20
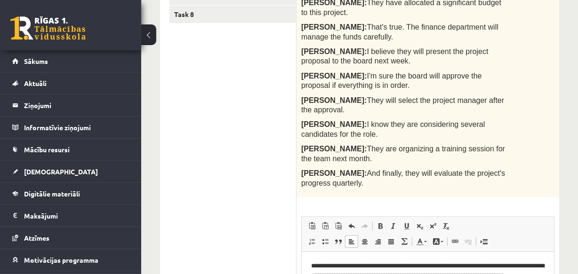
scroll to position [305, 0]
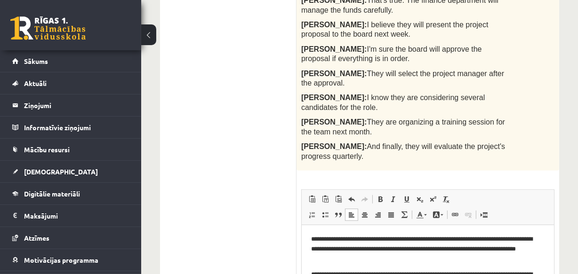
scroll to position [324, 0]
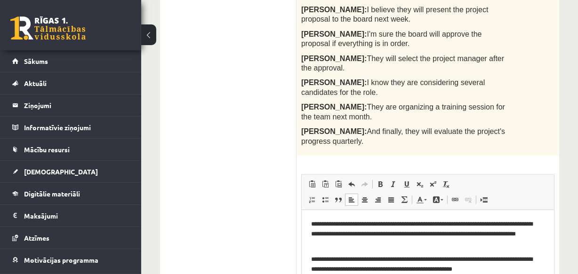
scroll to position [4, 0]
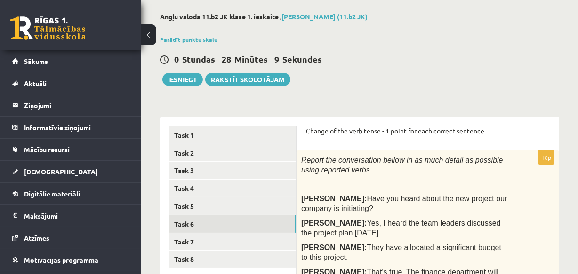
scroll to position [26, 0]
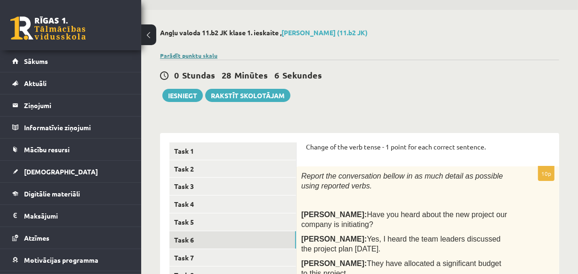
click at [206, 53] on link "Parādīt punktu skalu" at bounding box center [188, 56] width 57 height 8
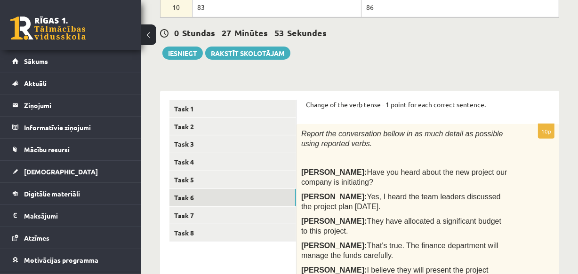
scroll to position [292, 0]
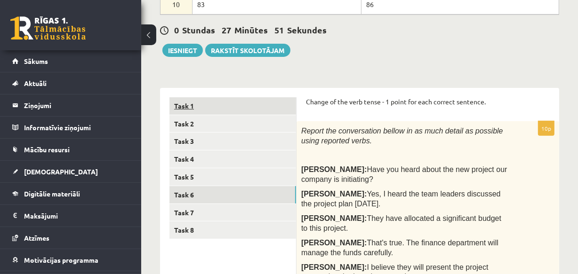
click at [187, 108] on link "Task 1" at bounding box center [232, 105] width 127 height 17
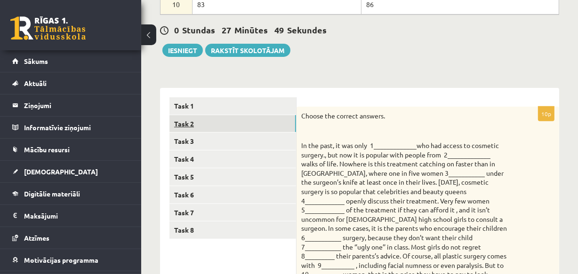
click at [187, 119] on link "Task 2" at bounding box center [232, 123] width 127 height 17
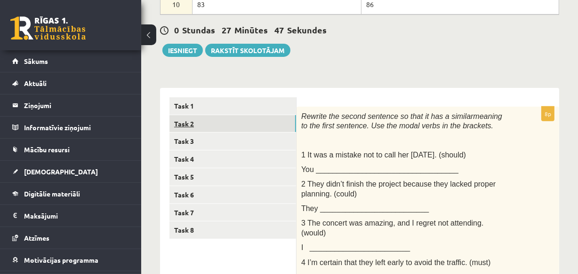
scroll to position [0, 0]
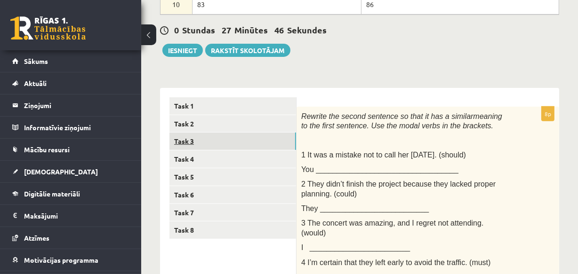
click at [191, 141] on link "Task 3" at bounding box center [232, 141] width 127 height 17
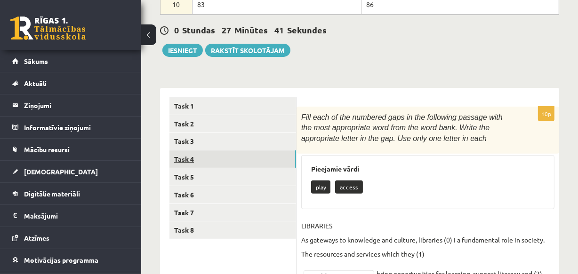
click at [195, 159] on link "Task 4" at bounding box center [232, 159] width 127 height 17
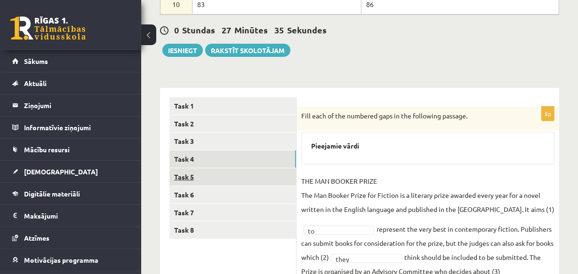
click at [189, 175] on link "Task 5" at bounding box center [232, 176] width 127 height 17
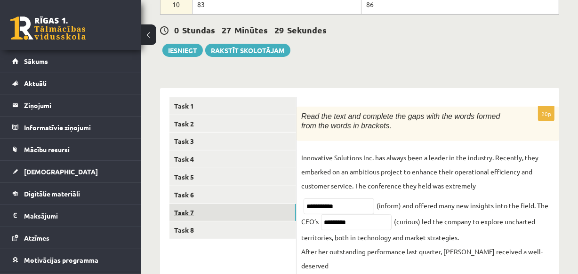
click at [194, 211] on link "Task 7" at bounding box center [232, 212] width 127 height 17
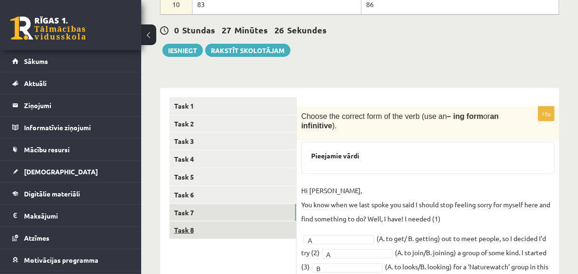
click at [193, 231] on link "Task 8" at bounding box center [232, 230] width 127 height 17
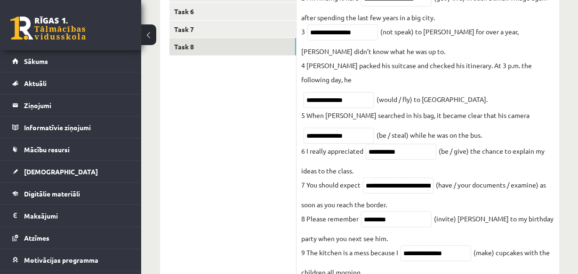
scroll to position [317, 0]
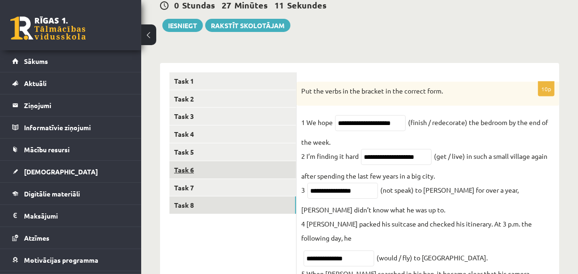
click at [198, 170] on link "Task 6" at bounding box center [232, 169] width 127 height 17
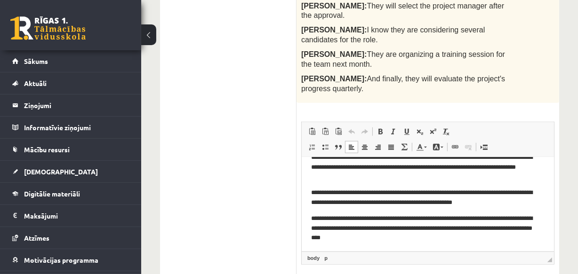
scroll to position [15, 0]
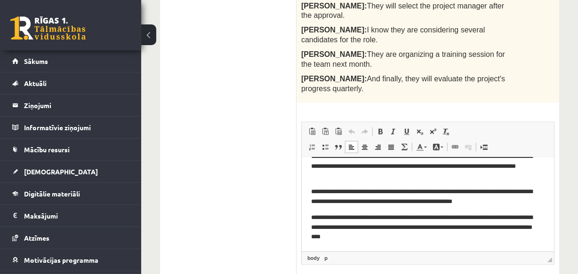
drag, startPoint x: 548, startPoint y: 225, endPoint x: 855, endPoint y: 381, distance: 344.8
click at [433, 239] on p "**********" at bounding box center [423, 227] width 227 height 29
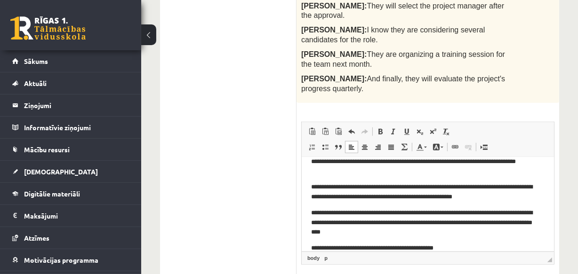
click at [446, 248] on p "**********" at bounding box center [423, 248] width 227 height 10
click at [457, 248] on p "**********" at bounding box center [423, 248] width 227 height 10
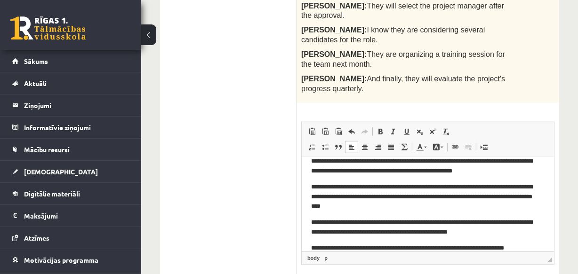
scroll to position [56, 0]
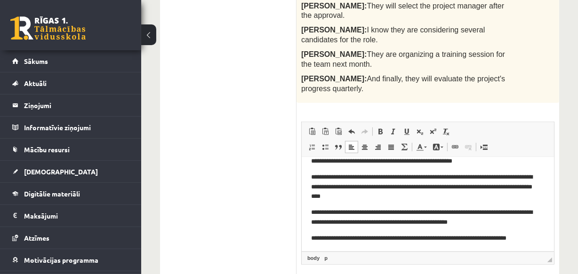
click at [518, 238] on p "**********" at bounding box center [423, 243] width 227 height 20
click at [335, 244] on p "**********" at bounding box center [423, 243] width 227 height 20
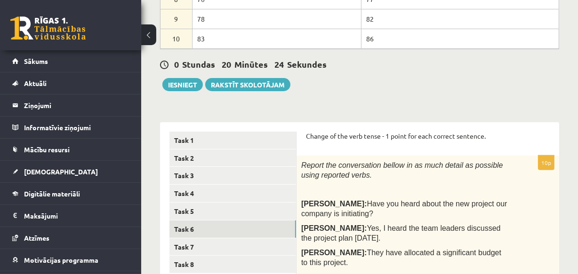
scroll to position [291, 0]
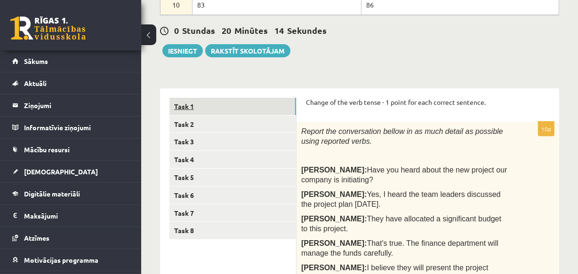
click at [188, 110] on link "Task 1" at bounding box center [232, 106] width 127 height 17
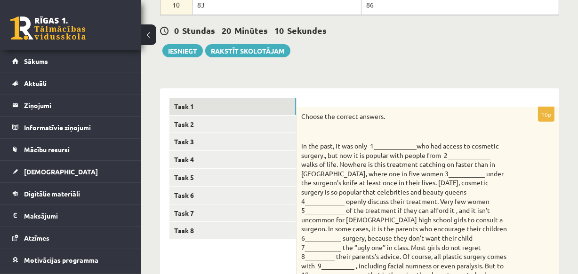
click at [394, 147] on p "In the past, it was only 1_____________who had access to cosmetic surgery., but…" at bounding box center [404, 216] width 206 height 148
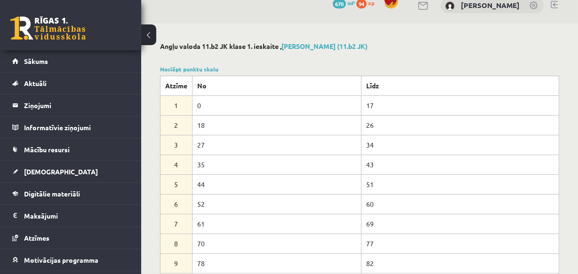
scroll to position [0, 0]
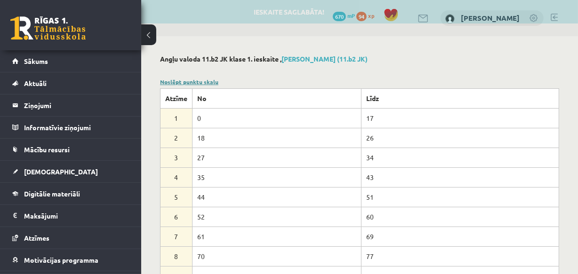
click at [209, 81] on link "Noslēpt punktu skalu" at bounding box center [189, 82] width 58 height 8
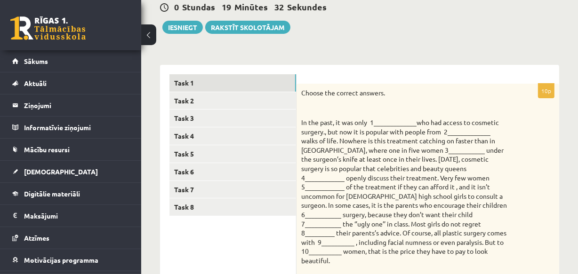
scroll to position [39, 0]
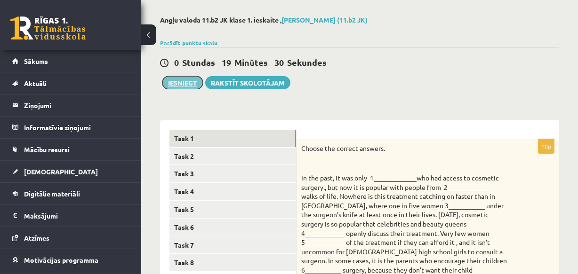
click at [182, 83] on button "Iesniegt" at bounding box center [182, 82] width 40 height 13
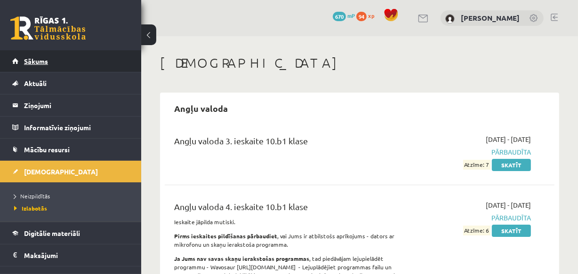
click at [47, 65] on link "Sākums" at bounding box center [70, 61] width 117 height 22
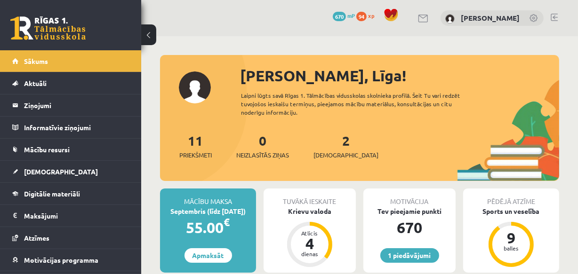
scroll to position [40, 0]
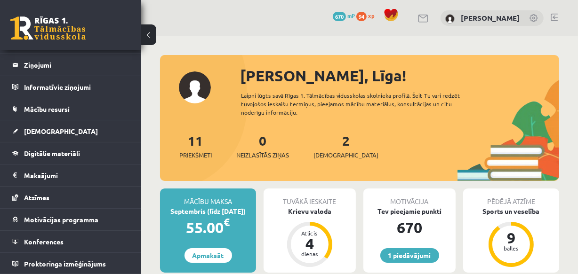
click at [375, 114] on div "Laipni lūgts savā Rīgas 1. Tālmācības vidusskolas skolnieka profilā. Šeit Tu va…" at bounding box center [360, 103] width 239 height 25
click at [553, 19] on link at bounding box center [553, 18] width 7 height 8
